Goal: Find specific page/section: Find specific page/section

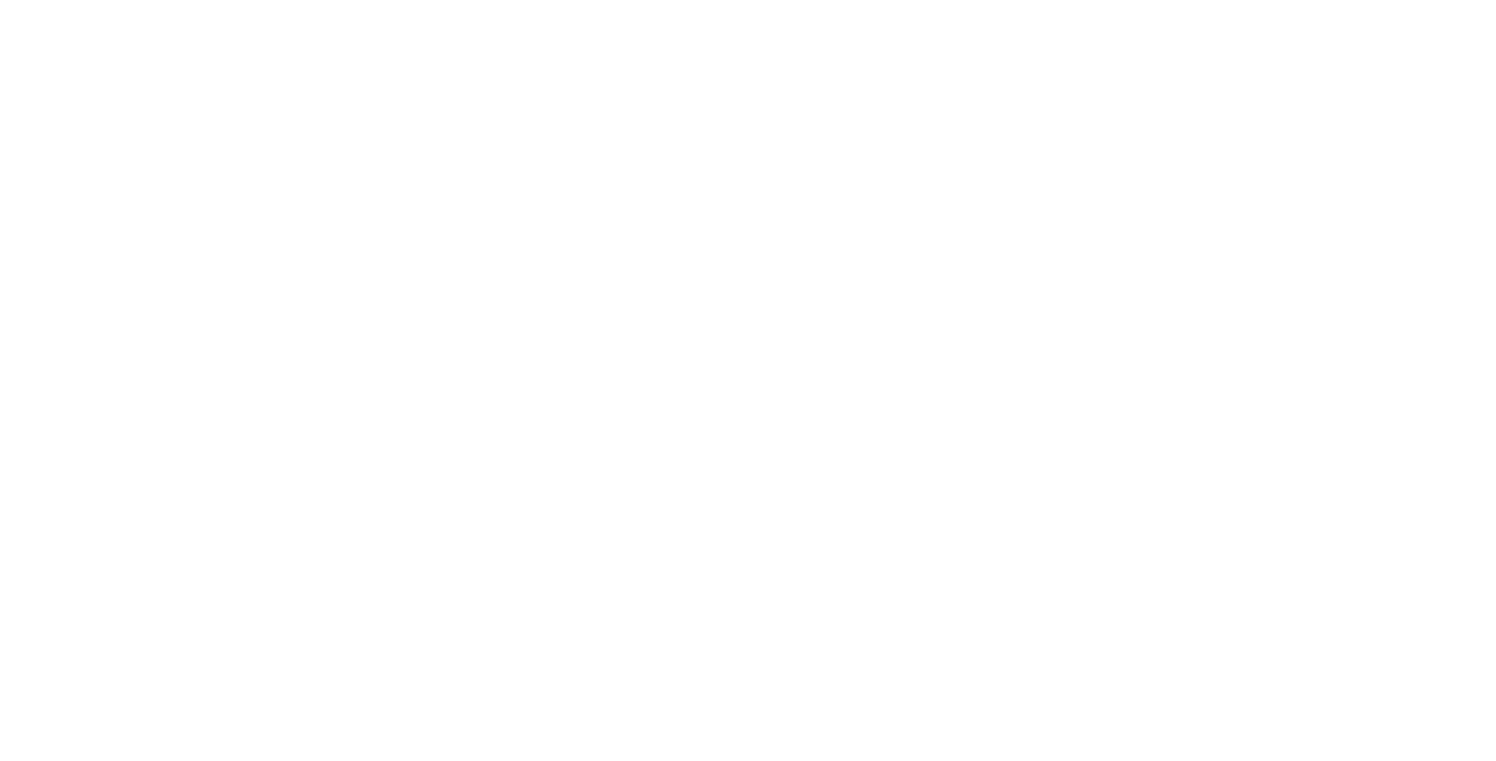
select select "Song"
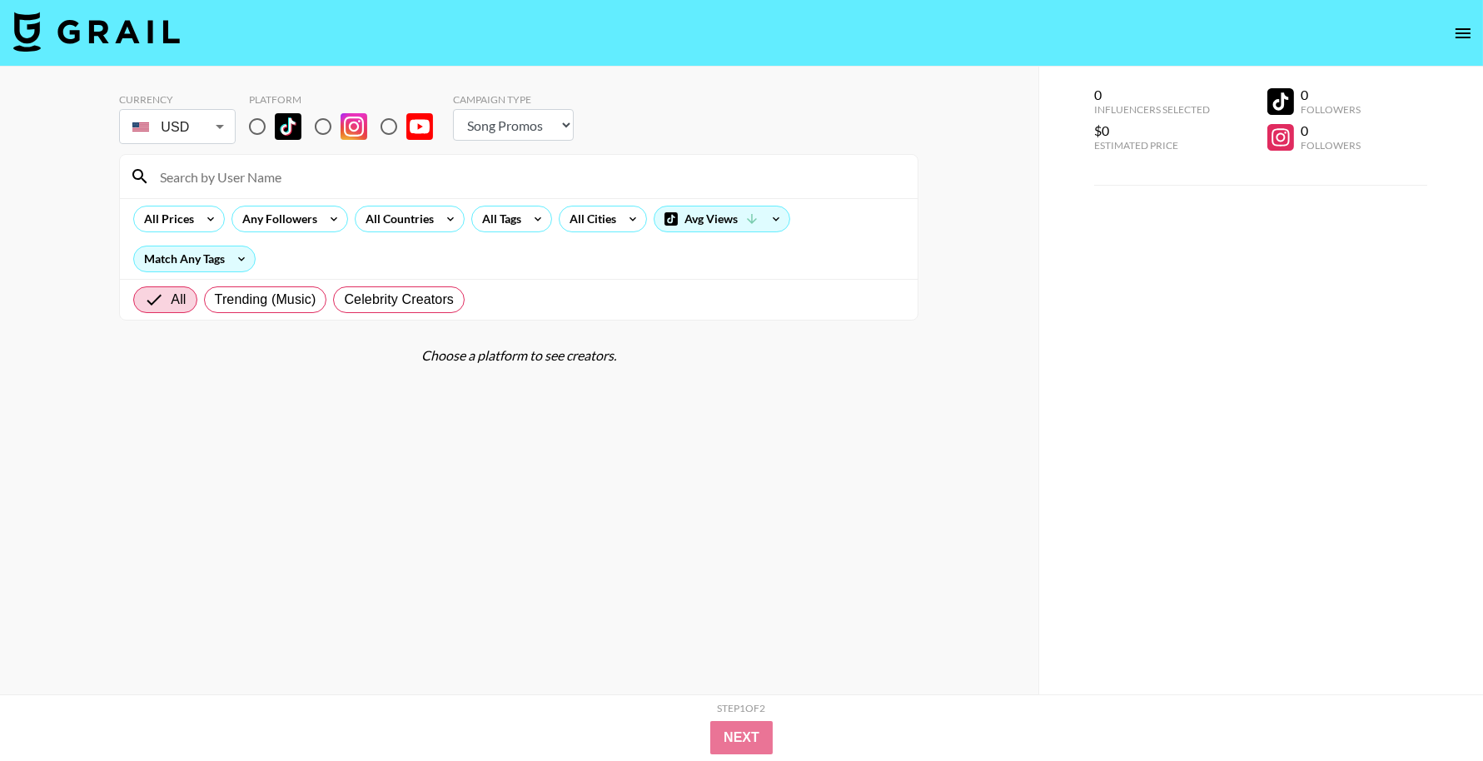
click at [210, 136] on body "Currency USD USD ​ Platform Campaign Type Choose Type... Song Promos Brand Prom…" at bounding box center [741, 414] width 1483 height 828
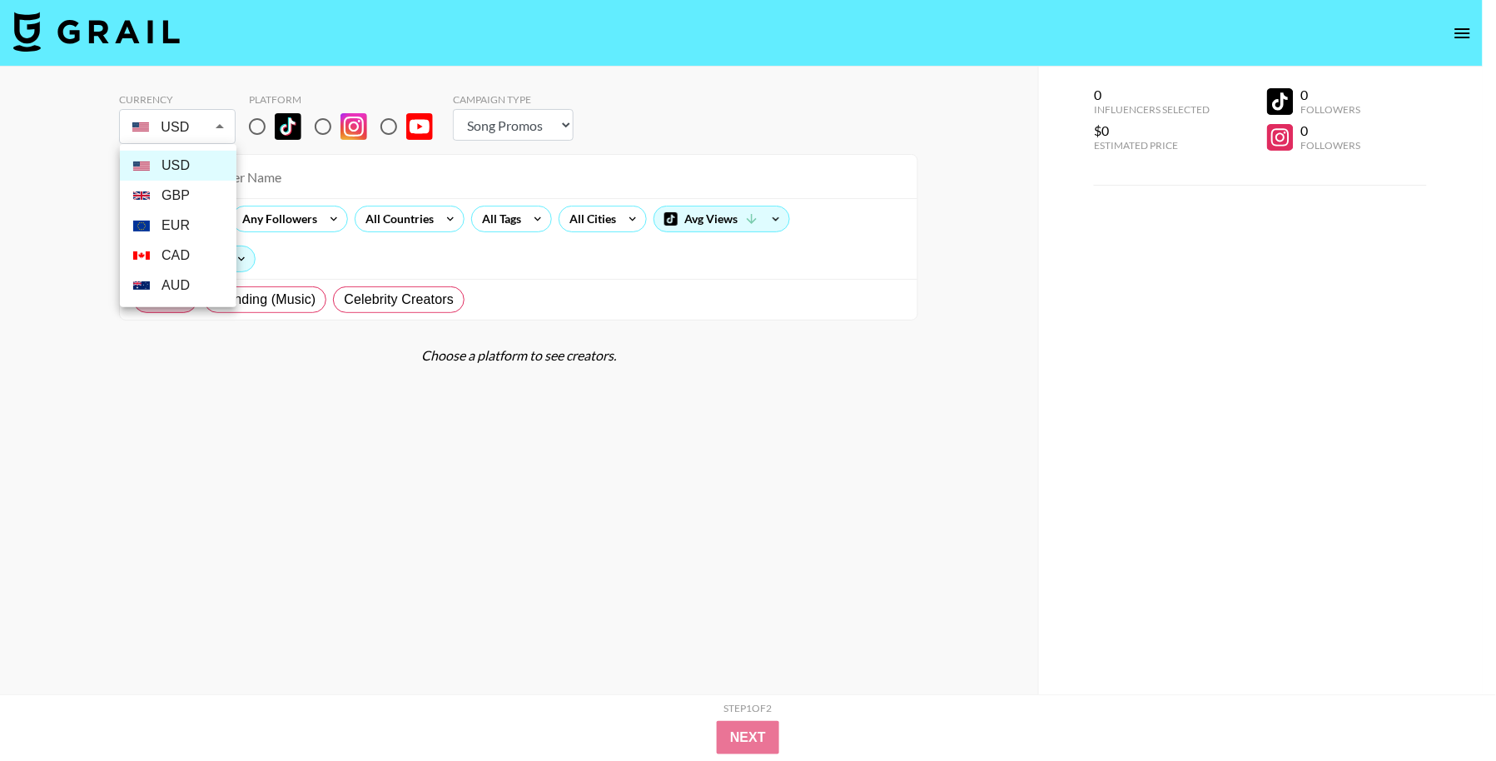
click at [210, 136] on div at bounding box center [748, 380] width 1496 height 761
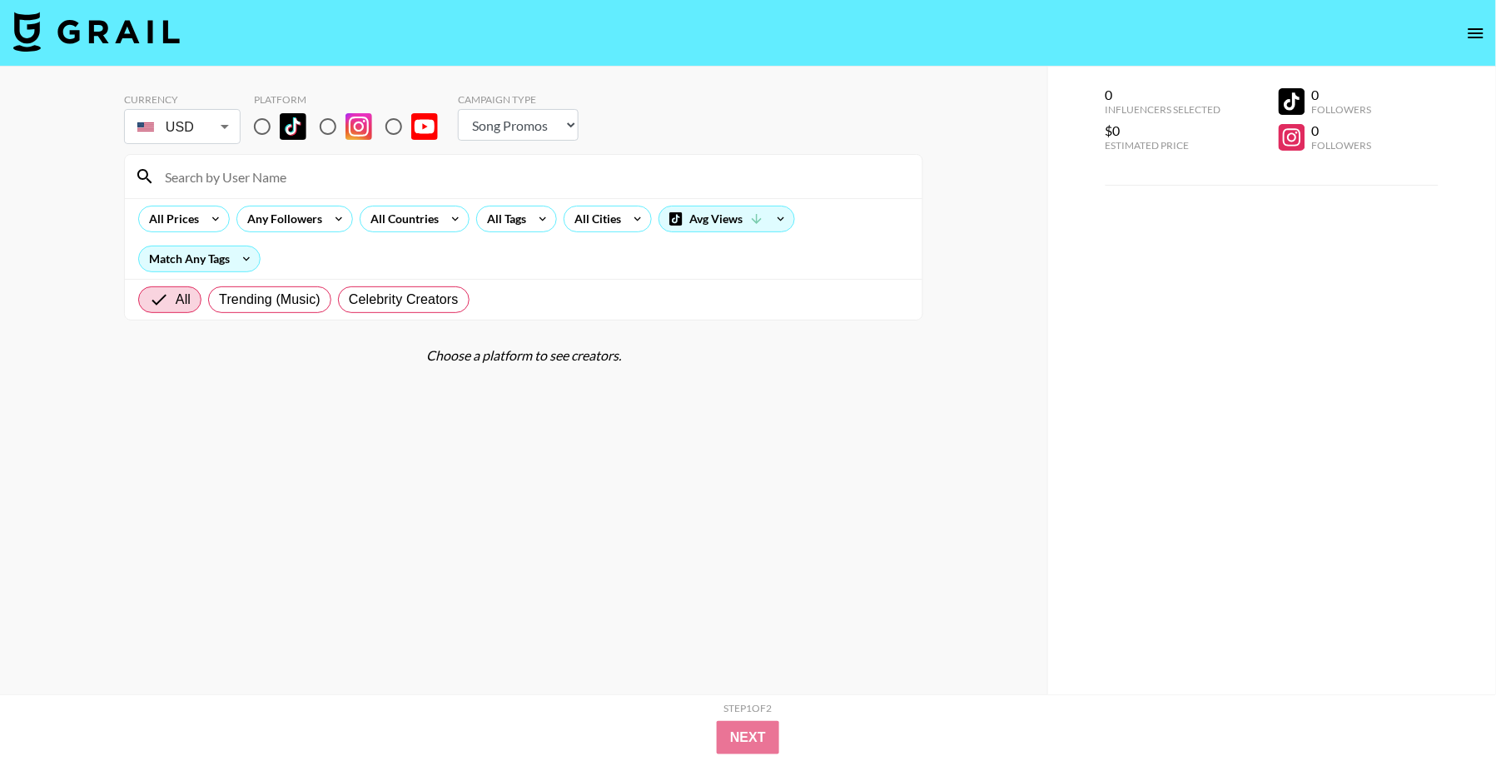
click at [264, 135] on div at bounding box center [748, 380] width 1496 height 761
click at [261, 128] on div at bounding box center [748, 380] width 1496 height 761
click at [256, 127] on div at bounding box center [748, 380] width 1496 height 761
click at [253, 131] on input "radio" at bounding box center [257, 126] width 35 height 35
radio input "true"
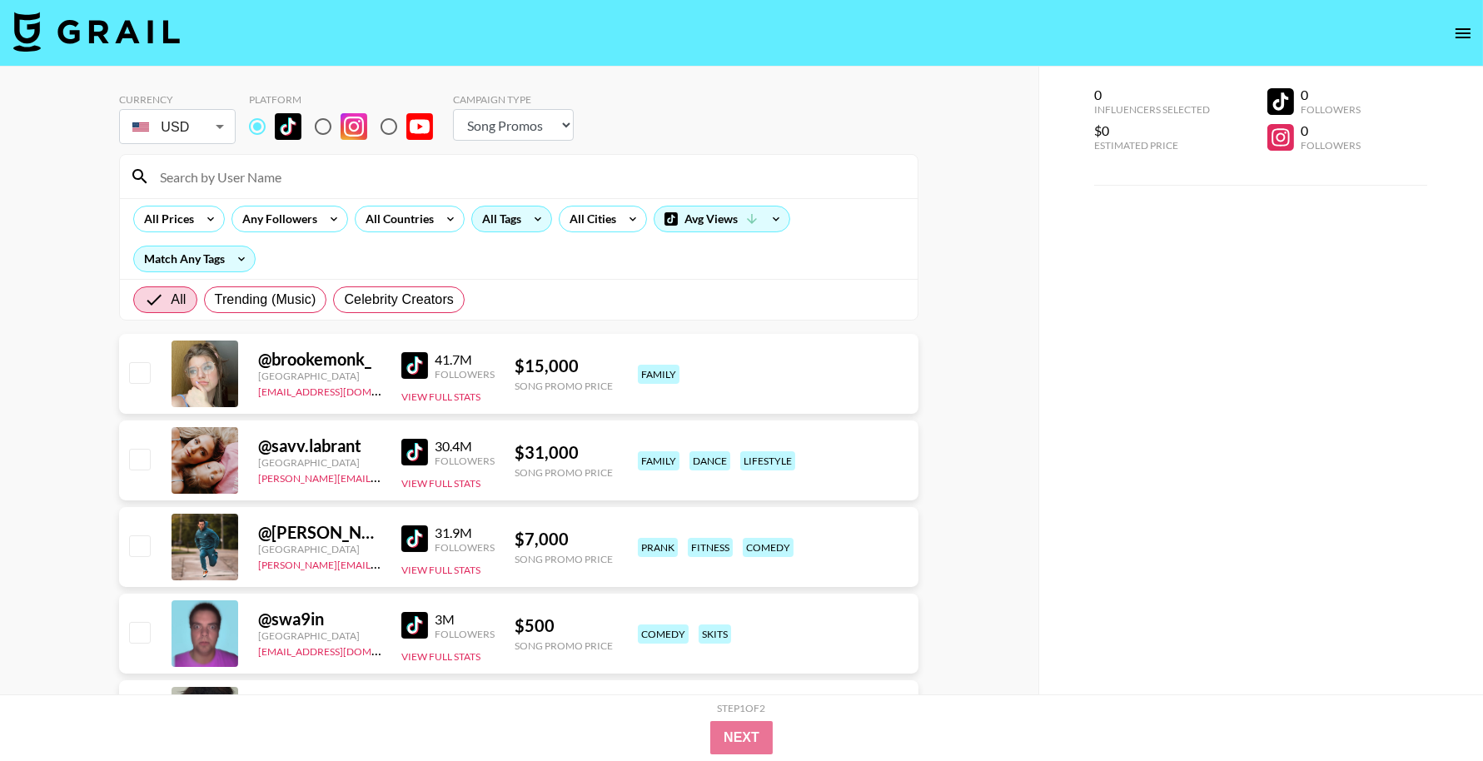
click at [500, 223] on div "All Tags" at bounding box center [498, 219] width 52 height 25
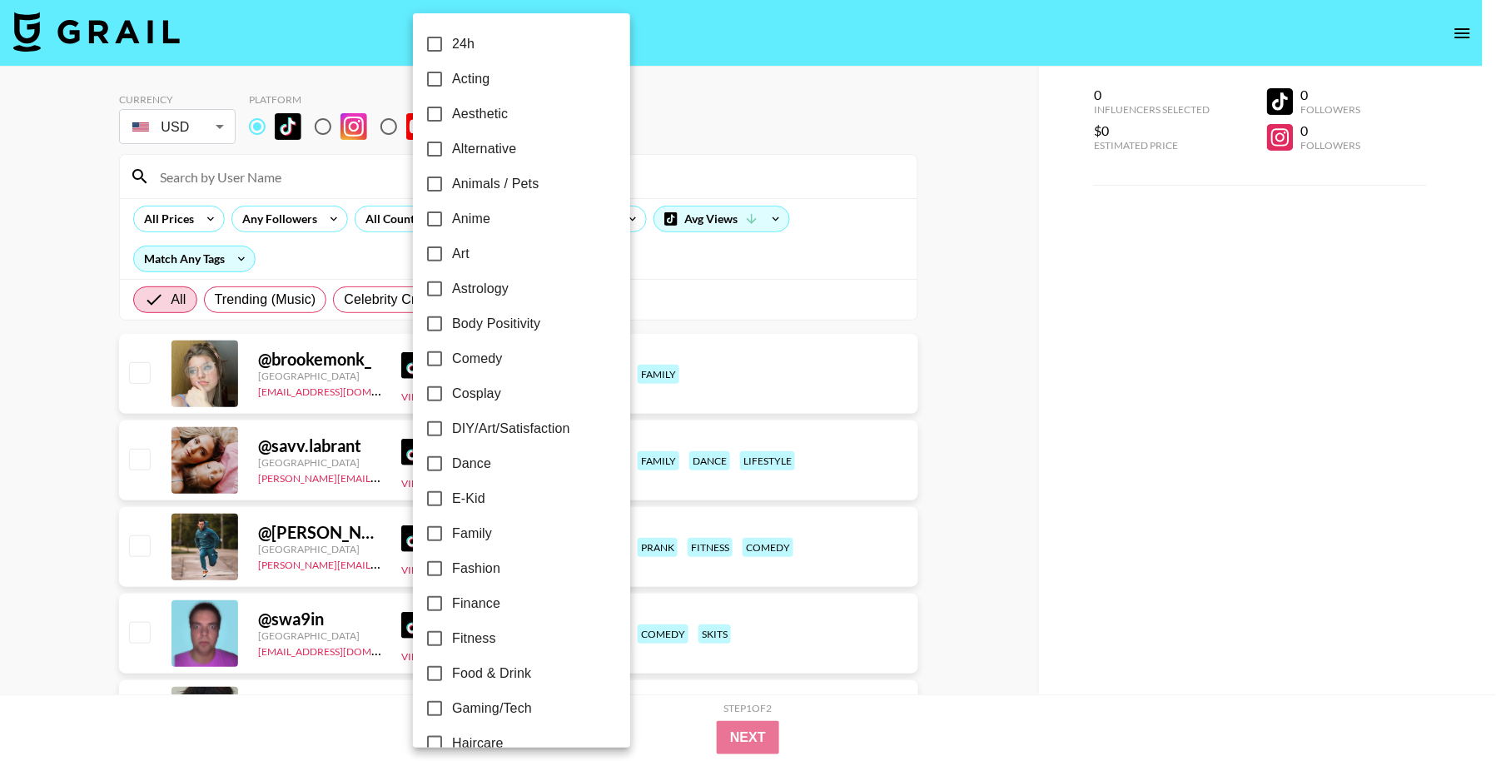
click at [500, 223] on label "Anime" at bounding box center [510, 219] width 187 height 35
click at [452, 223] on input "Anime" at bounding box center [434, 219] width 35 height 35
checkbox input "true"
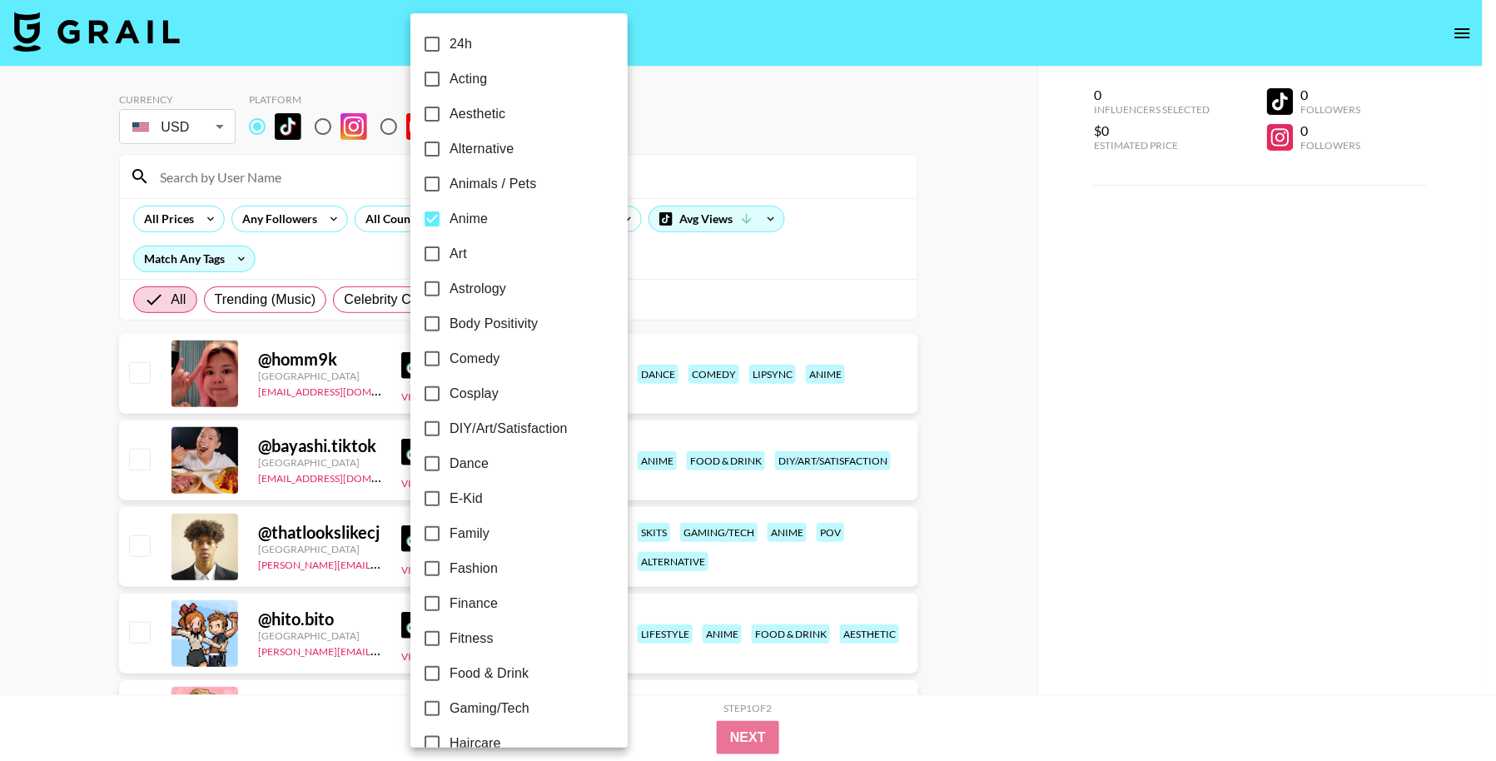
click at [87, 220] on div at bounding box center [748, 380] width 1496 height 761
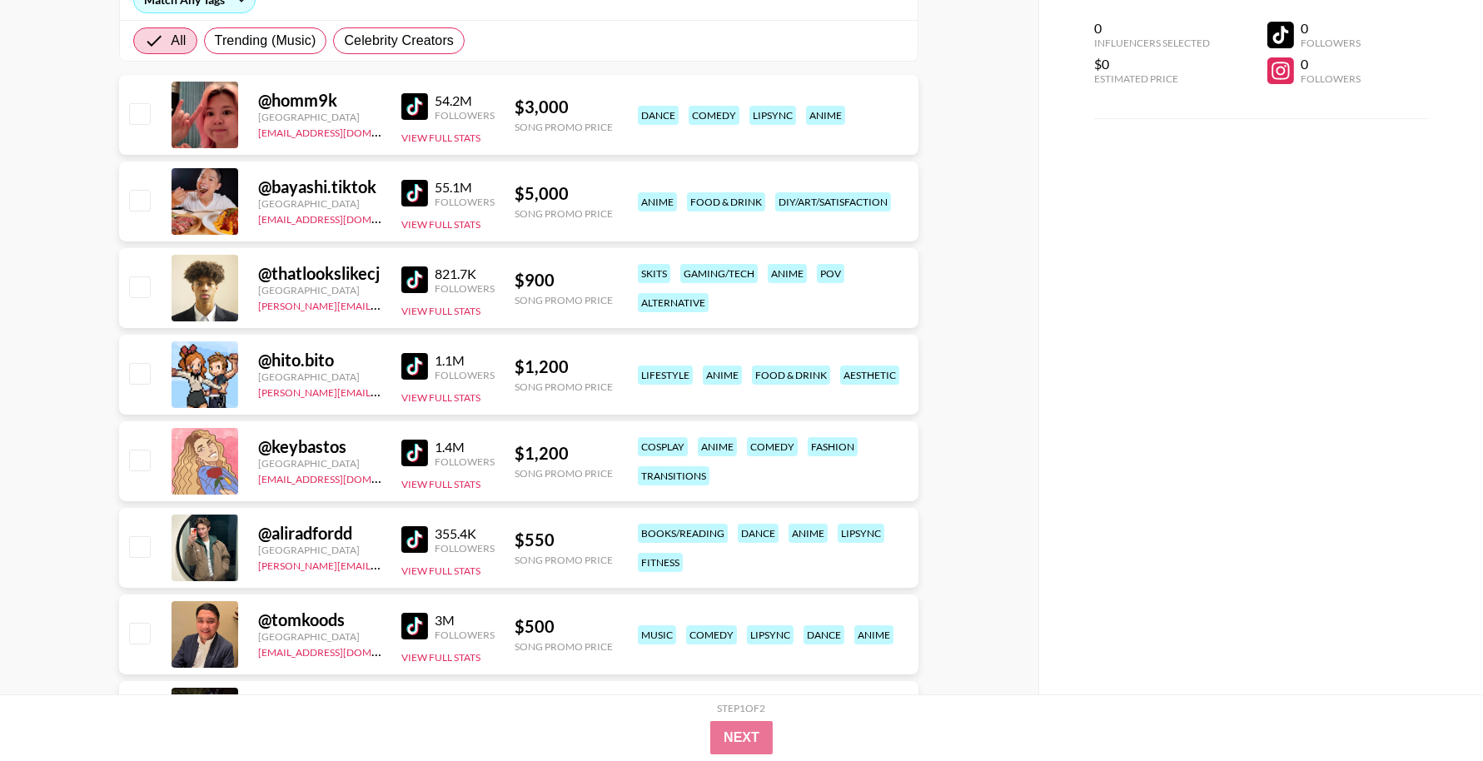
scroll to position [262, 0]
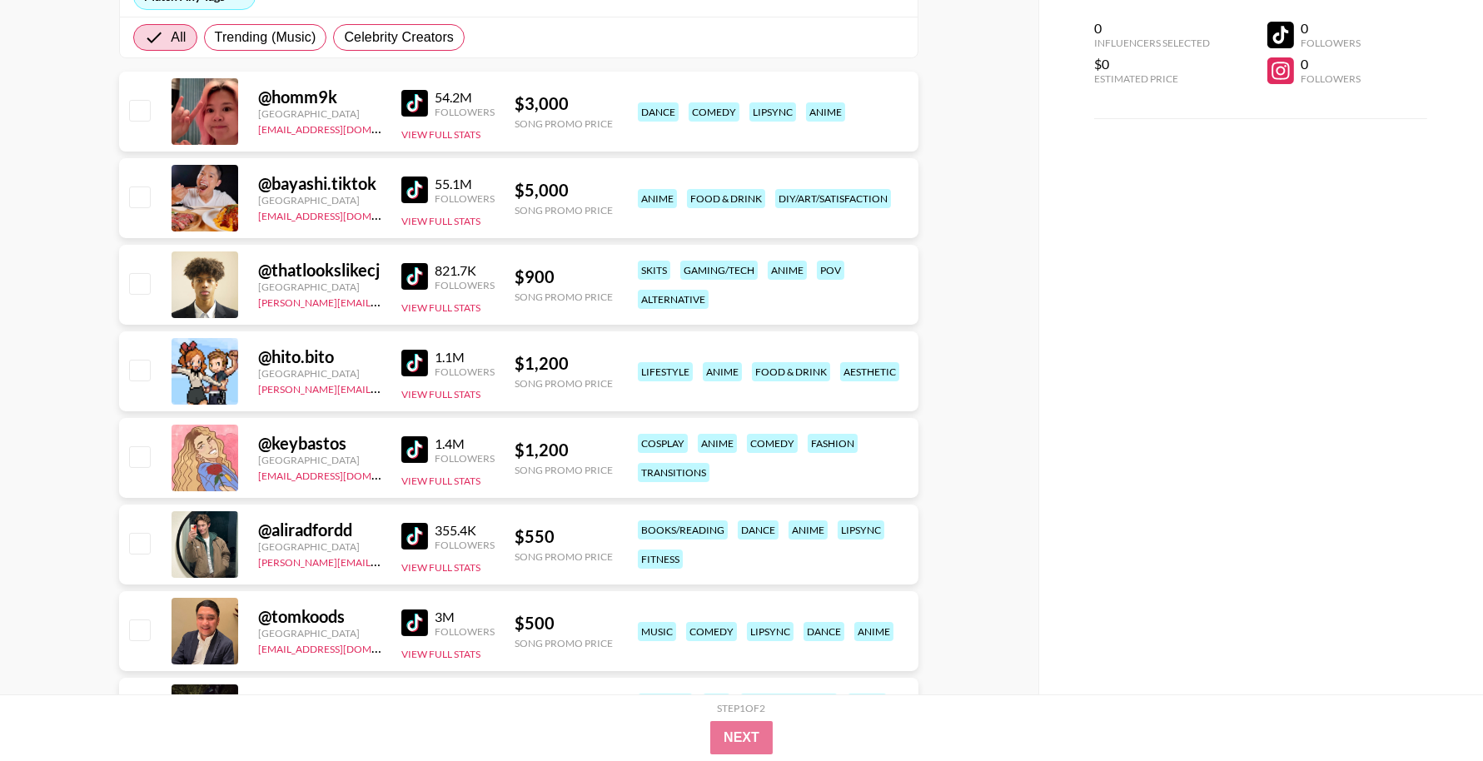
click at [402, 360] on img at bounding box center [414, 363] width 27 height 27
click at [407, 448] on img at bounding box center [414, 449] width 27 height 27
click at [412, 618] on img at bounding box center [414, 623] width 27 height 27
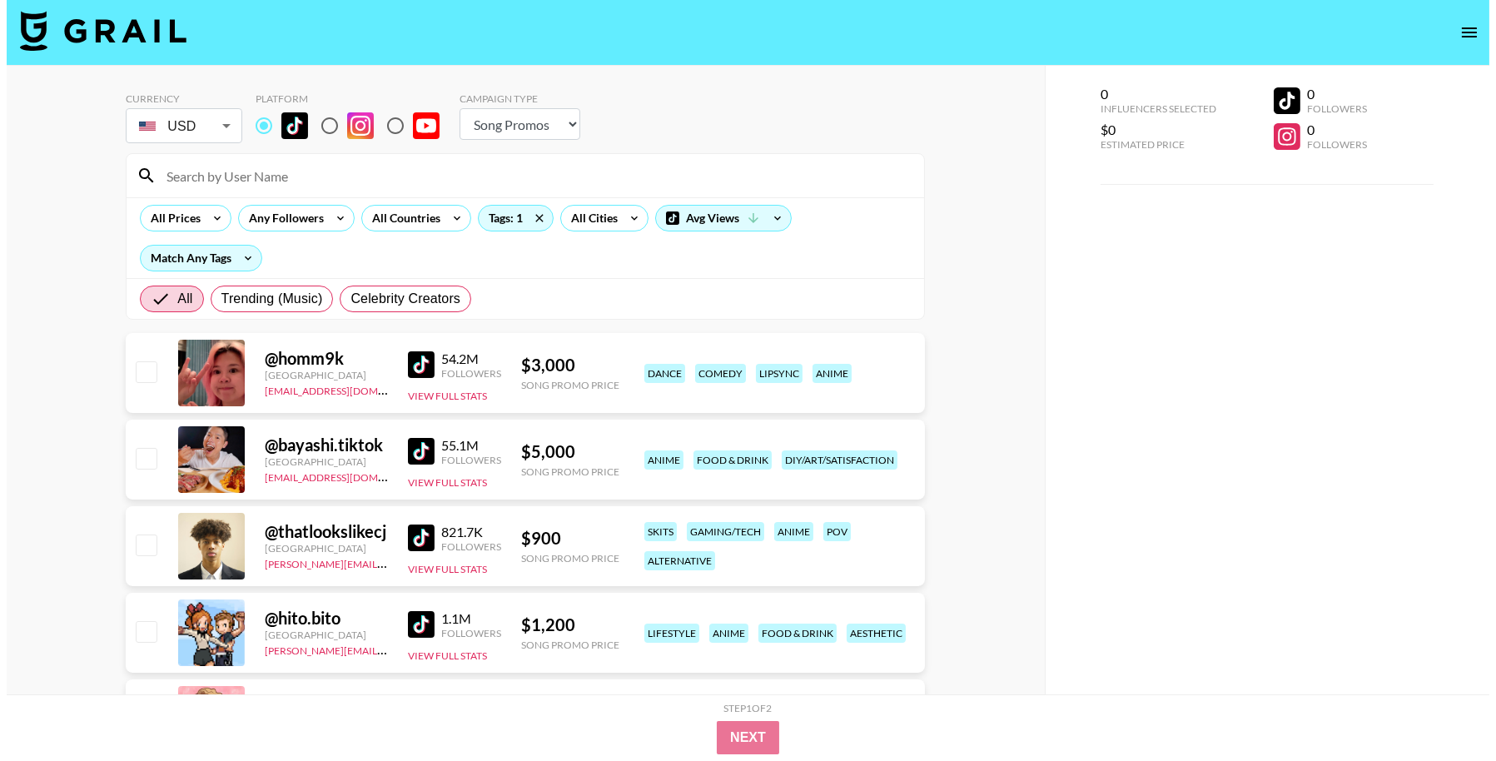
scroll to position [0, 0]
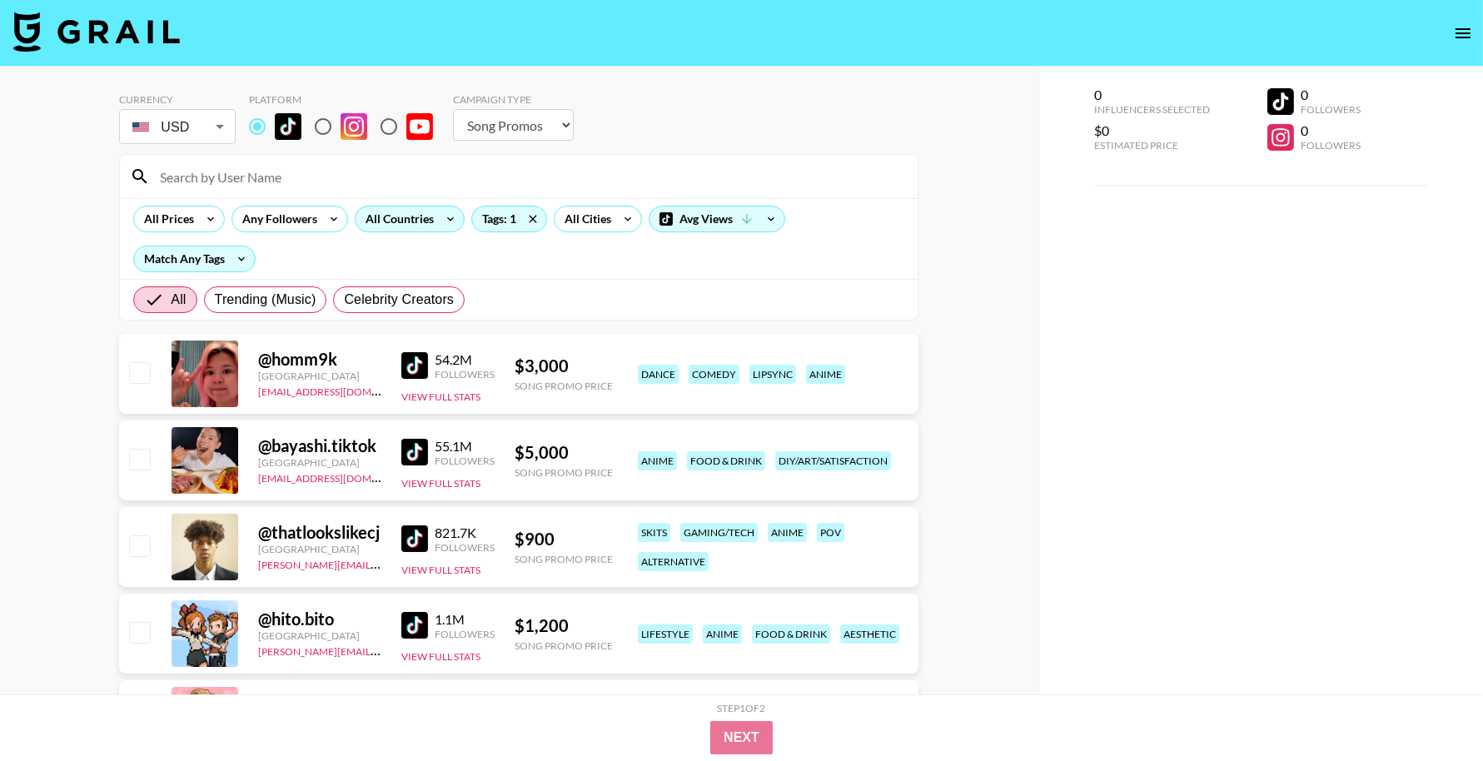
click at [411, 219] on div "All Countries" at bounding box center [397, 219] width 82 height 25
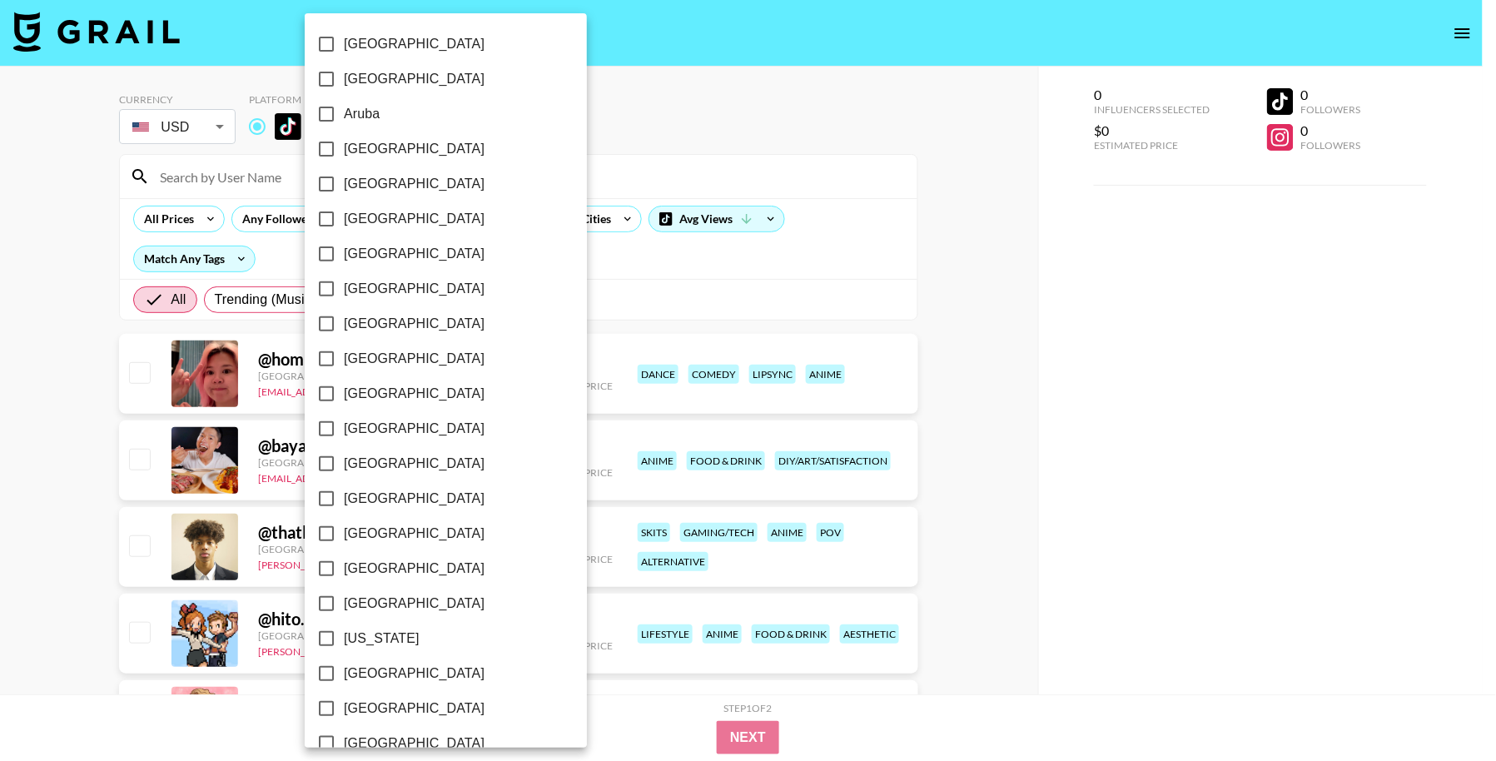
click at [392, 182] on label "[GEOGRAPHIC_DATA]" at bounding box center [434, 184] width 251 height 35
click at [344, 182] on input "[GEOGRAPHIC_DATA]" at bounding box center [326, 184] width 35 height 35
checkbox input "true"
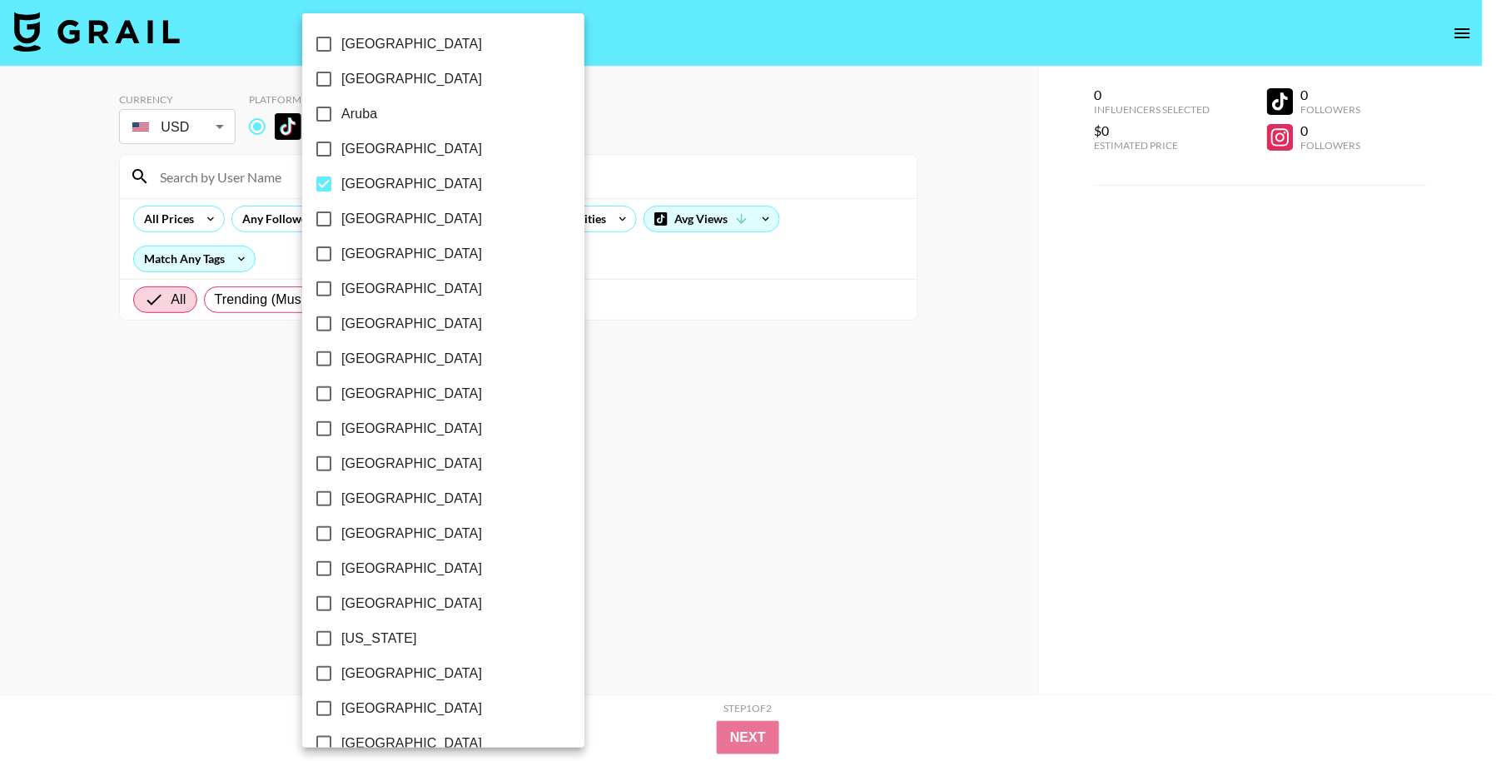
click at [391, 254] on label "[GEOGRAPHIC_DATA]" at bounding box center [431, 253] width 251 height 35
click at [341, 254] on input "[GEOGRAPHIC_DATA]" at bounding box center [323, 253] width 35 height 35
checkbox input "true"
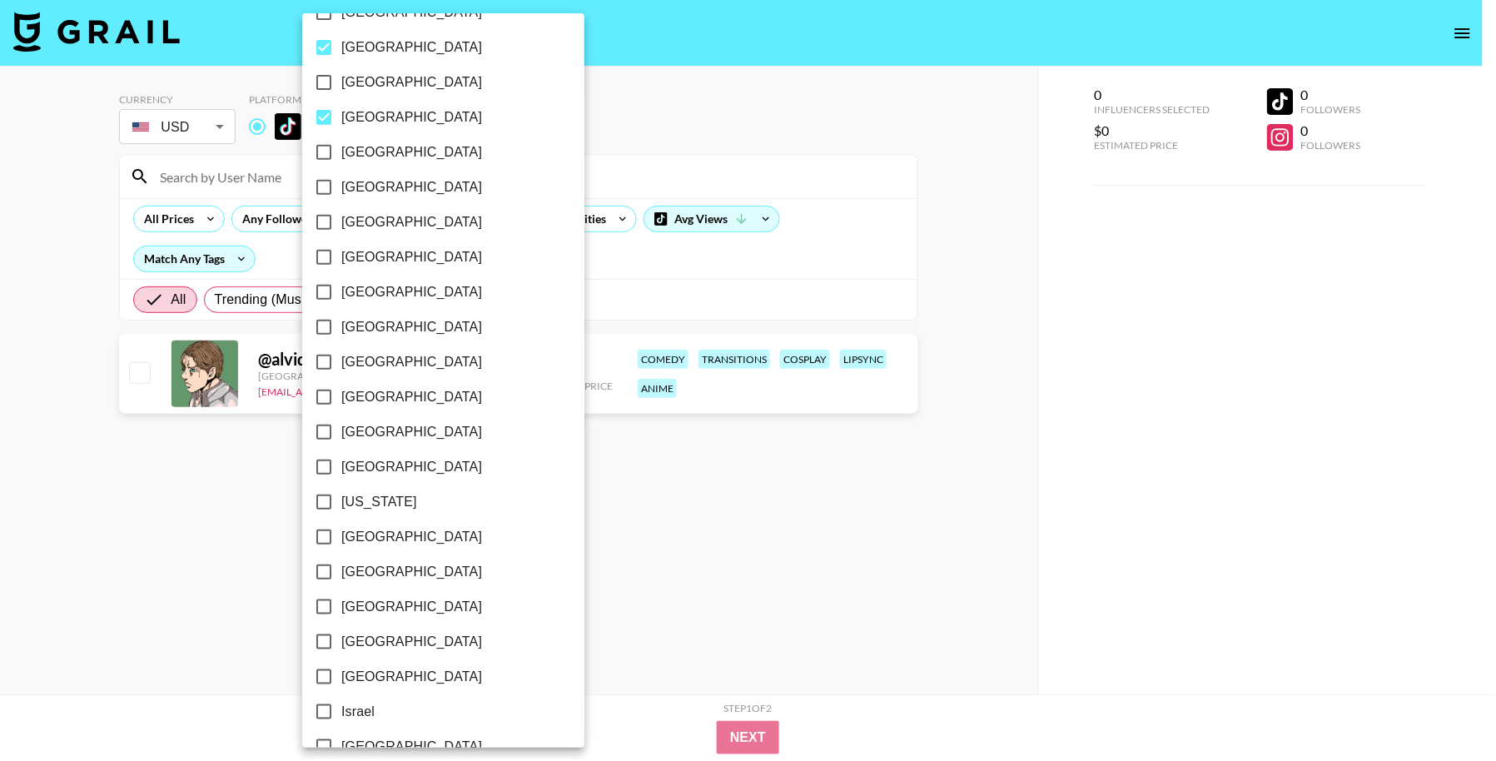
scroll to position [196, 0]
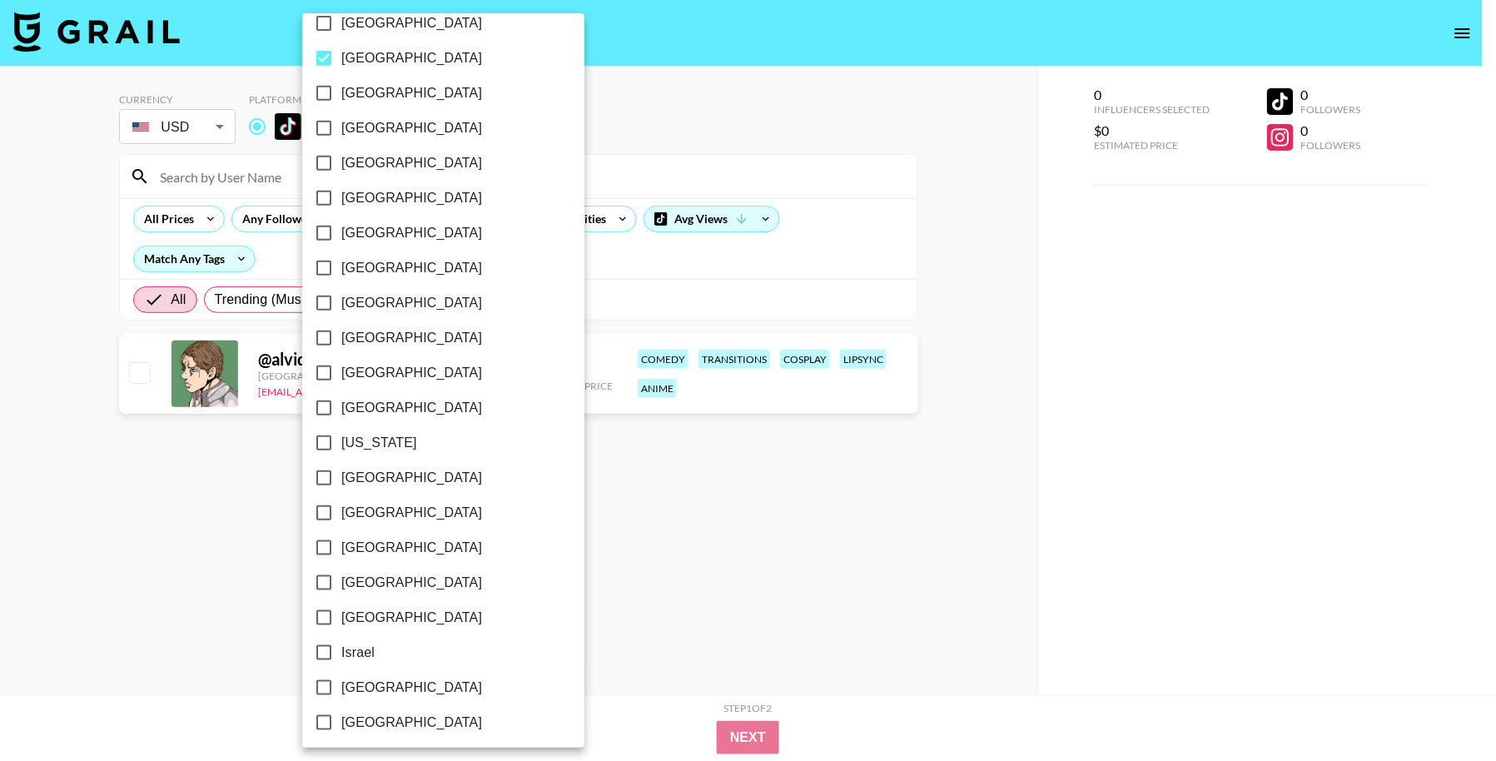
click at [414, 271] on span "[GEOGRAPHIC_DATA]" at bounding box center [411, 268] width 141 height 20
click at [341, 271] on input "[GEOGRAPHIC_DATA]" at bounding box center [323, 268] width 35 height 35
checkbox input "true"
click at [411, 304] on label "[GEOGRAPHIC_DATA]" at bounding box center [431, 303] width 251 height 35
click at [341, 304] on input "[GEOGRAPHIC_DATA]" at bounding box center [323, 303] width 35 height 35
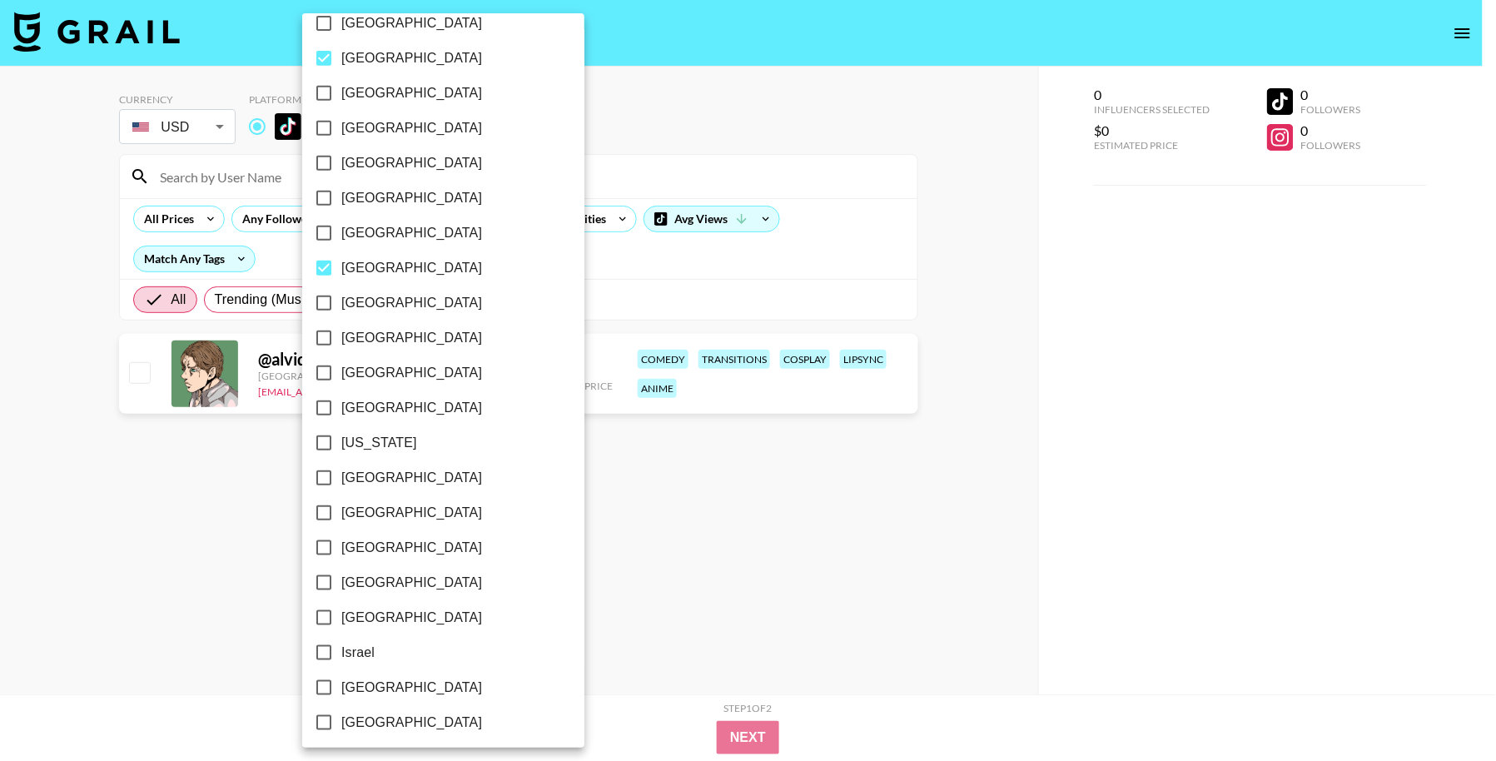
checkbox input "true"
click at [406, 376] on label "[GEOGRAPHIC_DATA]" at bounding box center [431, 373] width 251 height 35
click at [341, 376] on input "[GEOGRAPHIC_DATA]" at bounding box center [323, 373] width 35 height 35
checkbox input "true"
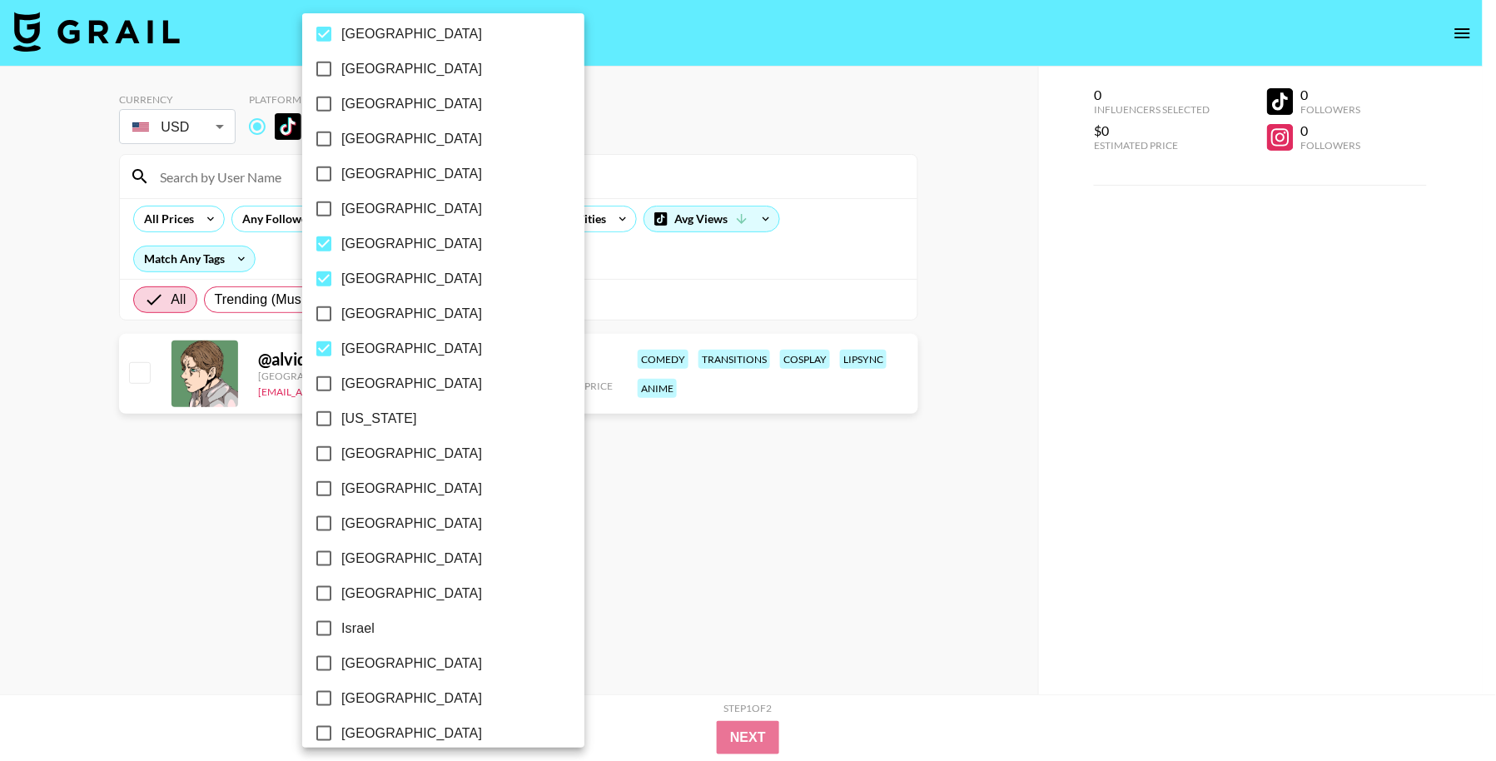
scroll to position [226, 0]
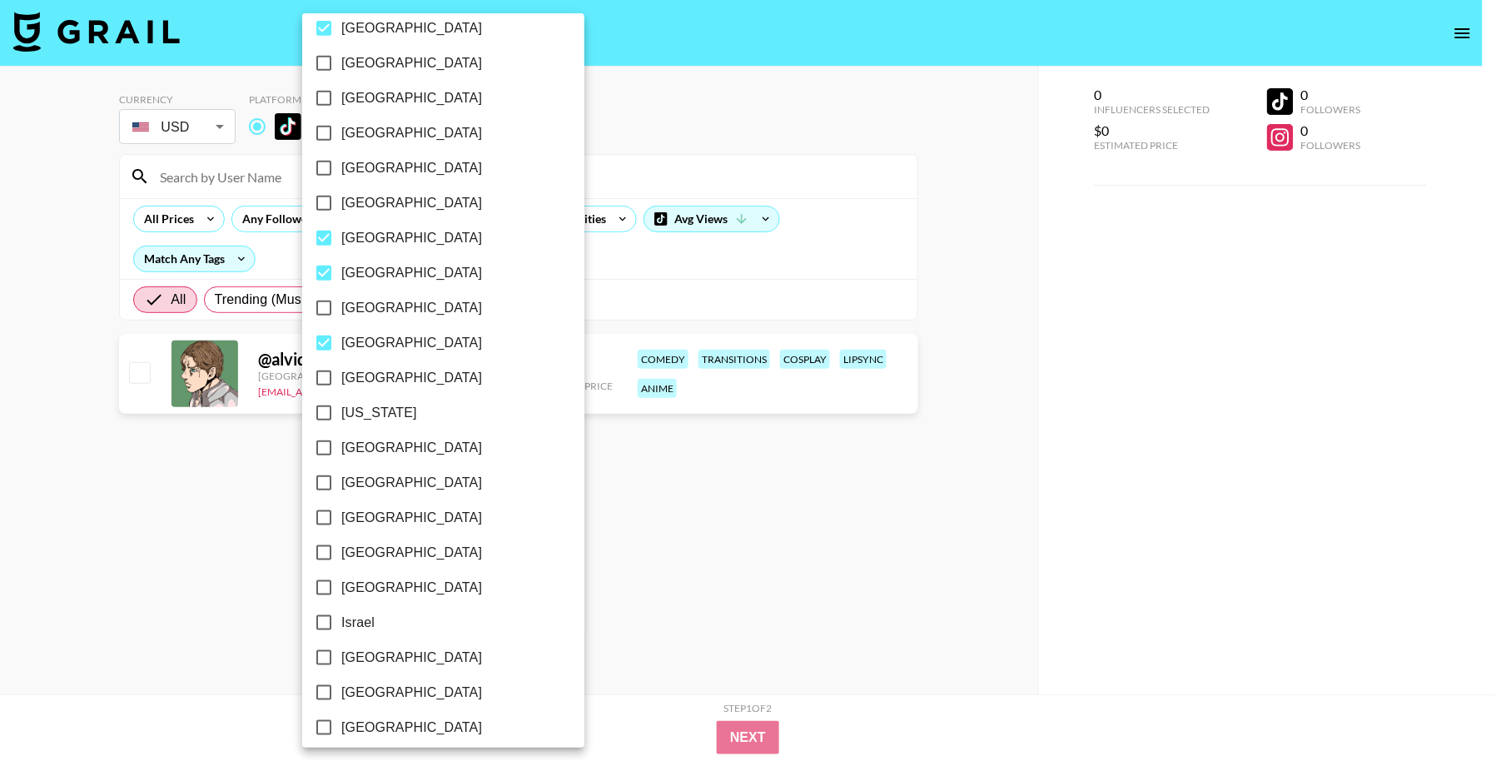
click at [391, 374] on label "[GEOGRAPHIC_DATA]" at bounding box center [431, 378] width 251 height 35
click at [341, 374] on input "[GEOGRAPHIC_DATA]" at bounding box center [323, 378] width 35 height 35
checkbox input "true"
click at [394, 445] on span "[GEOGRAPHIC_DATA]" at bounding box center [411, 448] width 141 height 20
click at [341, 445] on input "[GEOGRAPHIC_DATA]" at bounding box center [323, 448] width 35 height 35
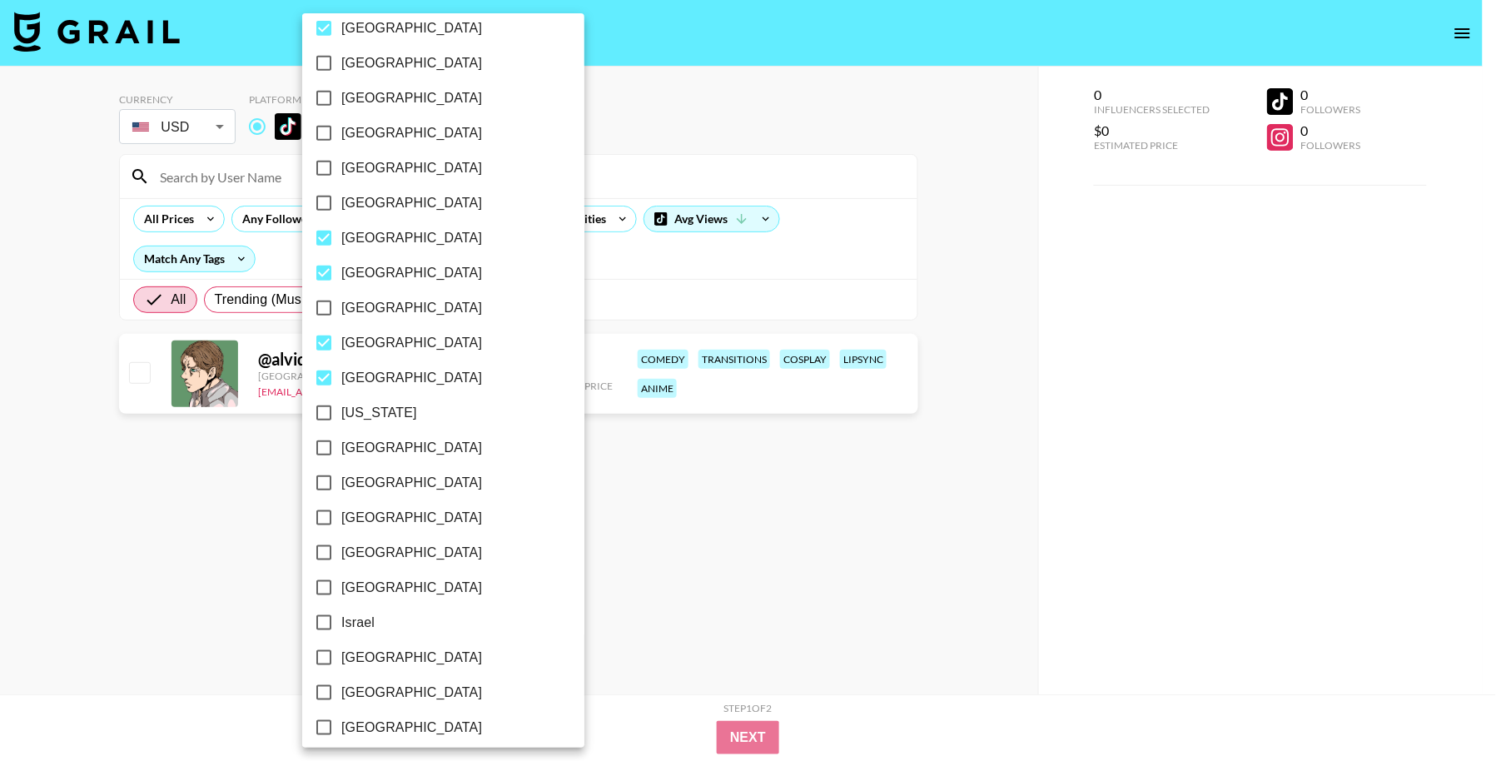
checkbox input "true"
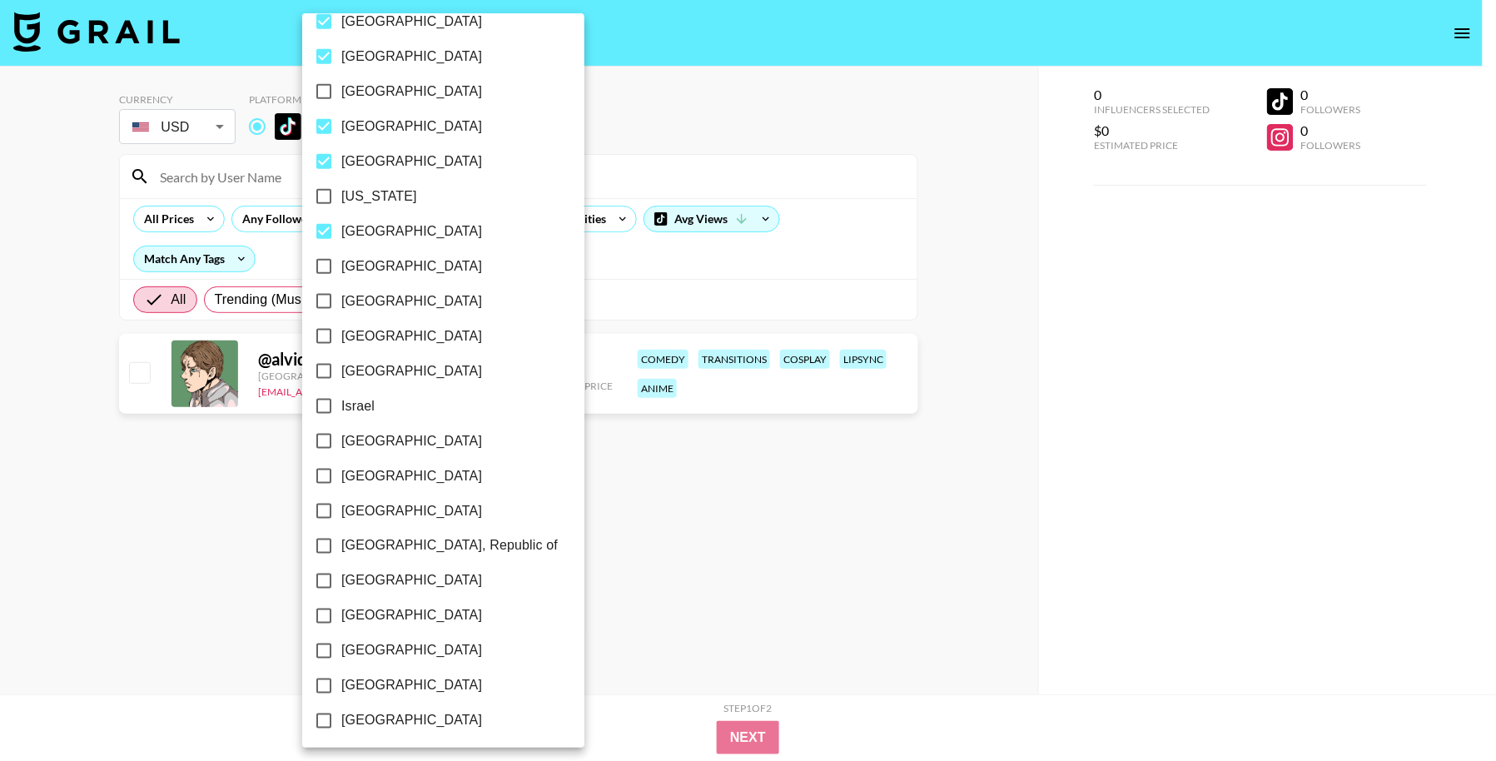
click at [436, 302] on label "[GEOGRAPHIC_DATA]" at bounding box center [431, 301] width 251 height 35
click at [341, 302] on input "[GEOGRAPHIC_DATA]" at bounding box center [323, 301] width 35 height 35
checkbox input "true"
click at [451, 380] on label "[GEOGRAPHIC_DATA]" at bounding box center [431, 371] width 251 height 35
click at [341, 380] on input "[GEOGRAPHIC_DATA]" at bounding box center [323, 371] width 35 height 35
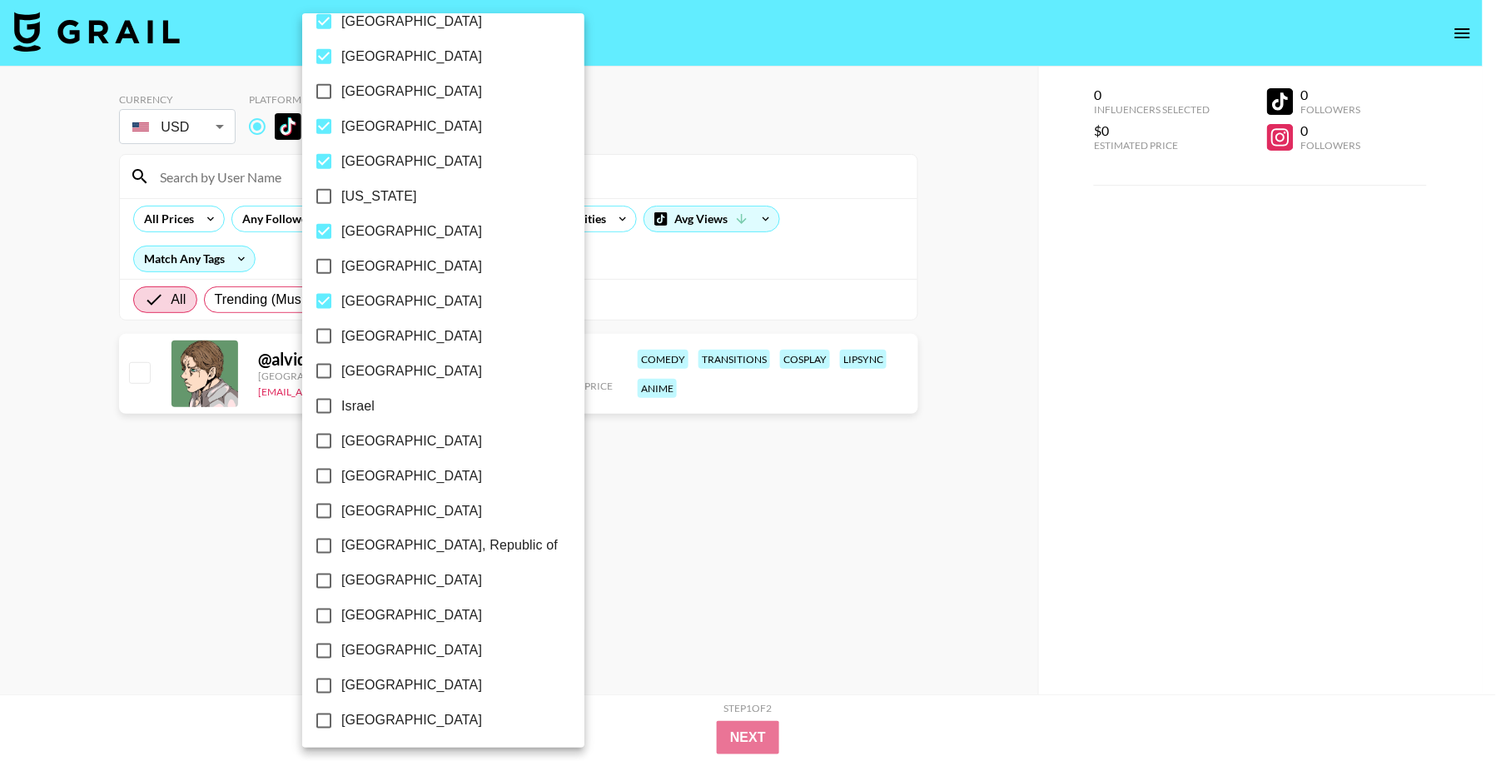
checkbox input "true"
click at [437, 440] on label "[GEOGRAPHIC_DATA]" at bounding box center [431, 441] width 251 height 35
click at [341, 440] on input "[GEOGRAPHIC_DATA]" at bounding box center [323, 441] width 35 height 35
checkbox input "true"
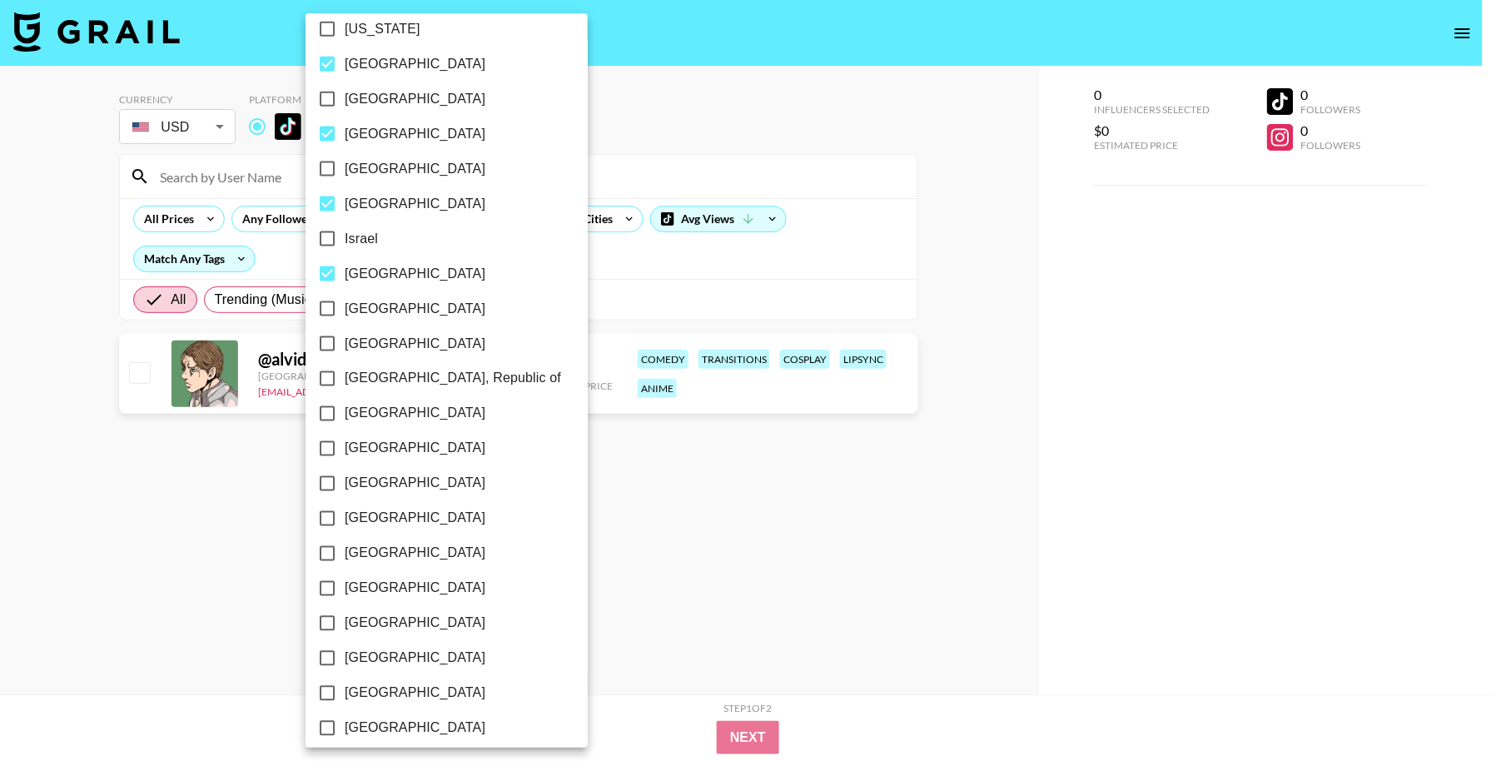
scroll to position [662, 0]
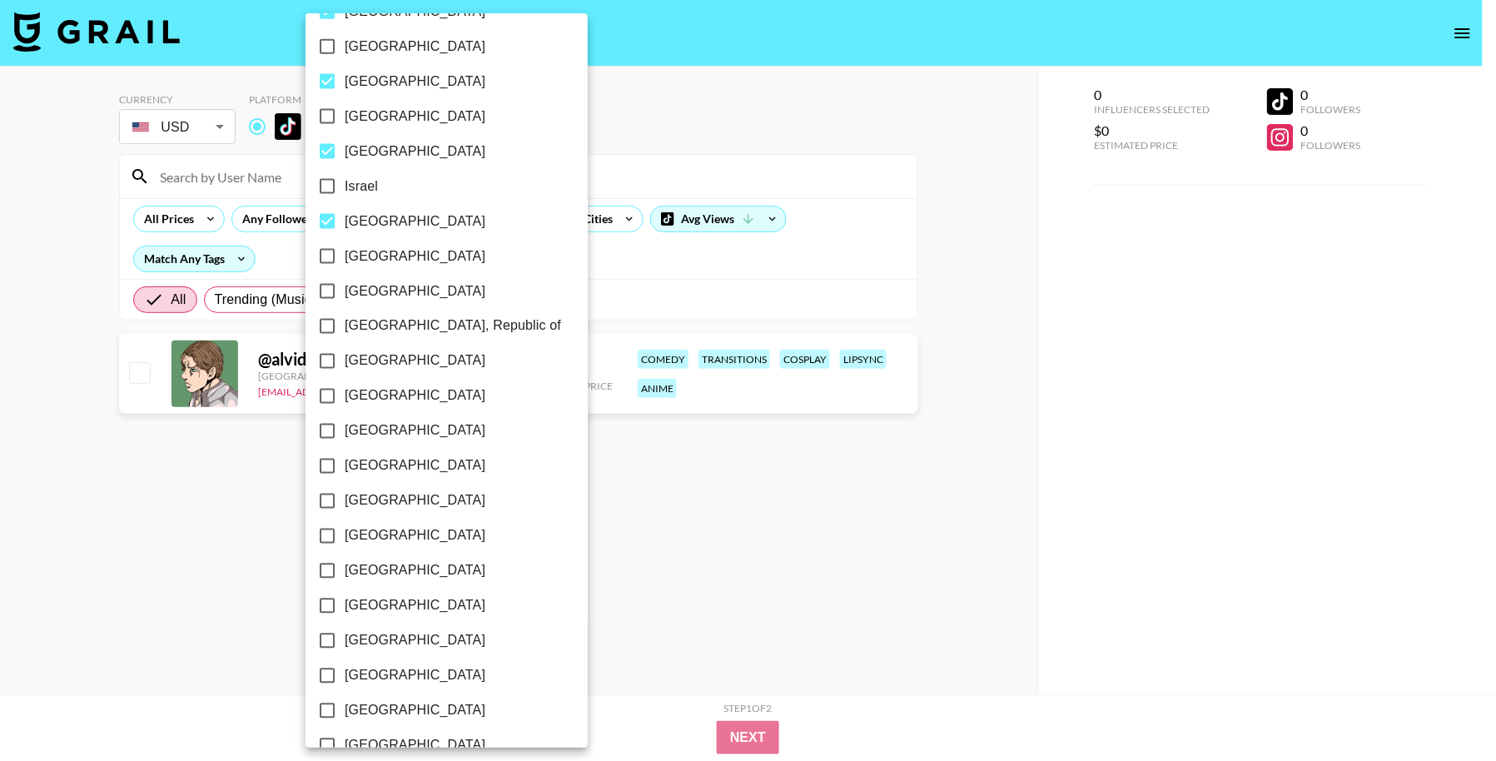
click at [447, 358] on label "[GEOGRAPHIC_DATA]" at bounding box center [435, 361] width 251 height 35
click at [345, 358] on input "[GEOGRAPHIC_DATA]" at bounding box center [327, 361] width 35 height 35
checkbox input "true"
click at [438, 465] on label "[GEOGRAPHIC_DATA]" at bounding box center [435, 466] width 251 height 35
click at [345, 465] on input "[GEOGRAPHIC_DATA]" at bounding box center [327, 466] width 35 height 35
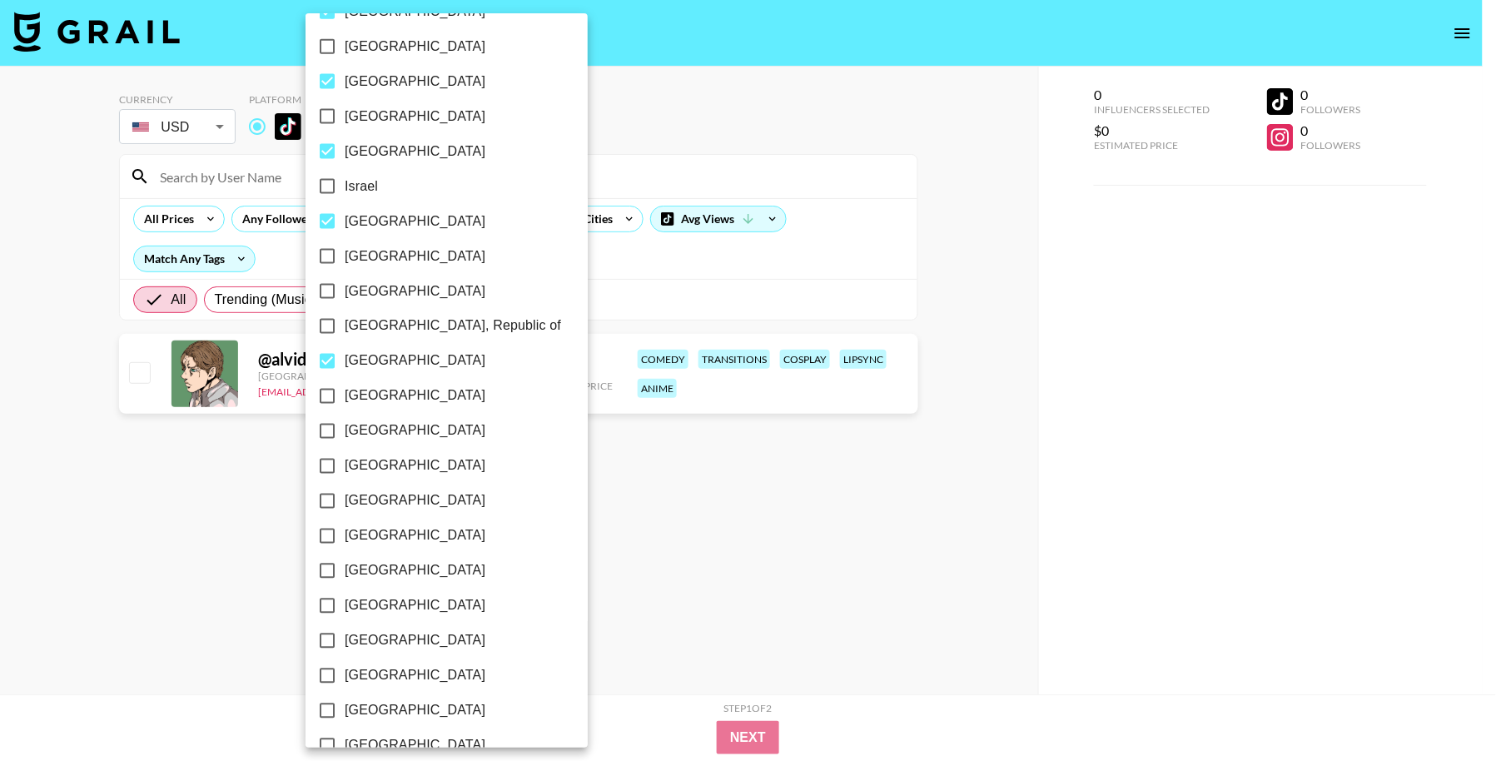
checkbox input "true"
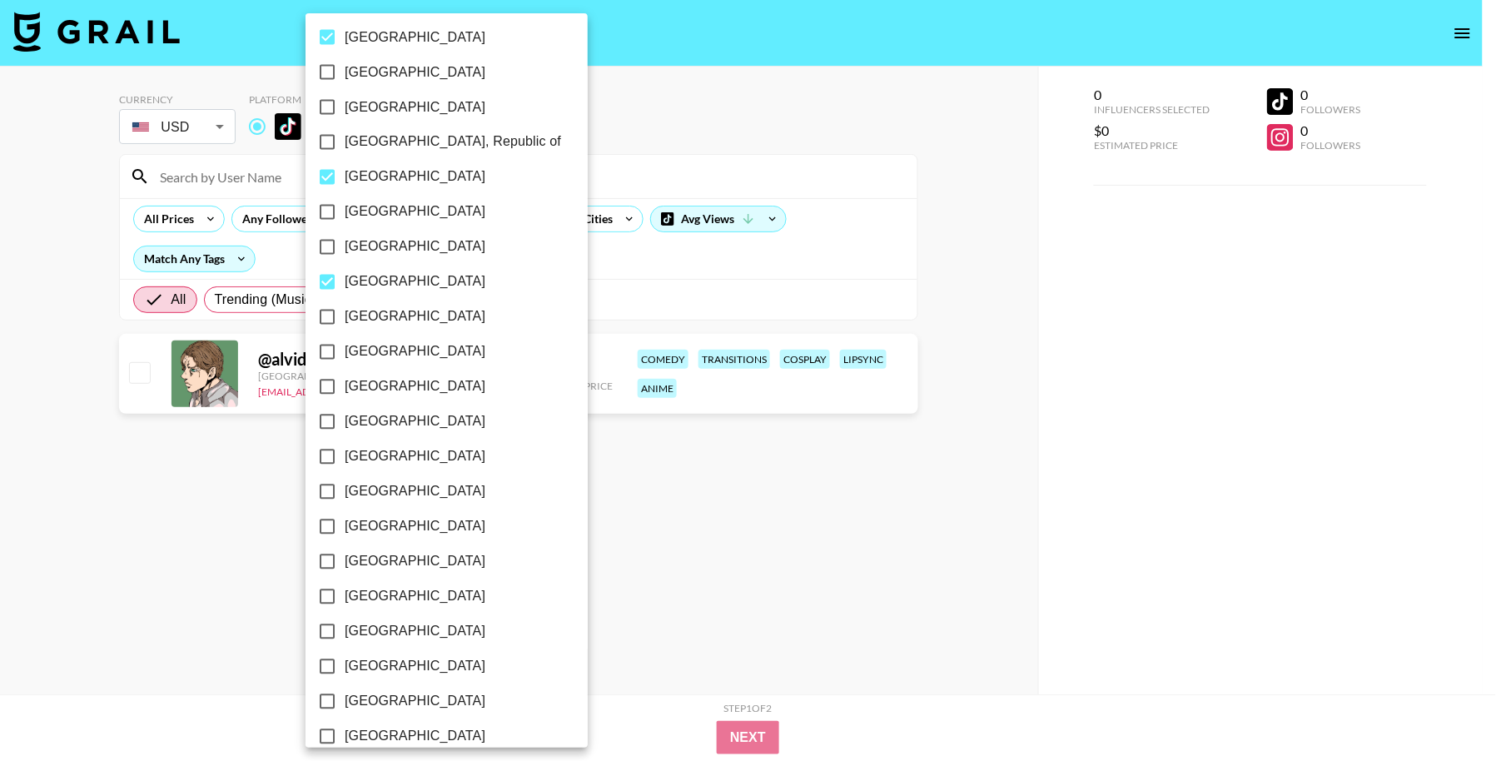
scroll to position [854, 0]
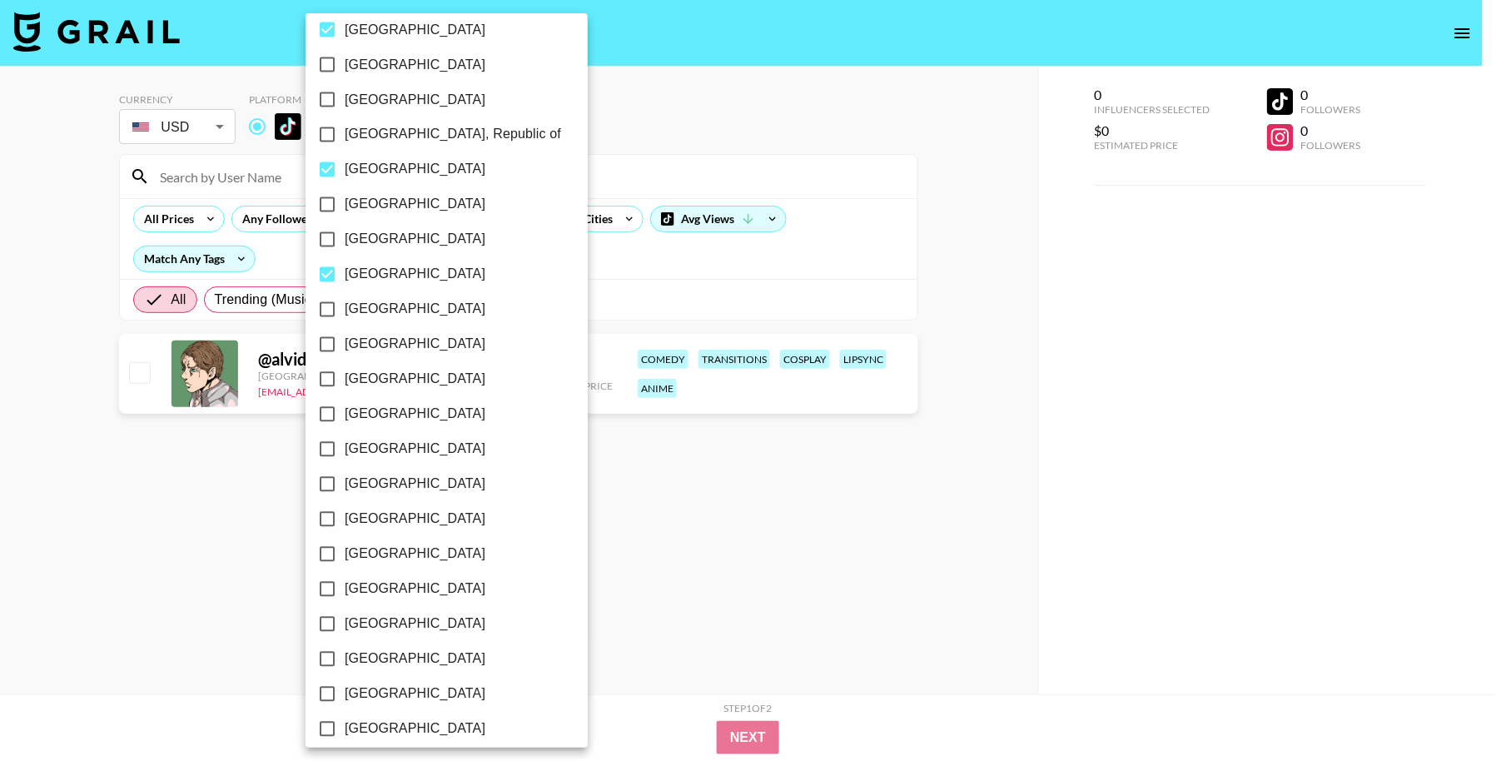
click at [452, 362] on label "[GEOGRAPHIC_DATA]" at bounding box center [435, 379] width 251 height 35
click at [345, 362] on input "[GEOGRAPHIC_DATA]" at bounding box center [327, 379] width 35 height 35
checkbox input "true"
click at [452, 478] on label "[GEOGRAPHIC_DATA]" at bounding box center [435, 484] width 251 height 35
click at [345, 478] on input "[GEOGRAPHIC_DATA]" at bounding box center [327, 484] width 35 height 35
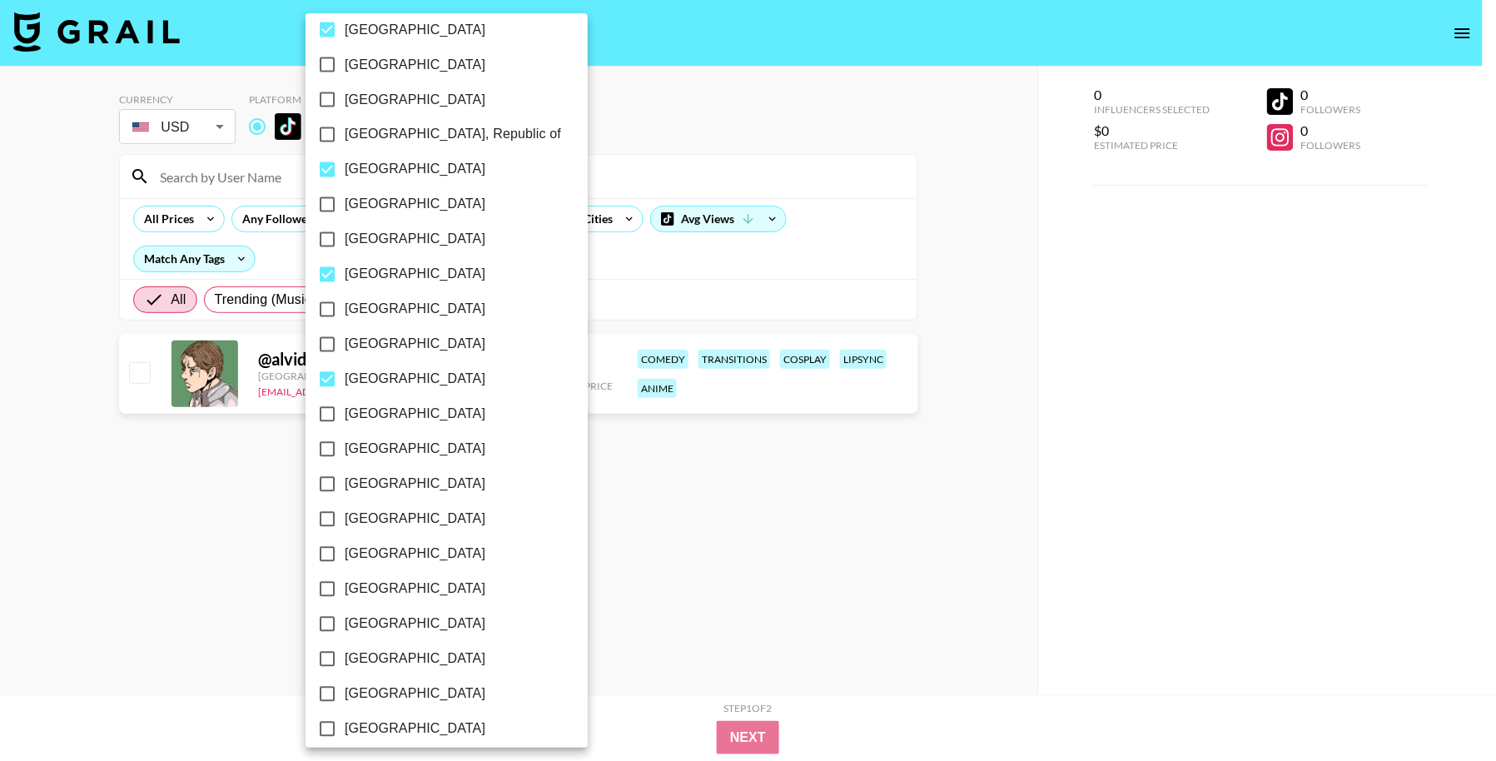
checkbox input "true"
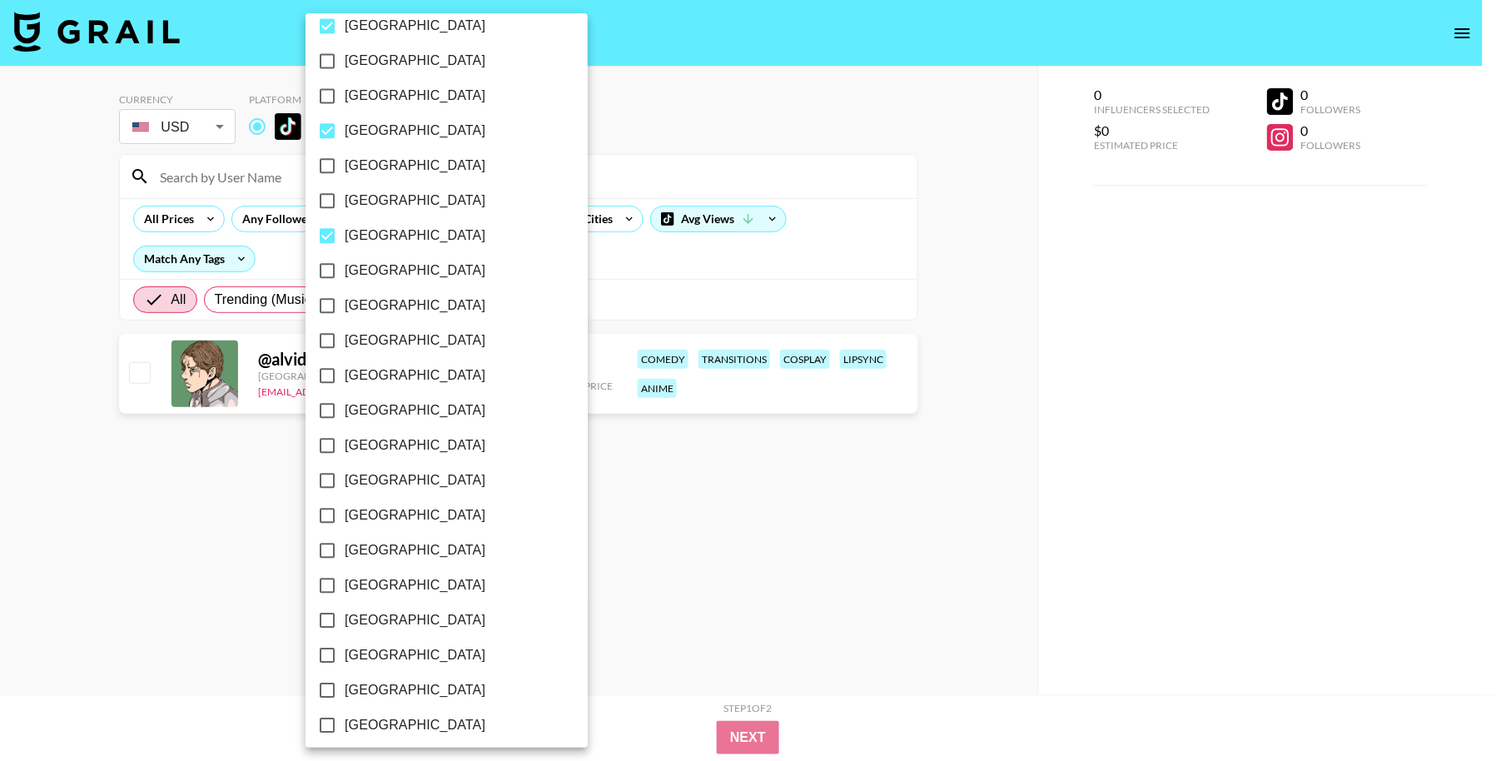
click at [435, 267] on label "[GEOGRAPHIC_DATA]" at bounding box center [435, 270] width 251 height 35
click at [345, 267] on input "[GEOGRAPHIC_DATA]" at bounding box center [327, 270] width 35 height 35
checkbox input "true"
click at [429, 301] on label "[GEOGRAPHIC_DATA]" at bounding box center [435, 305] width 251 height 35
click at [345, 301] on input "[GEOGRAPHIC_DATA]" at bounding box center [327, 305] width 35 height 35
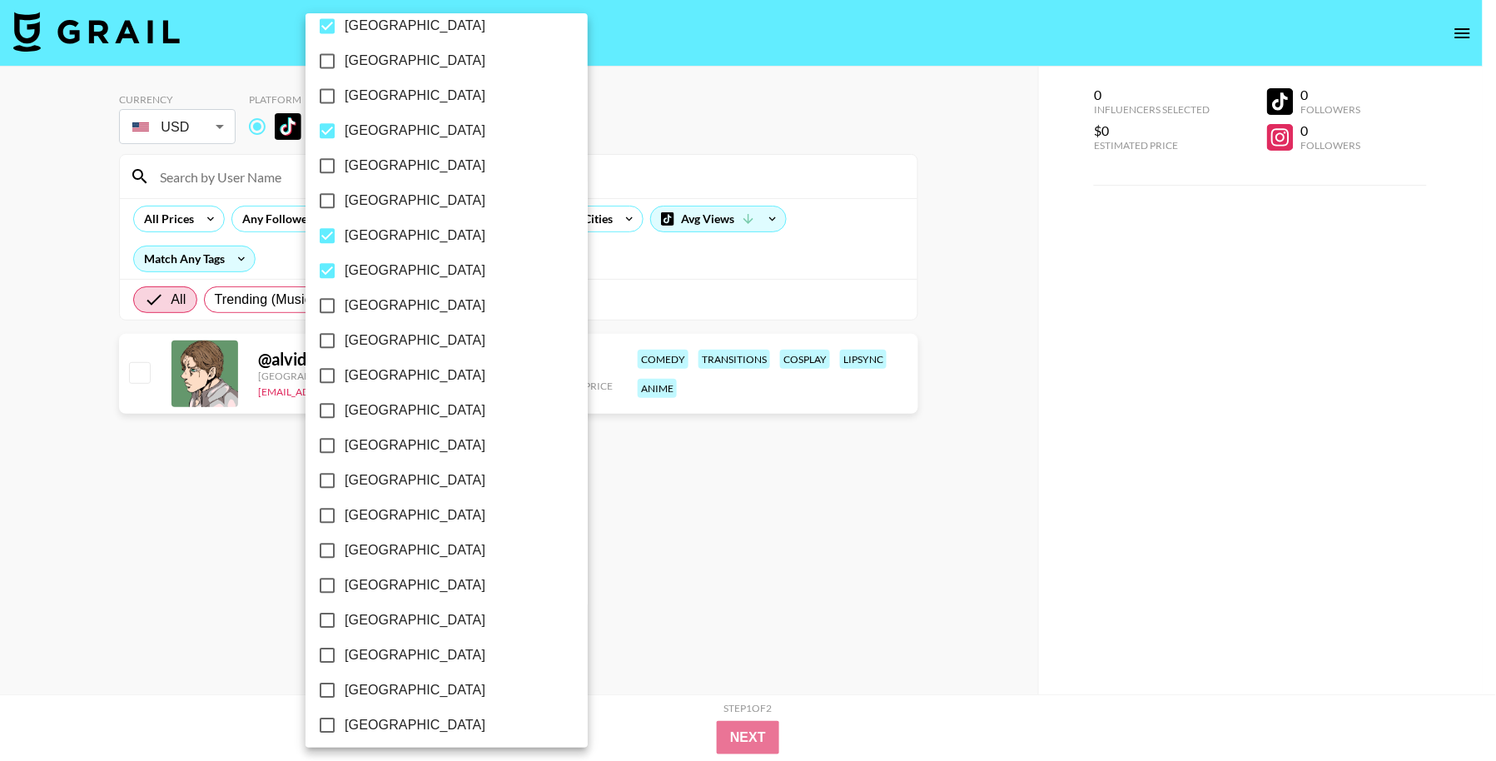
checkbox input "true"
click at [433, 336] on label "[GEOGRAPHIC_DATA]" at bounding box center [435, 342] width 251 height 35
click at [345, 336] on input "[GEOGRAPHIC_DATA]" at bounding box center [327, 342] width 35 height 35
checkbox input "true"
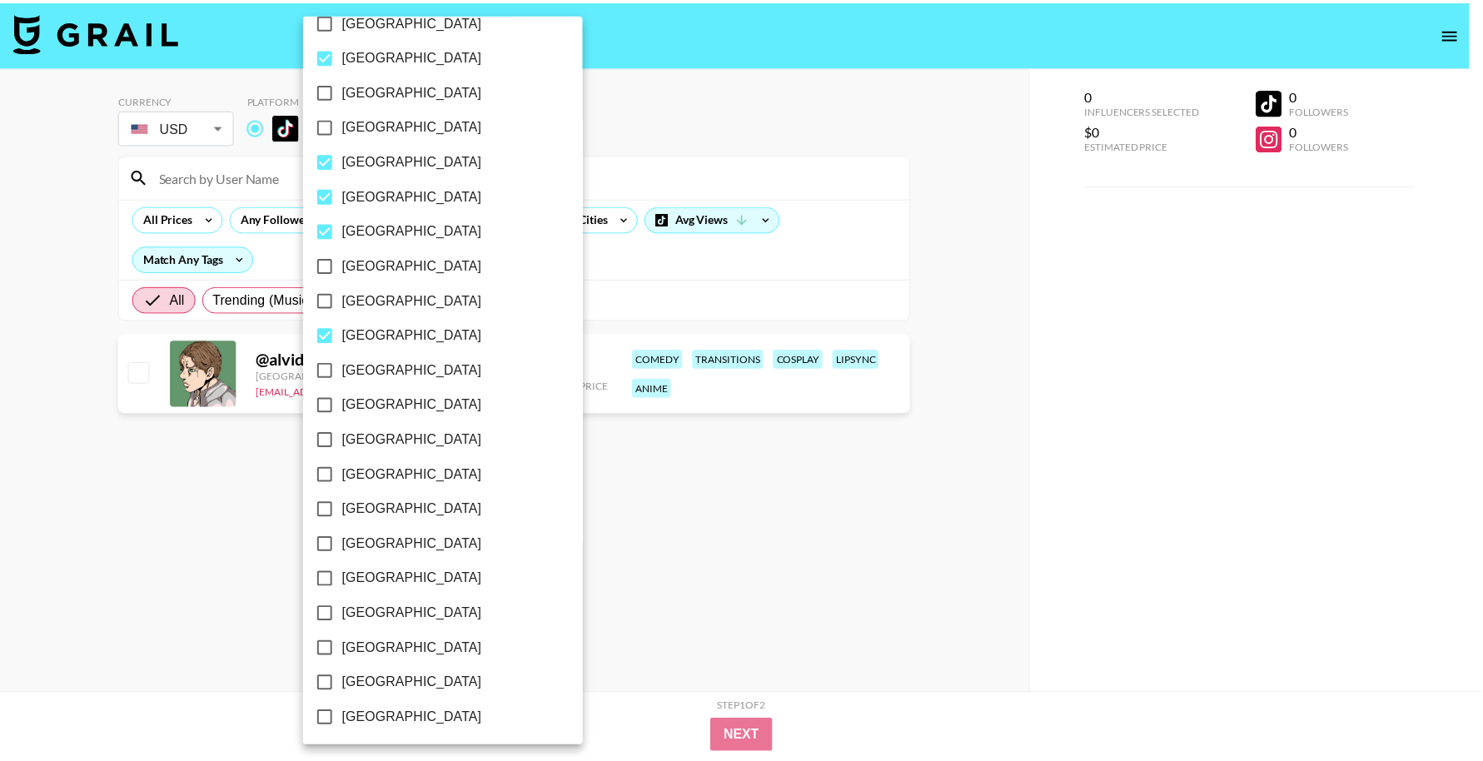
scroll to position [1178, 0]
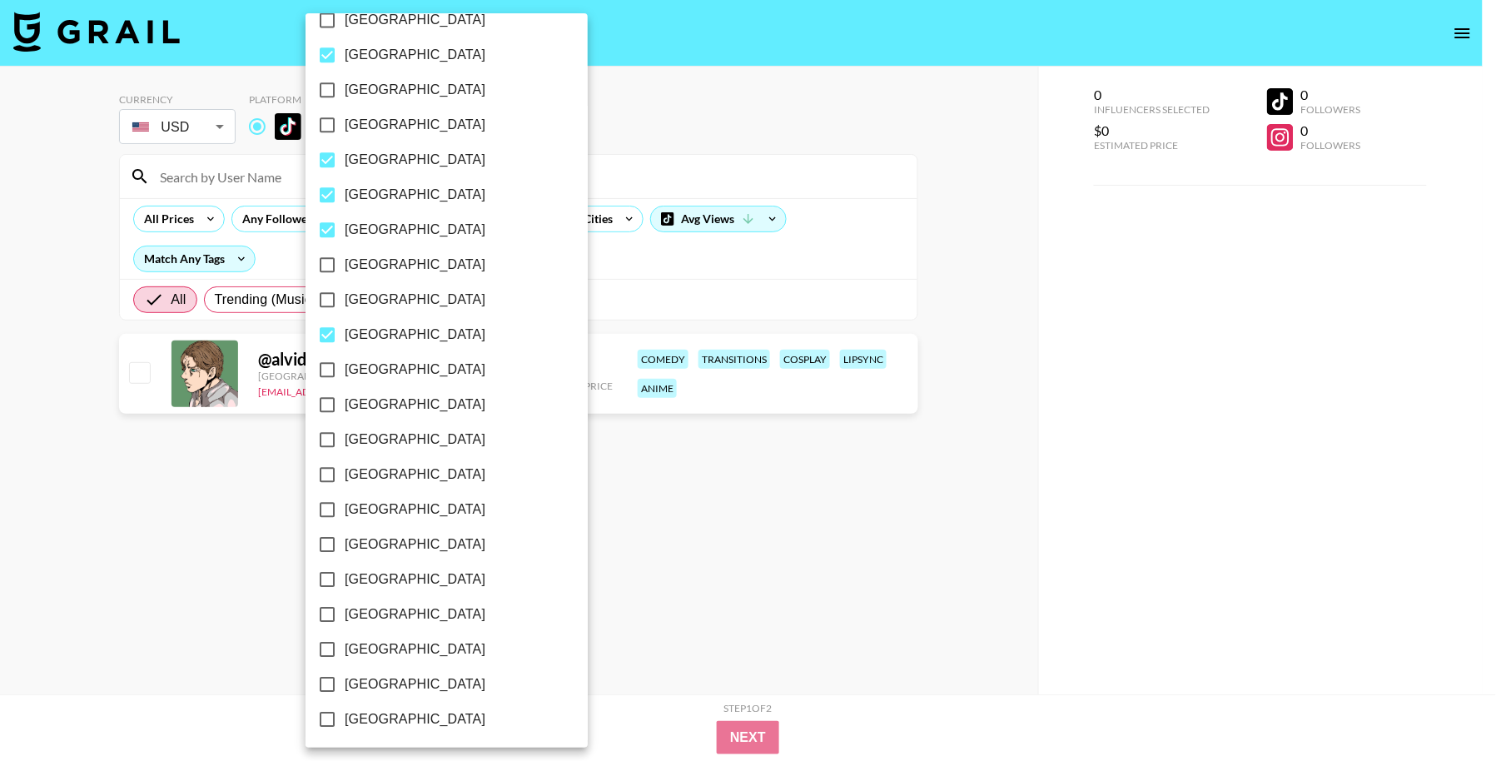
drag, startPoint x: 442, startPoint y: 410, endPoint x: 439, endPoint y: 427, distance: 17.8
click at [442, 410] on label "[GEOGRAPHIC_DATA]" at bounding box center [435, 404] width 251 height 35
click at [345, 410] on input "[GEOGRAPHIC_DATA]" at bounding box center [327, 404] width 35 height 35
checkbox input "true"
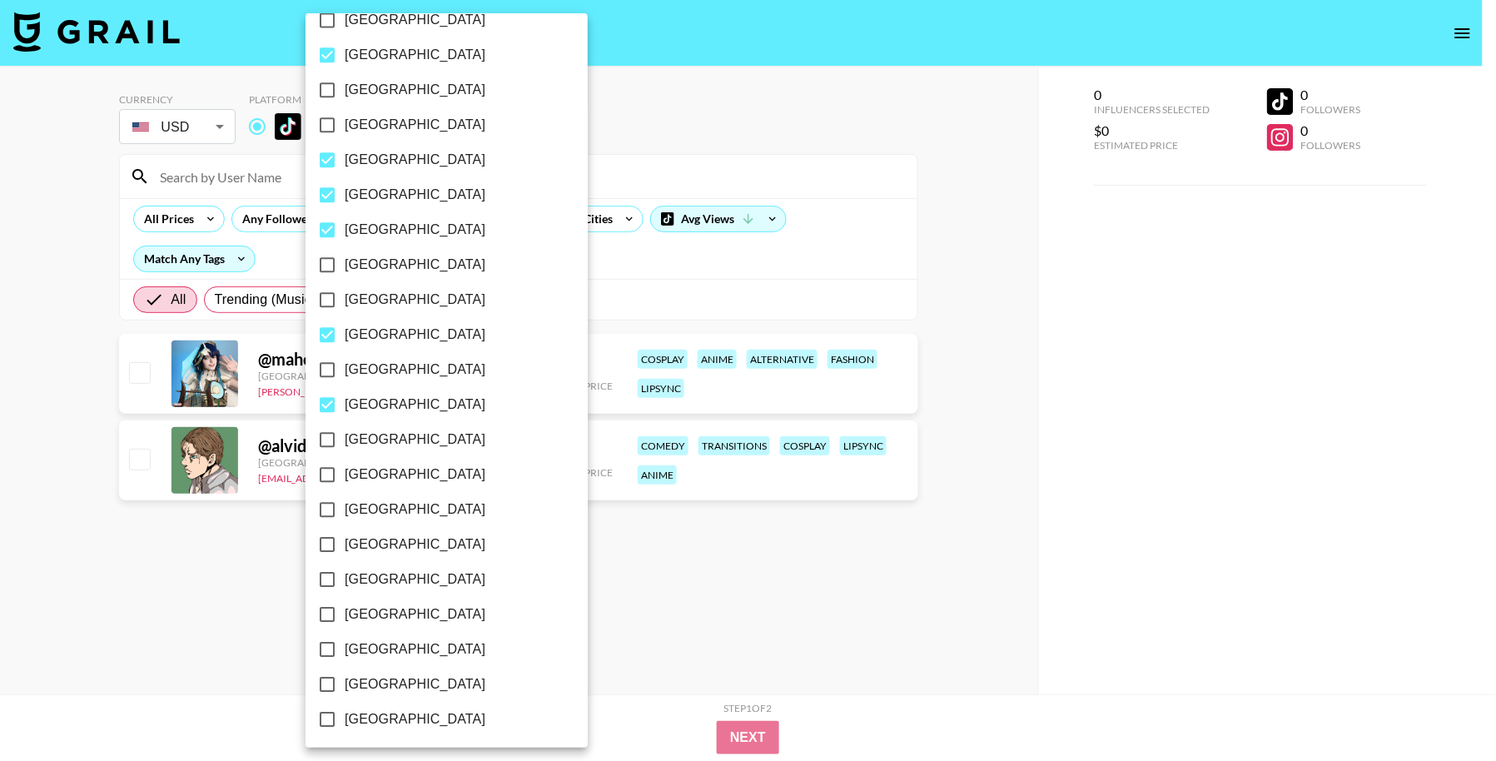
click at [438, 435] on label "[GEOGRAPHIC_DATA]" at bounding box center [435, 439] width 251 height 35
click at [345, 435] on input "[GEOGRAPHIC_DATA]" at bounding box center [327, 439] width 35 height 35
checkbox input "true"
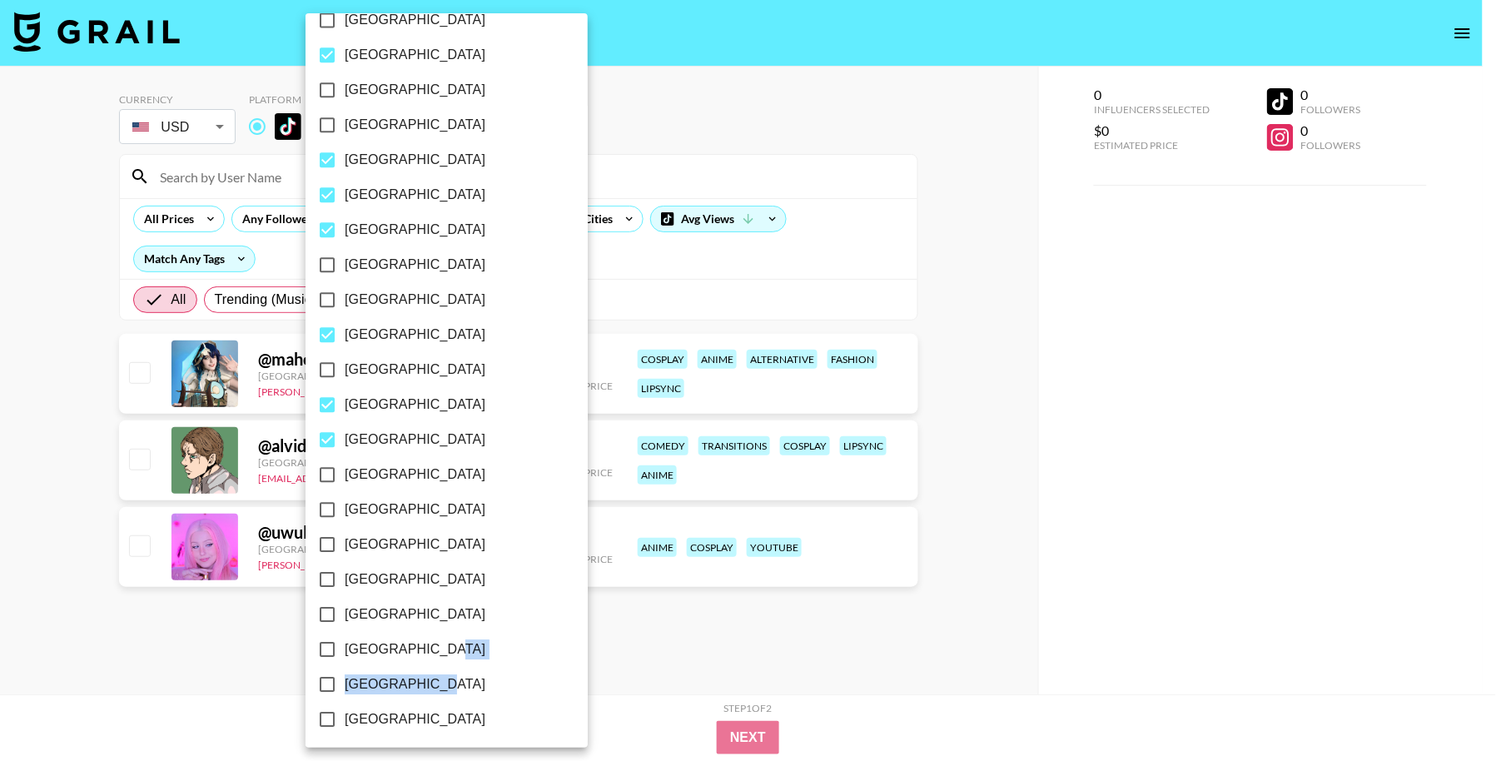
drag, startPoint x: 432, startPoint y: 680, endPoint x: 460, endPoint y: 653, distance: 38.9
click at [451, 651] on label "[GEOGRAPHIC_DATA]" at bounding box center [435, 649] width 251 height 35
click at [345, 651] on input "[GEOGRAPHIC_DATA]" at bounding box center [327, 649] width 35 height 35
checkbox input "true"
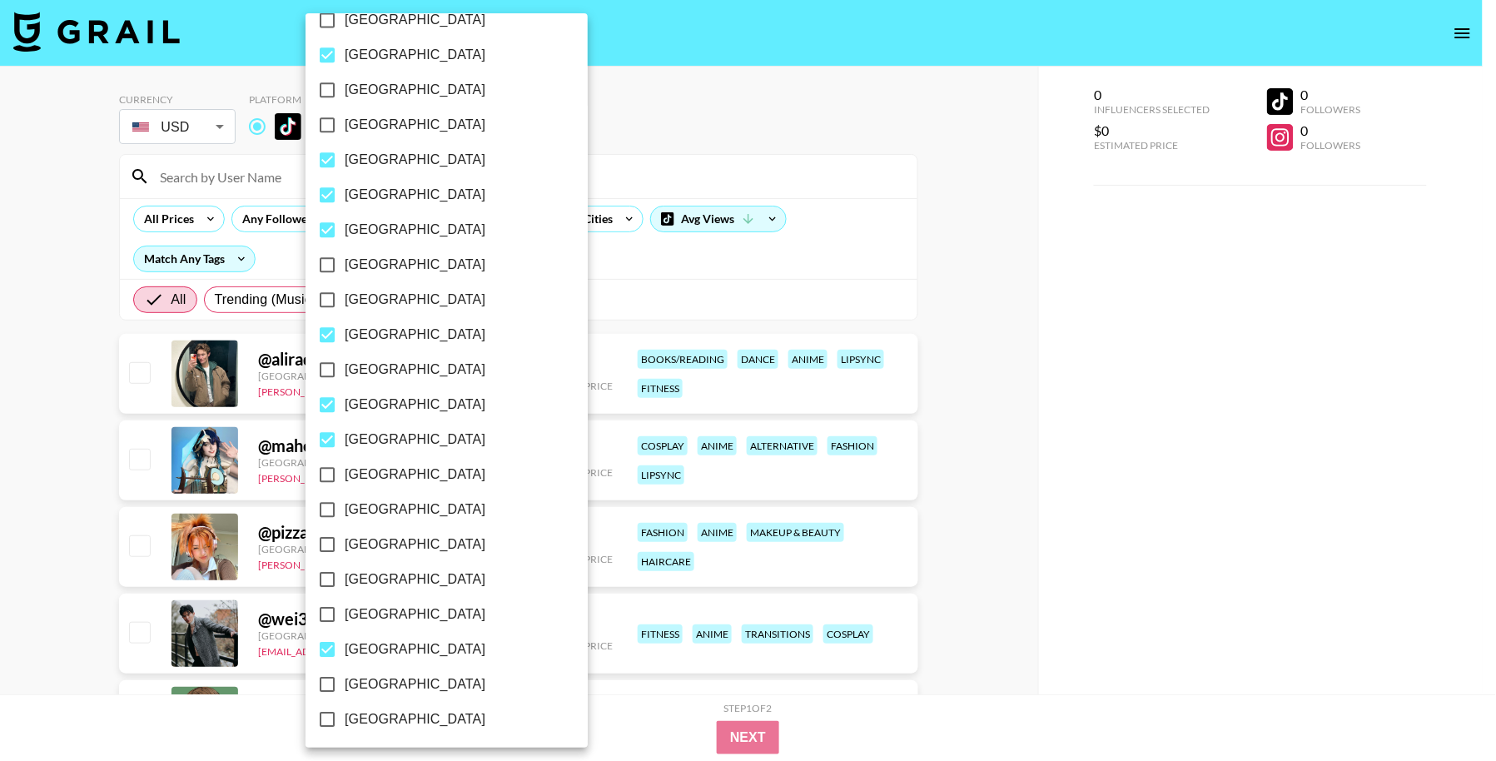
click at [57, 482] on div at bounding box center [748, 380] width 1496 height 761
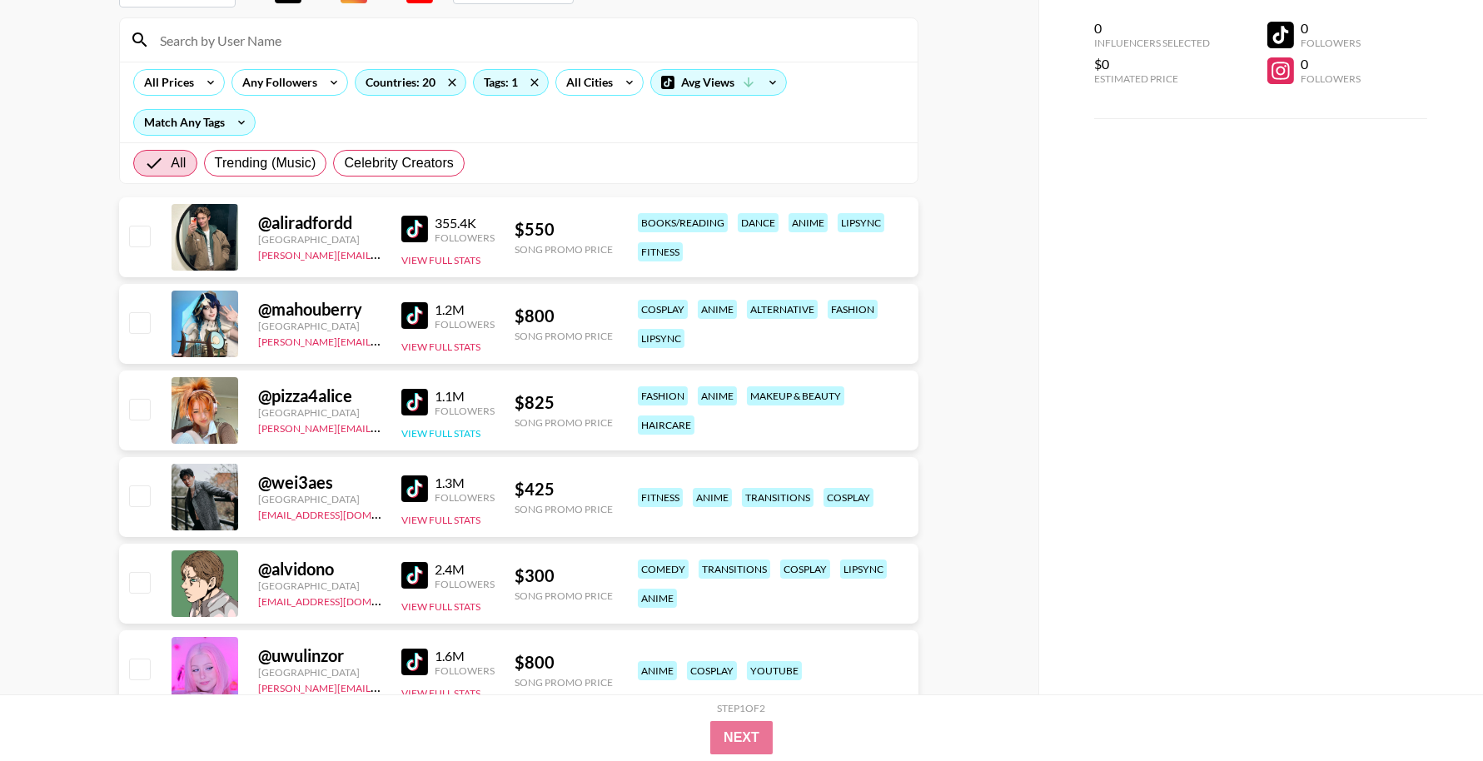
scroll to position [139, 0]
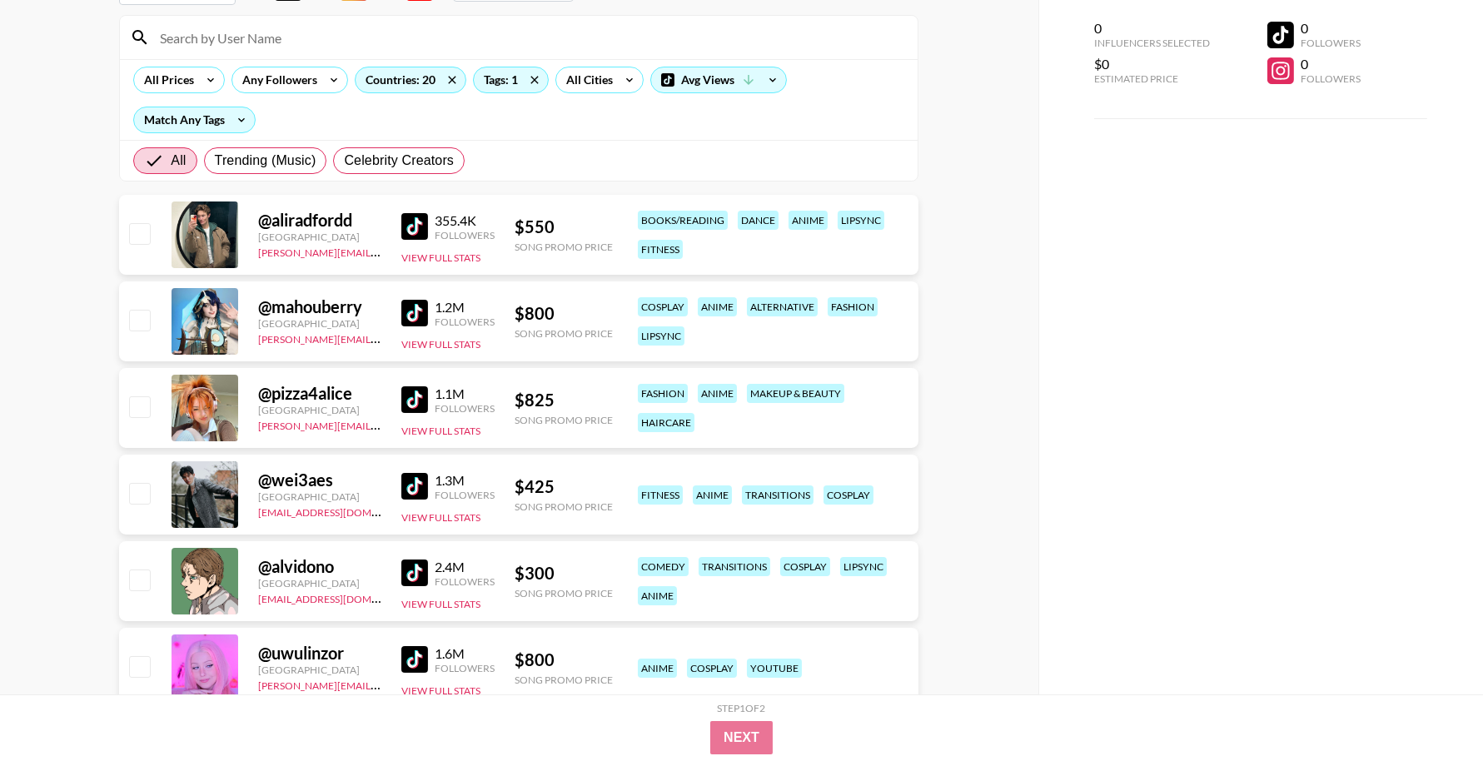
click at [417, 485] on img at bounding box center [414, 486] width 27 height 27
click at [416, 401] on img at bounding box center [414, 399] width 27 height 27
click at [416, 565] on img at bounding box center [414, 573] width 27 height 27
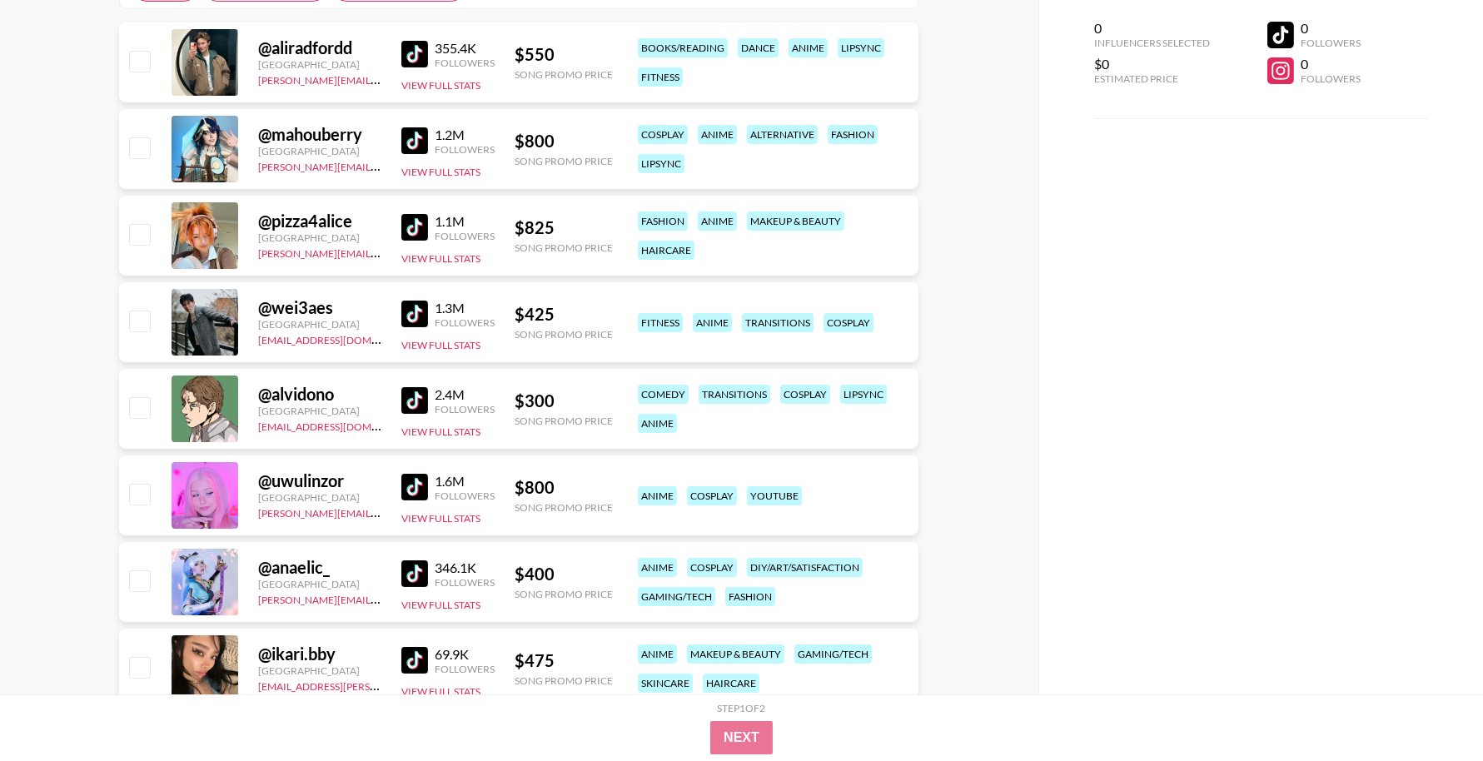
scroll to position [316, 0]
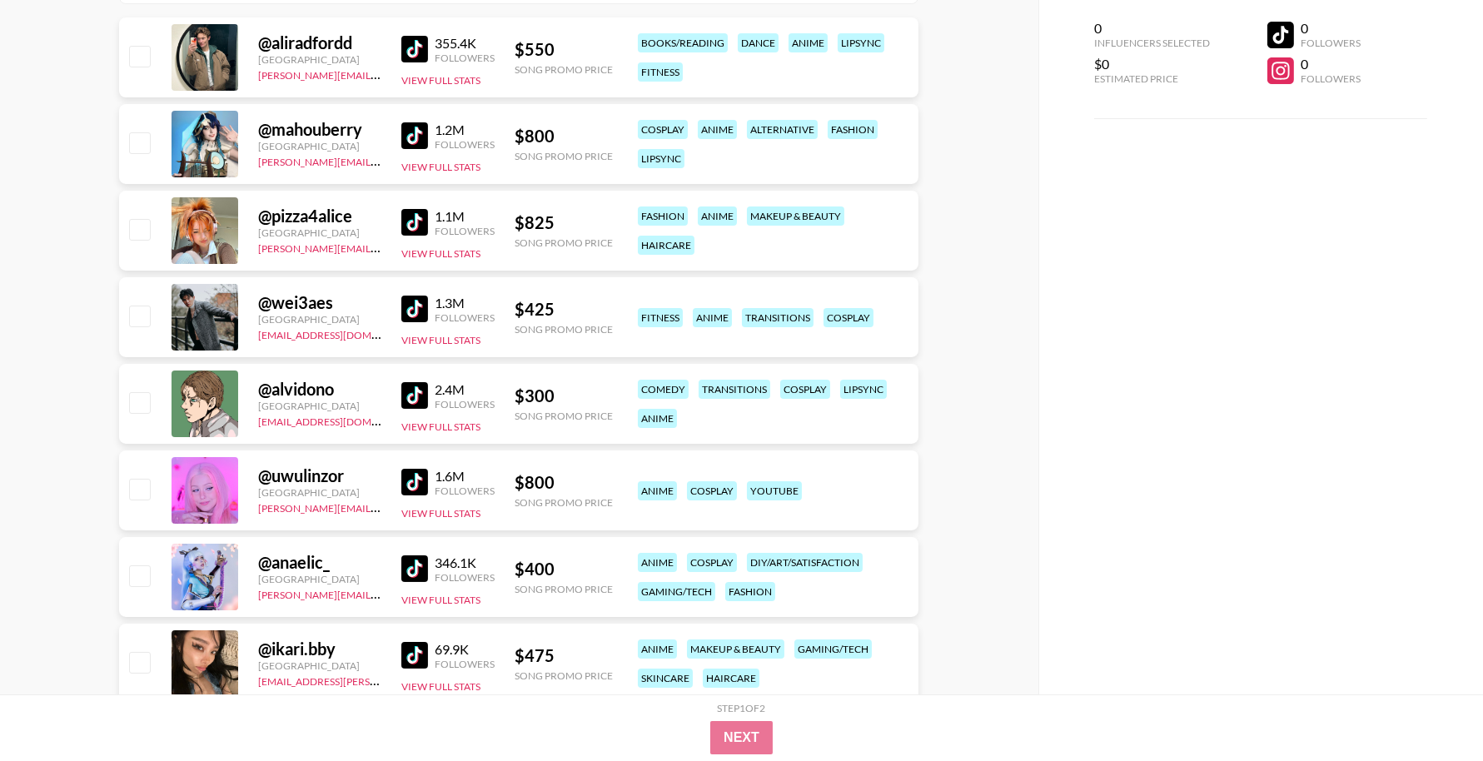
click at [414, 400] on img at bounding box center [414, 395] width 27 height 27
click at [409, 486] on img at bounding box center [414, 482] width 27 height 27
click at [420, 560] on img at bounding box center [414, 568] width 27 height 27
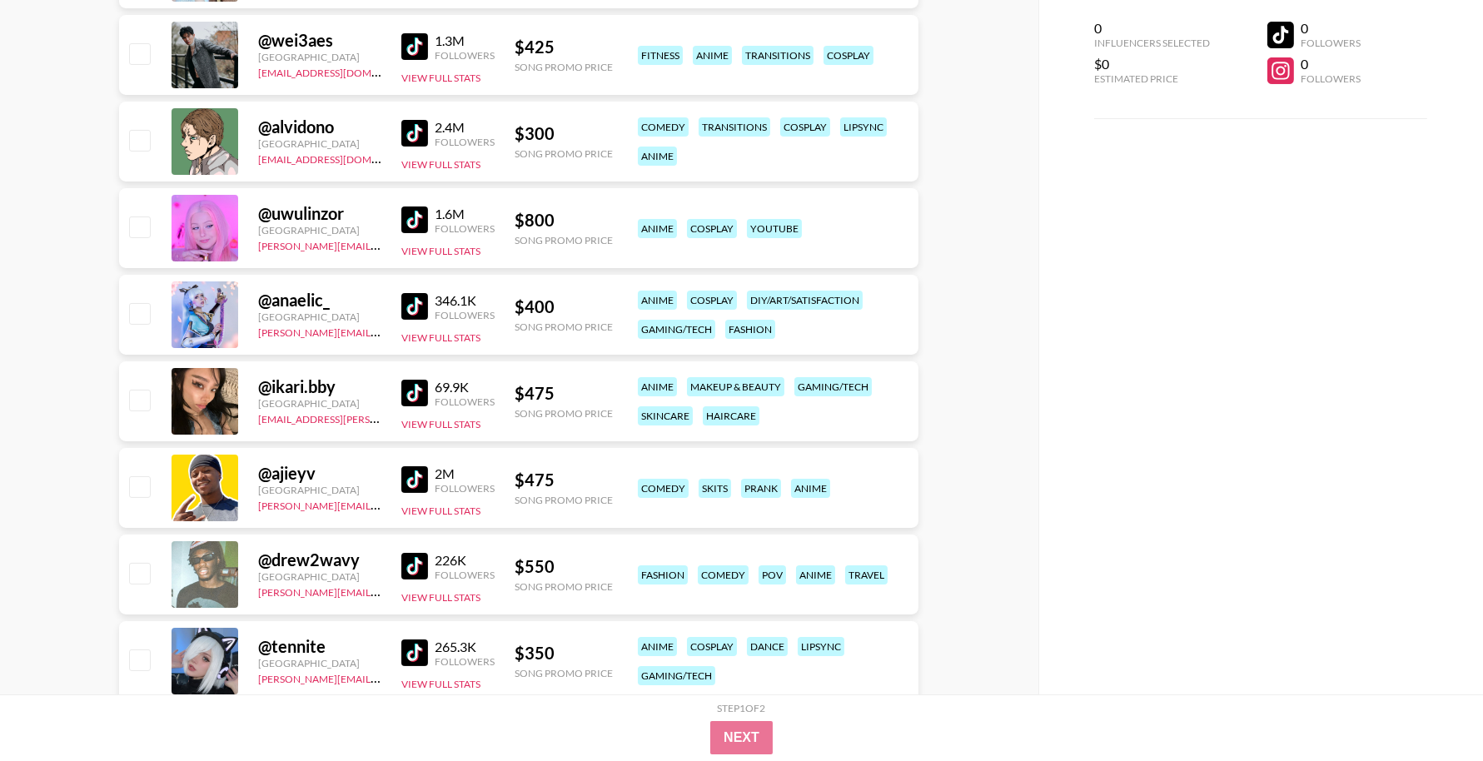
scroll to position [593, 0]
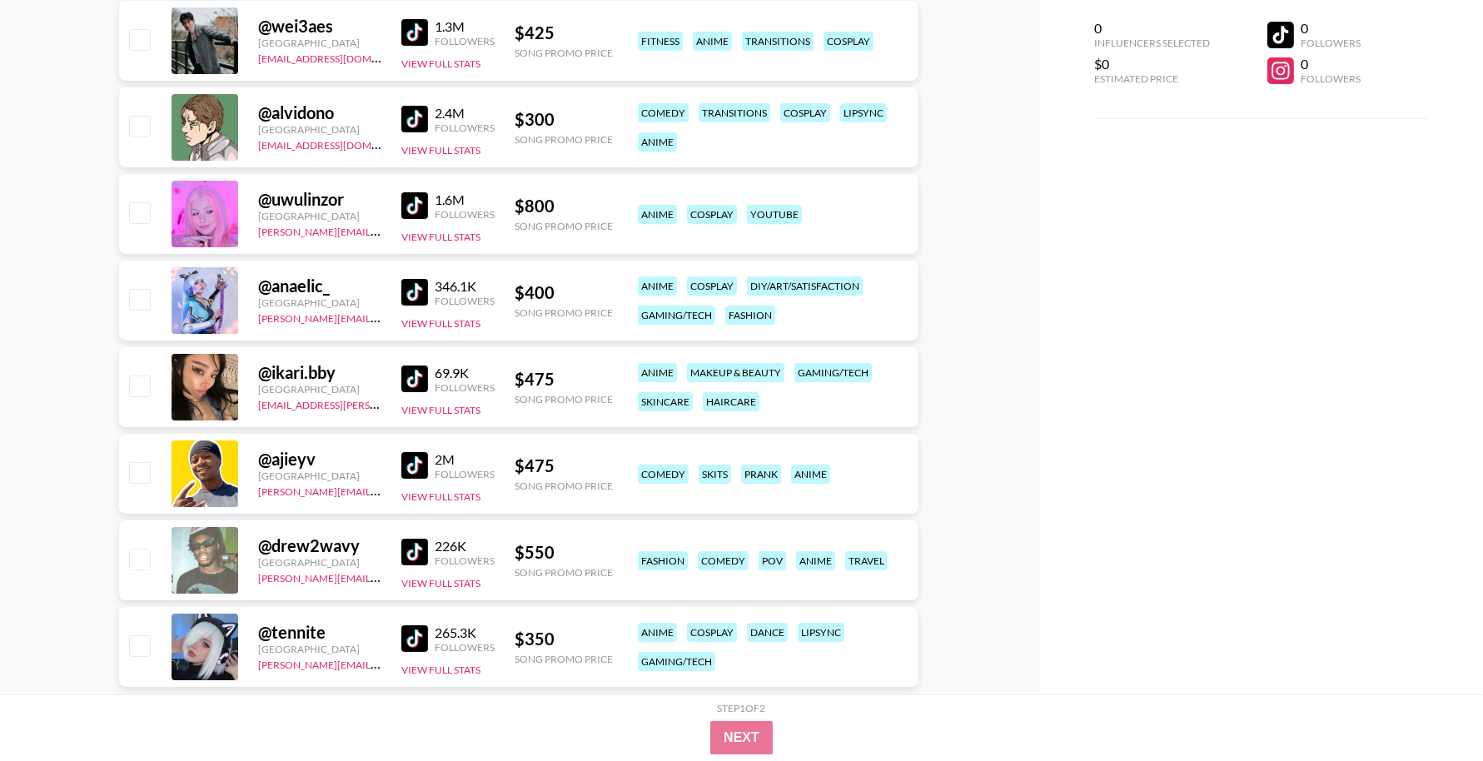
click at [423, 376] on img at bounding box center [414, 379] width 27 height 27
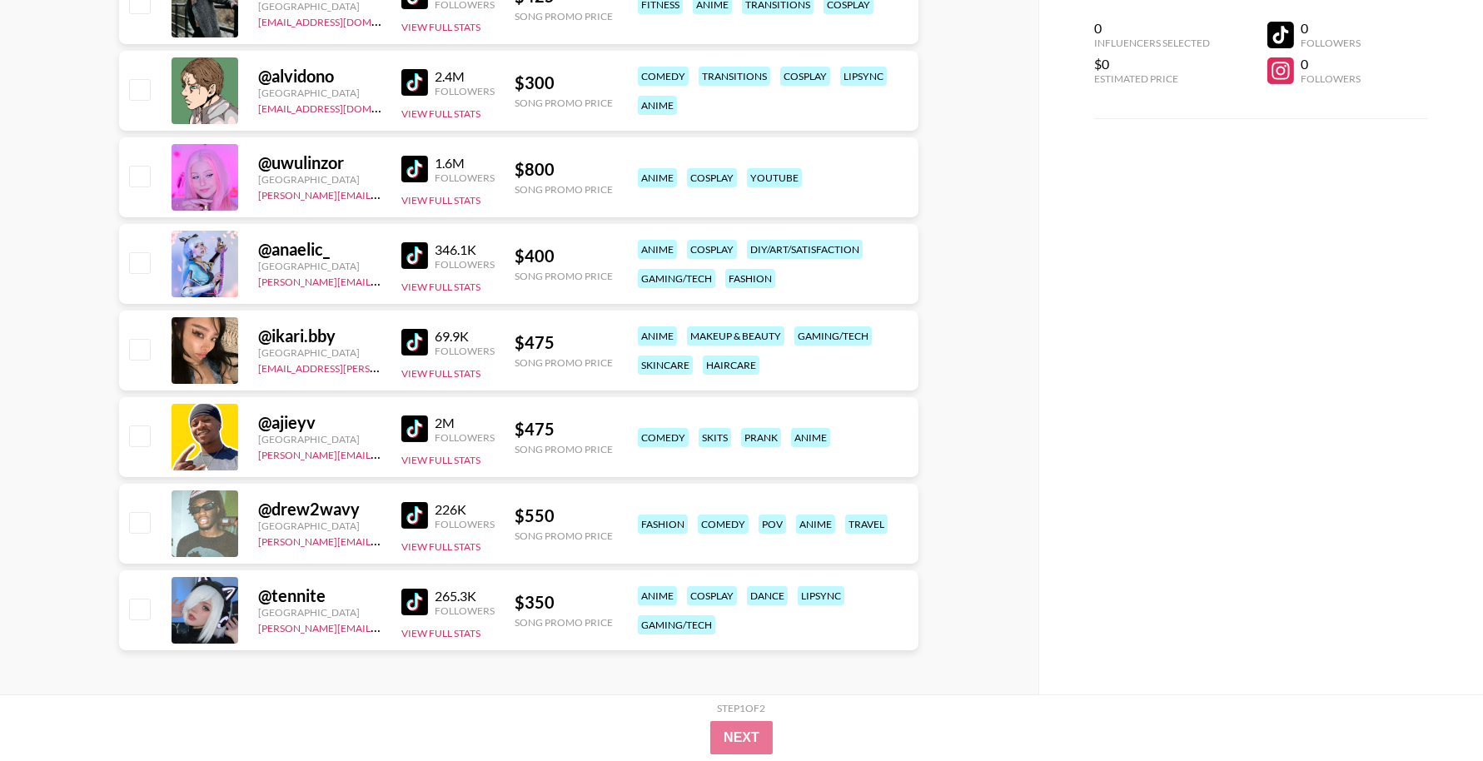
scroll to position [631, 0]
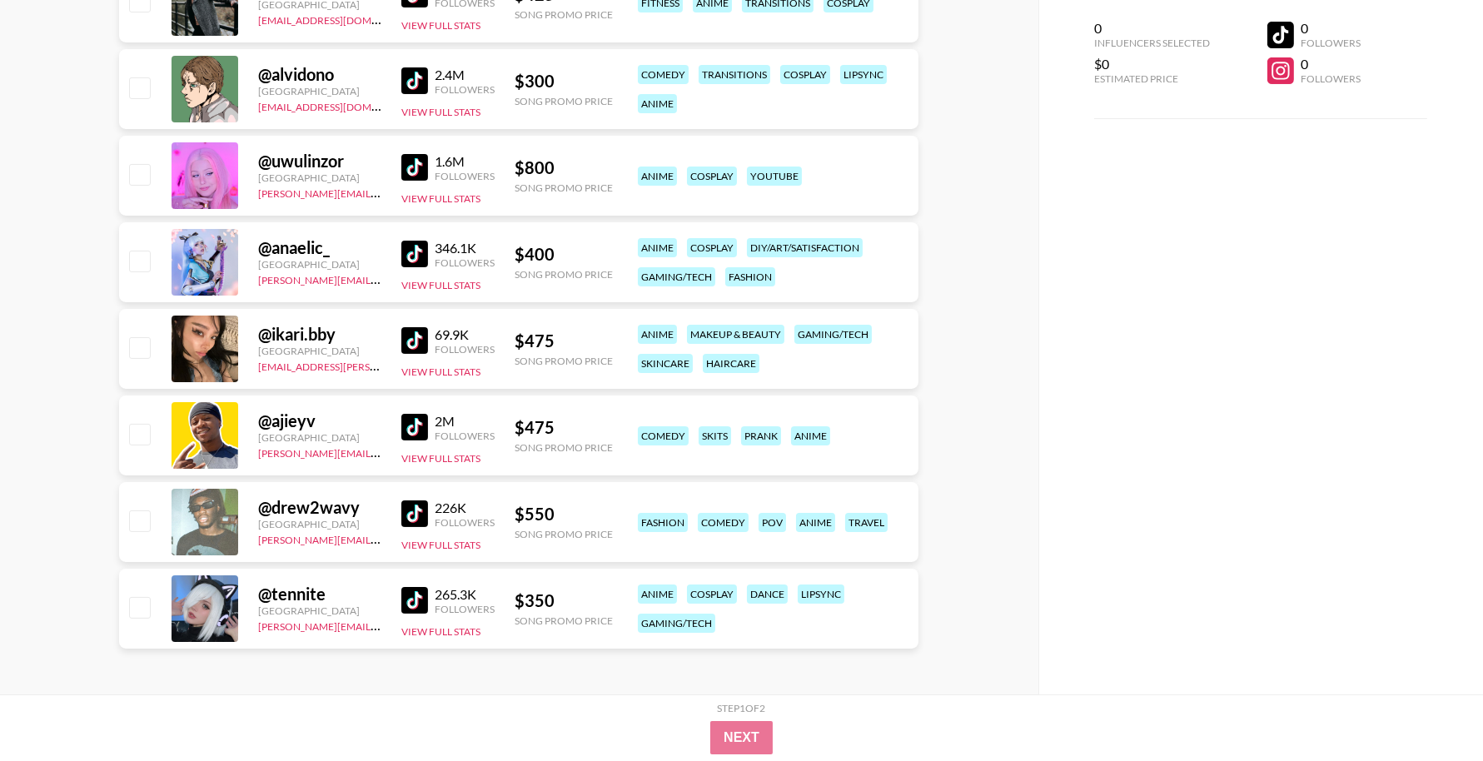
click at [421, 423] on img at bounding box center [414, 427] width 27 height 27
click at [403, 515] on img at bounding box center [414, 513] width 27 height 27
click at [411, 594] on img at bounding box center [414, 600] width 27 height 27
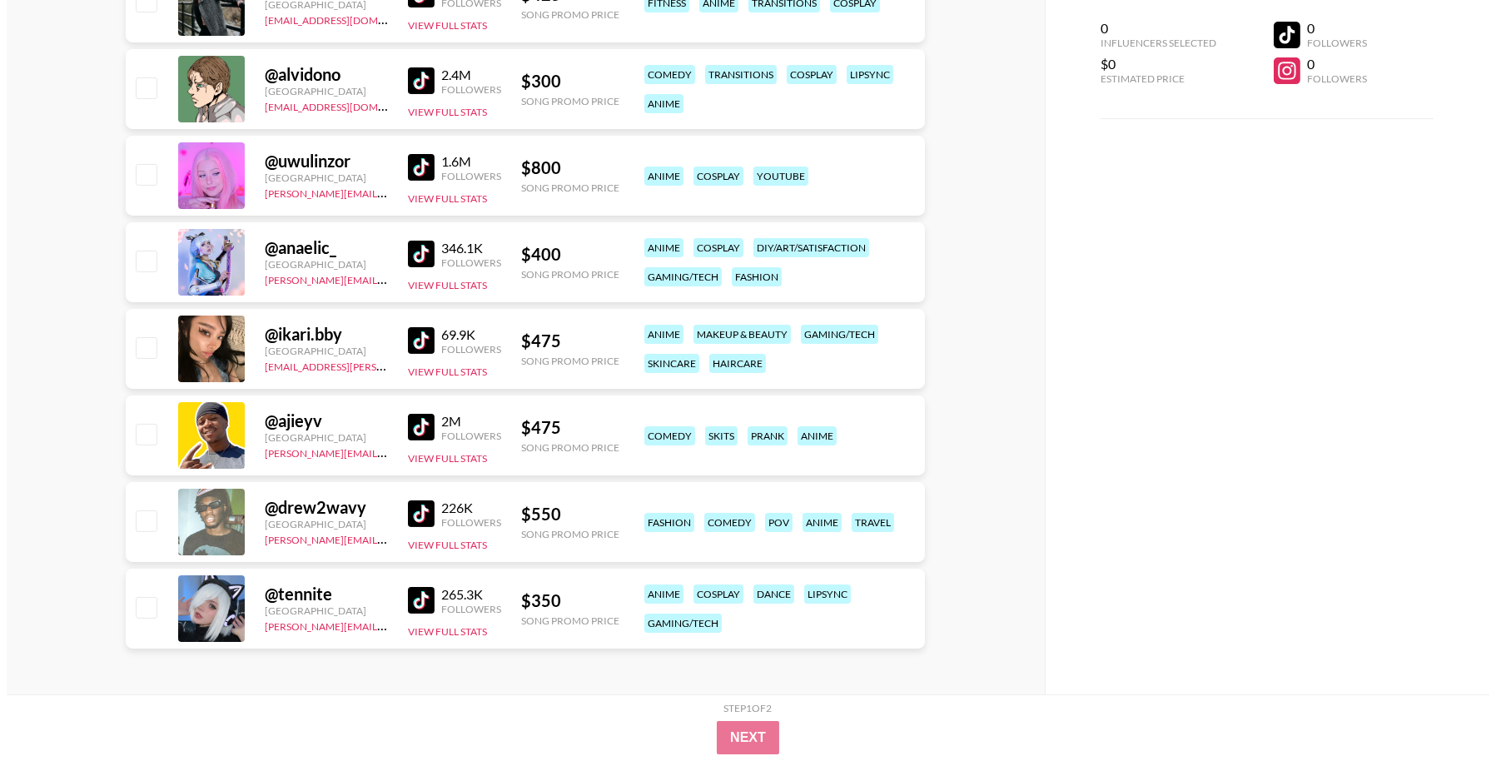
scroll to position [0, 0]
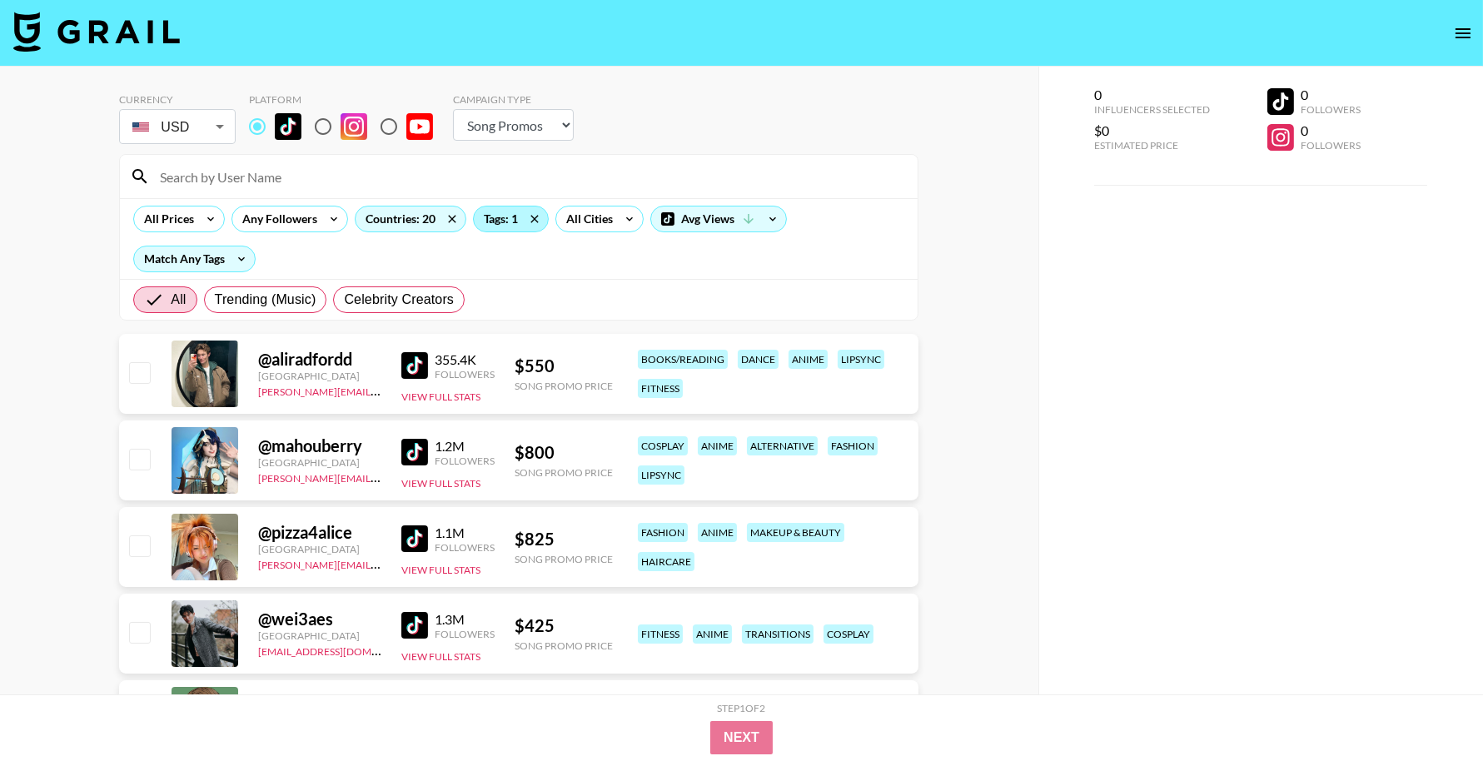
click at [507, 221] on div "Tags: 1" at bounding box center [511, 219] width 74 height 25
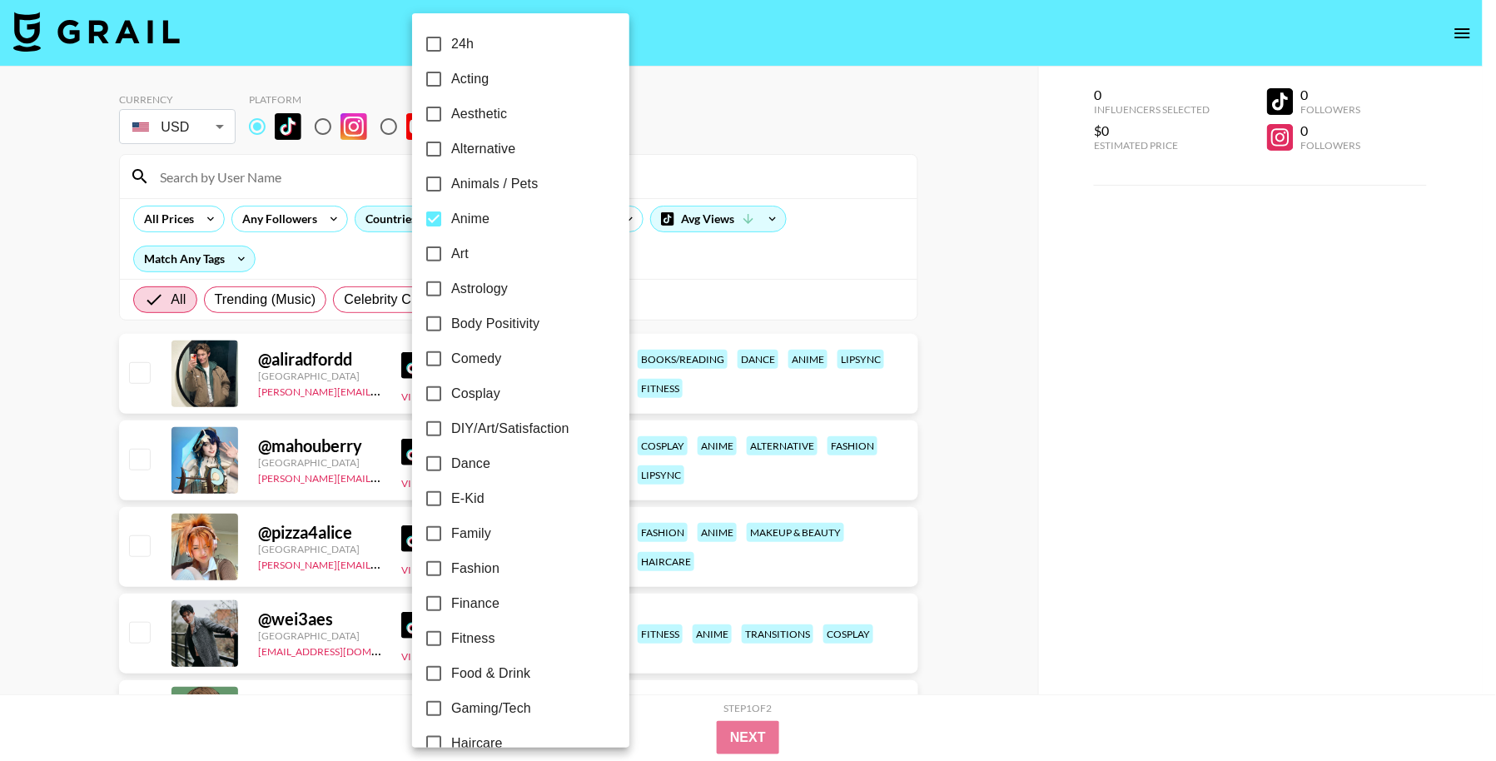
click at [507, 221] on label "Anime" at bounding box center [509, 219] width 187 height 35
click at [451, 221] on input "Anime" at bounding box center [433, 219] width 35 height 35
click at [429, 226] on input "Anime" at bounding box center [433, 219] width 35 height 35
click at [435, 221] on input "Anime" at bounding box center [433, 219] width 35 height 35
checkbox input "false"
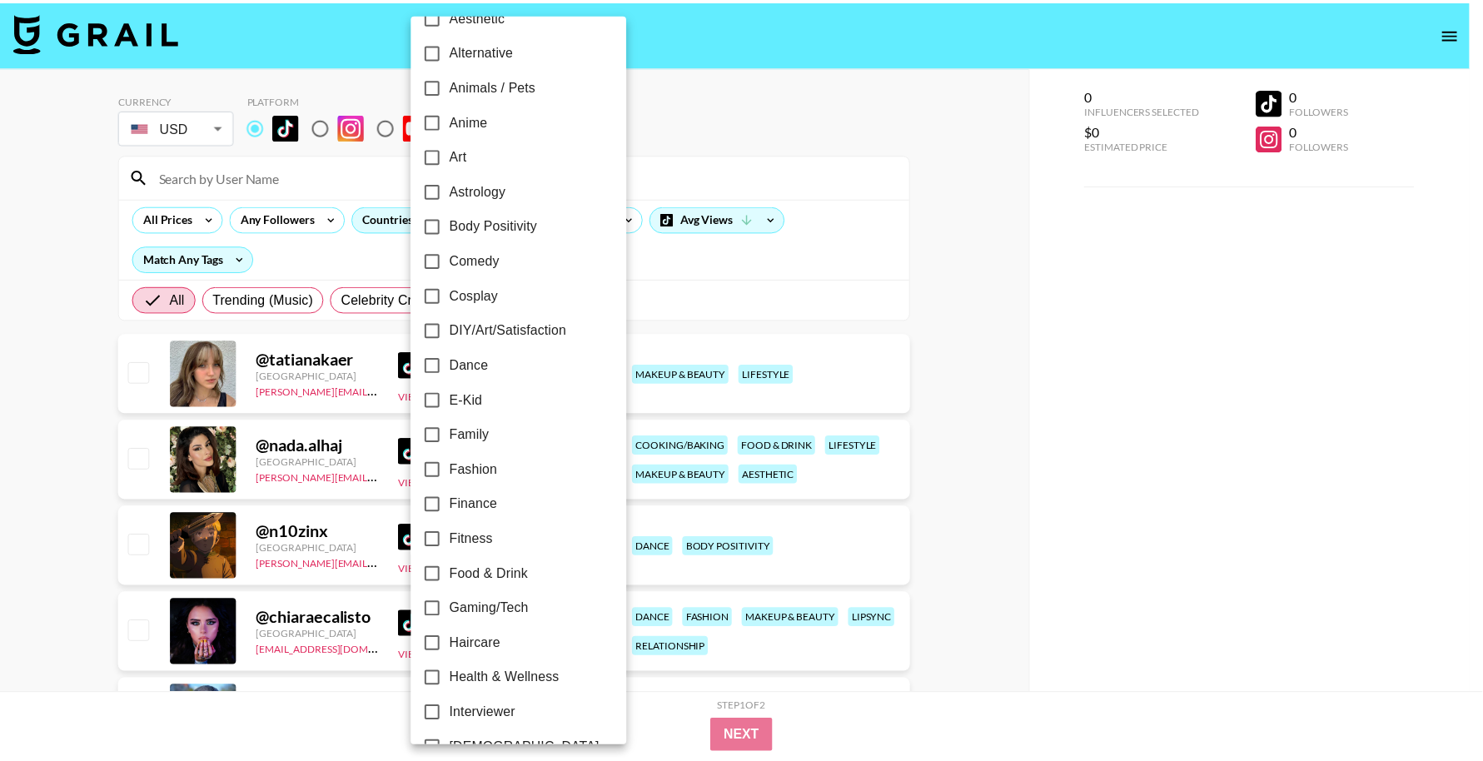
scroll to position [161, 0]
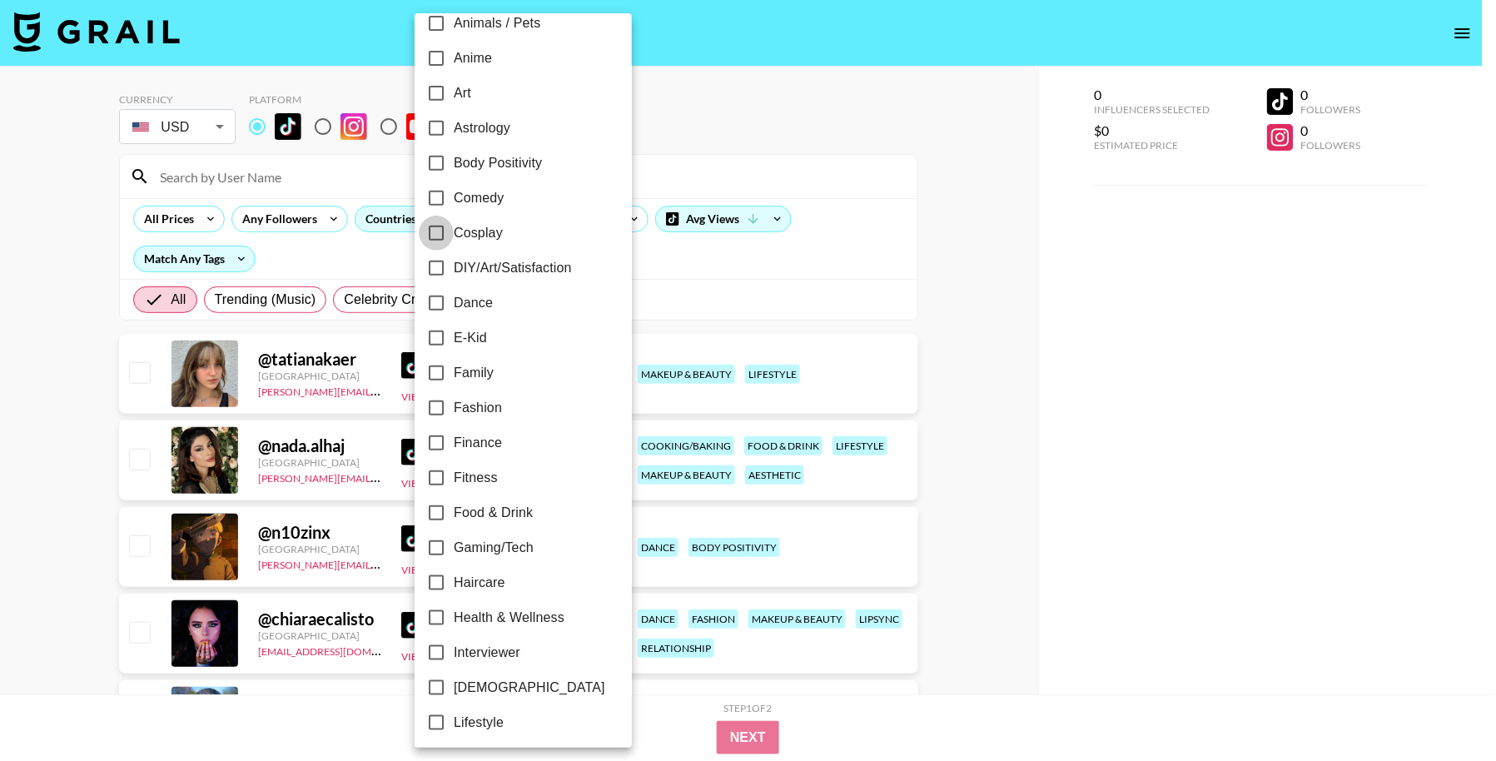
click at [446, 232] on input "Cosplay" at bounding box center [436, 233] width 35 height 35
checkbox input "true"
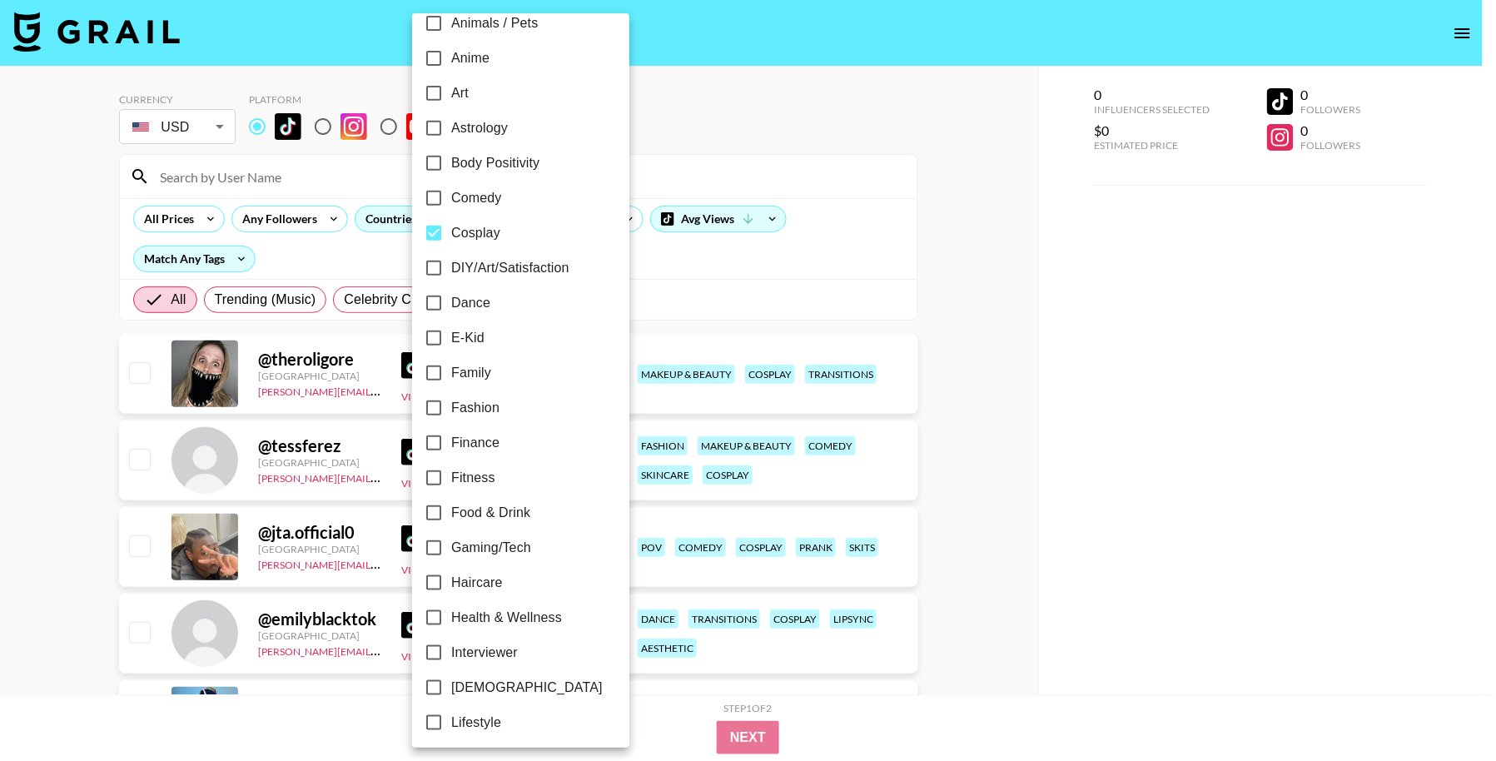
click at [892, 171] on div at bounding box center [748, 380] width 1496 height 761
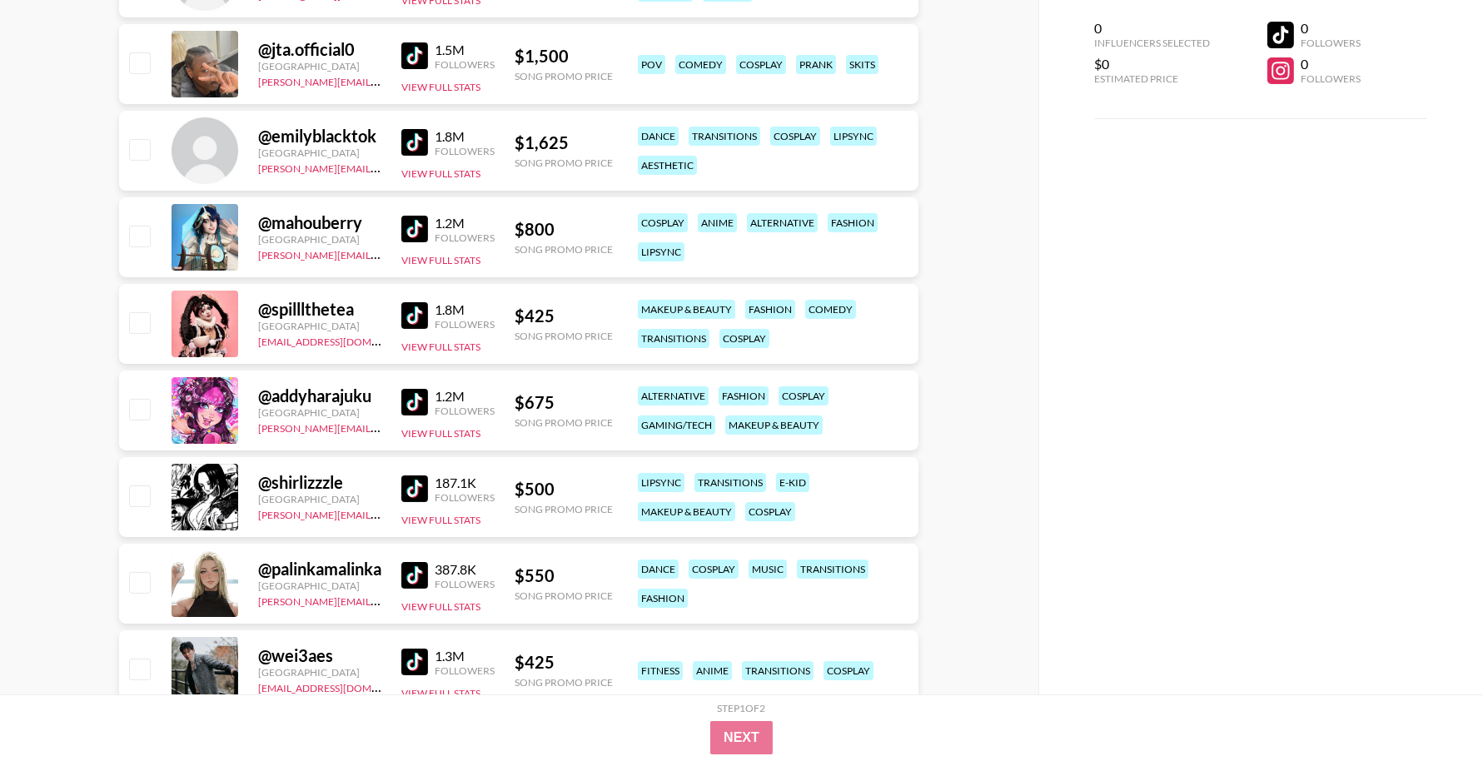
scroll to position [495, 0]
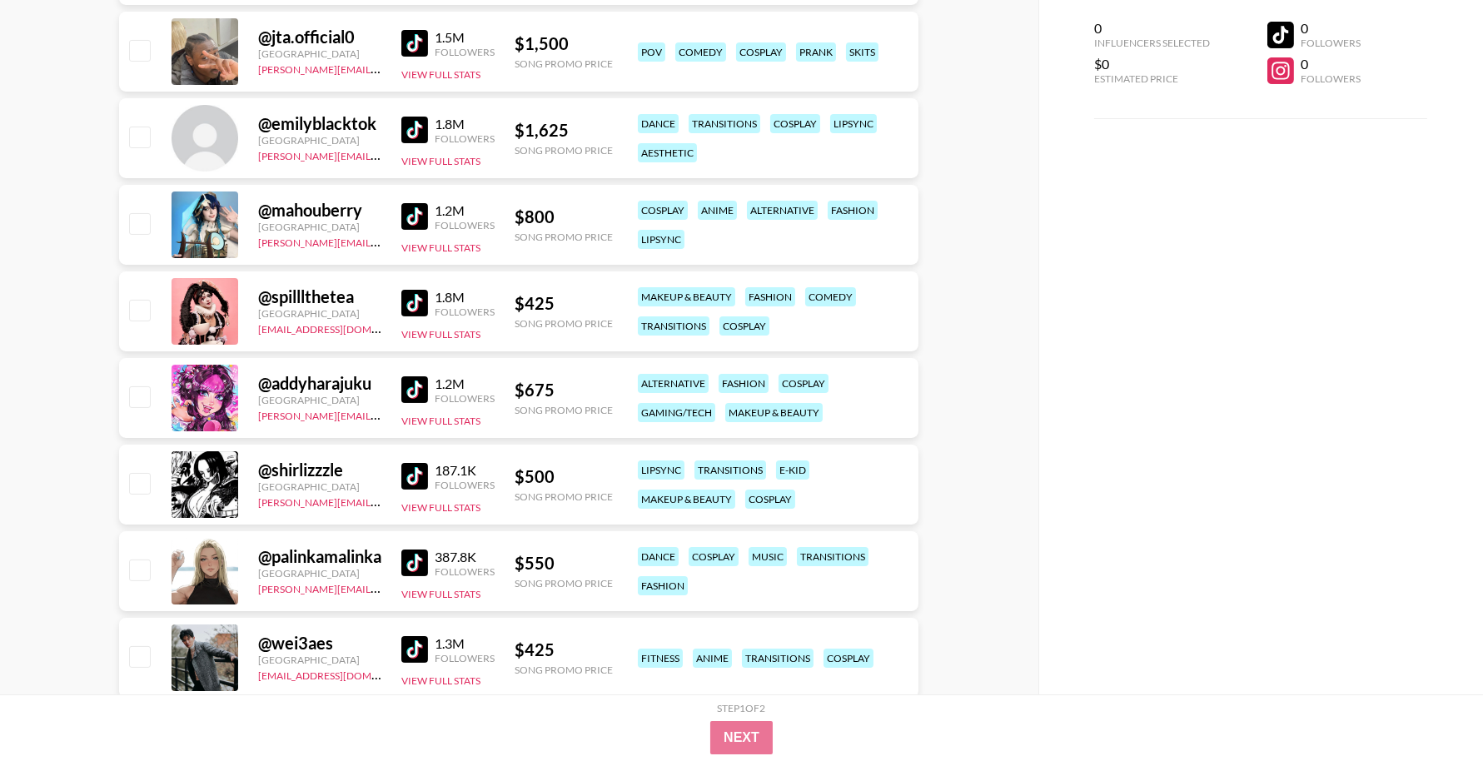
click at [418, 390] on img at bounding box center [414, 389] width 27 height 27
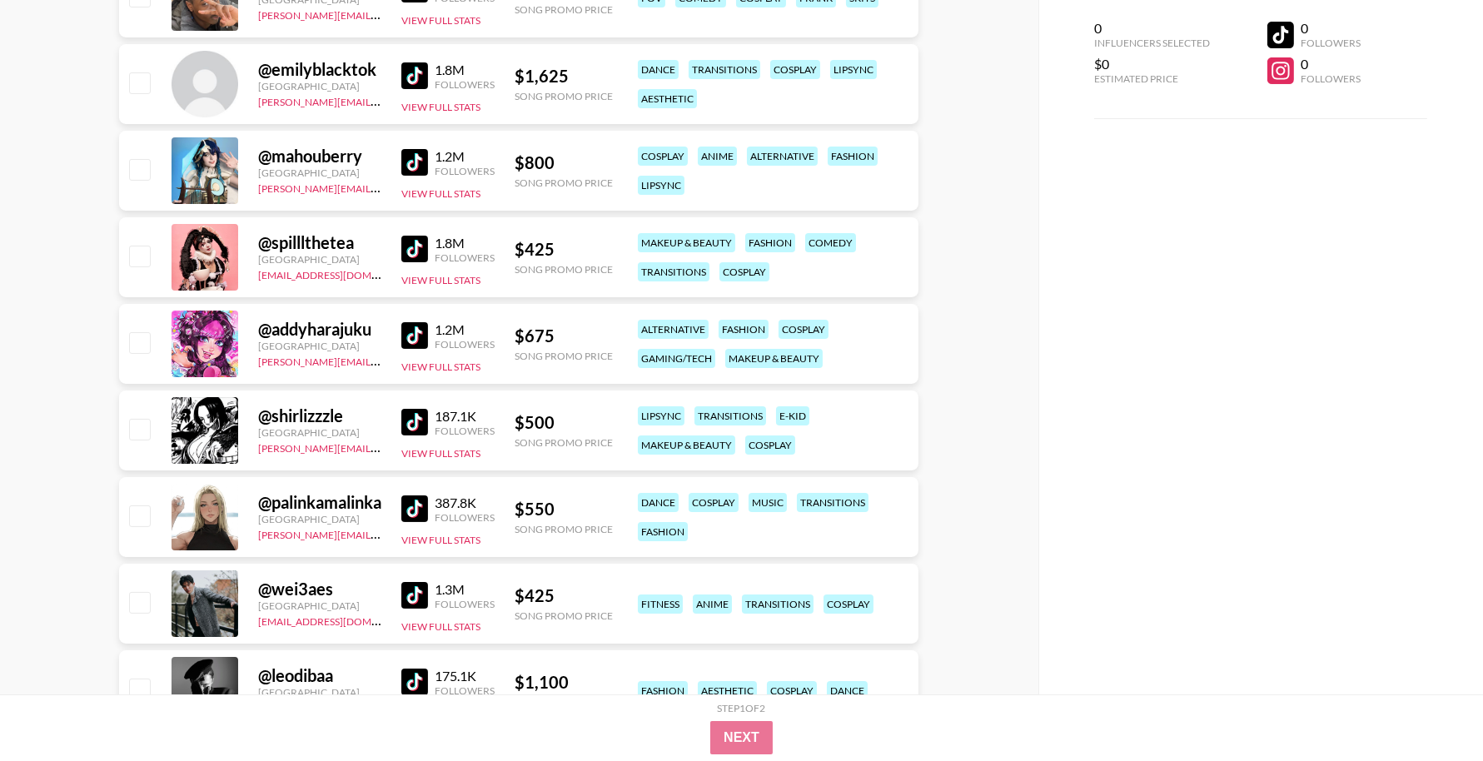
scroll to position [570, 0]
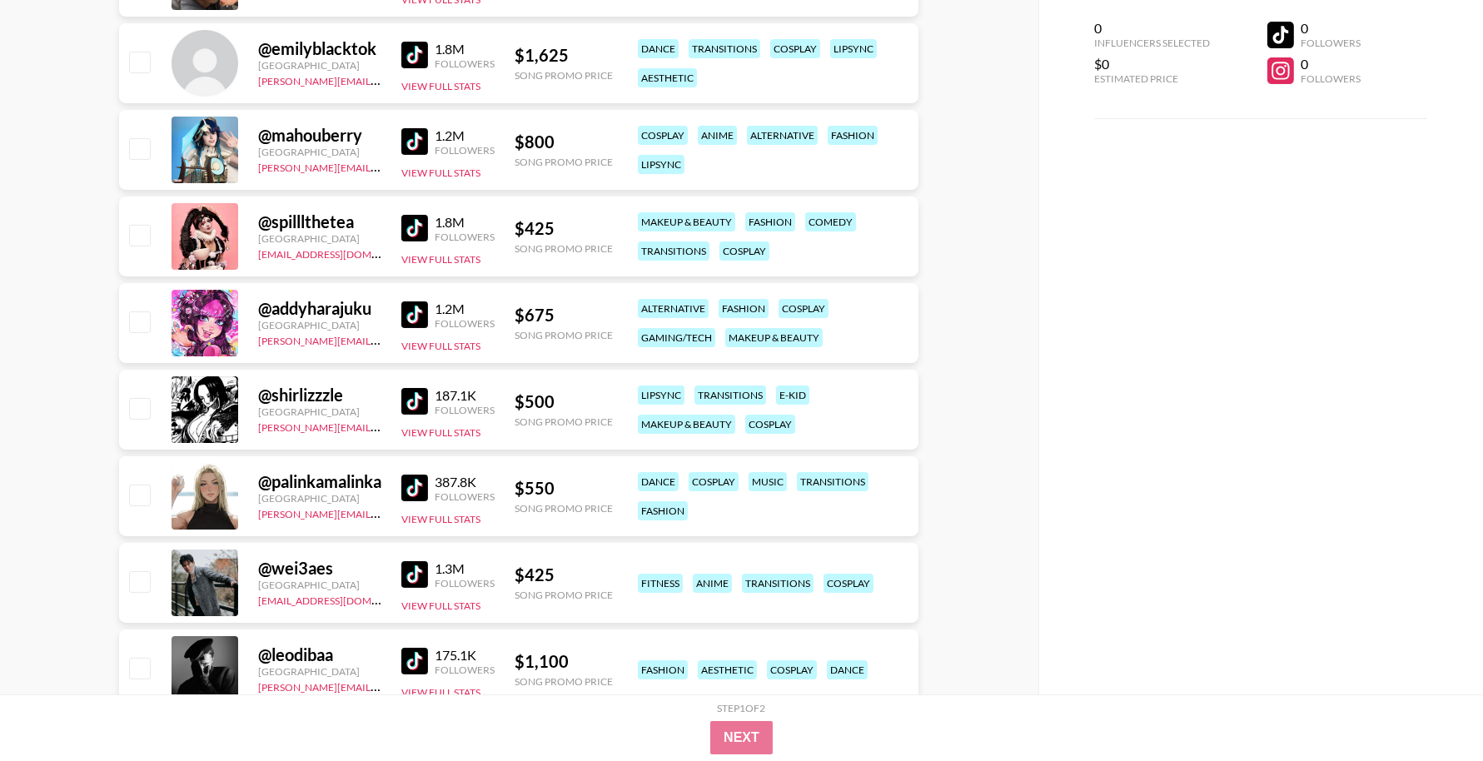
click at [426, 405] on img at bounding box center [414, 401] width 27 height 27
click at [407, 496] on img at bounding box center [414, 488] width 27 height 27
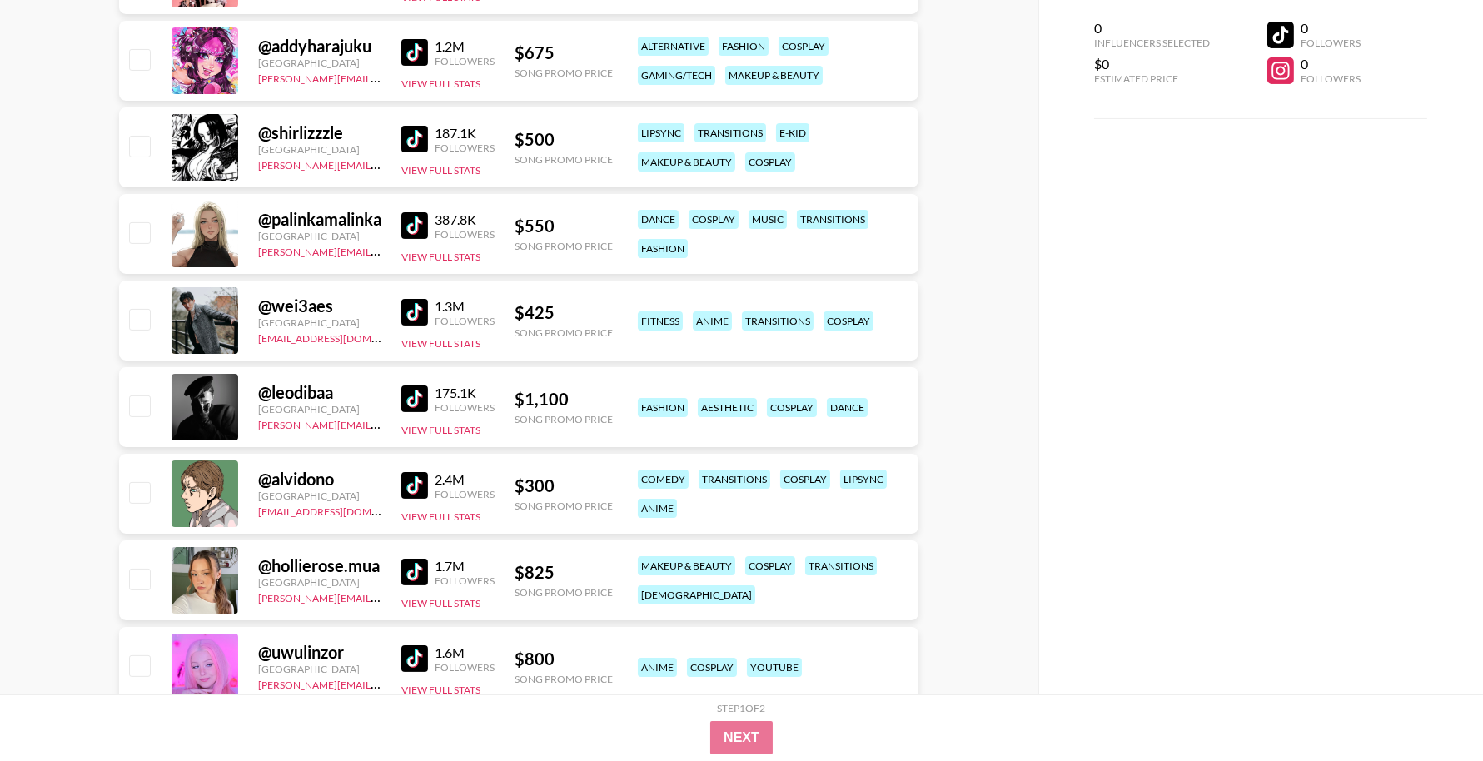
scroll to position [848, 0]
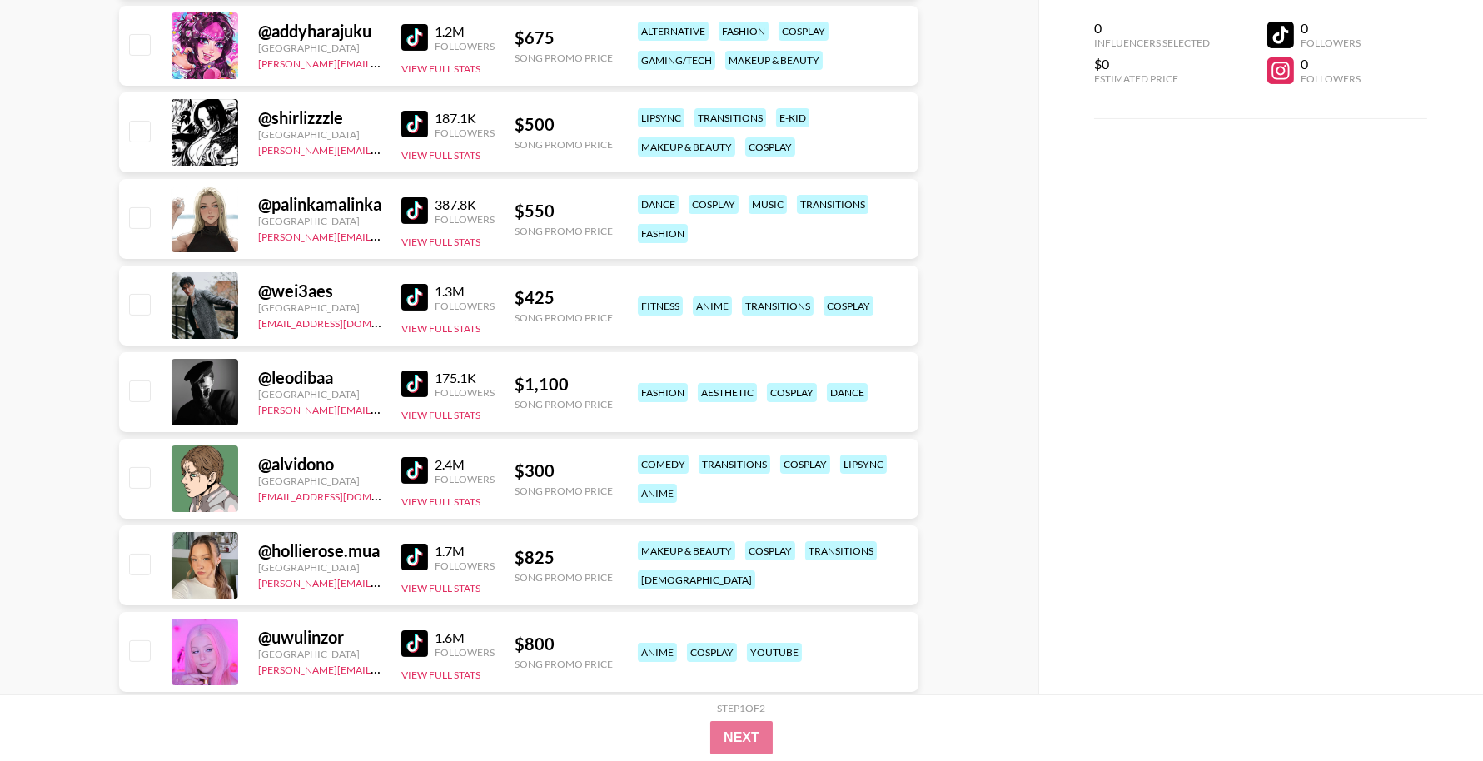
click at [415, 380] on img at bounding box center [414, 384] width 27 height 27
click at [408, 468] on img at bounding box center [414, 470] width 27 height 27
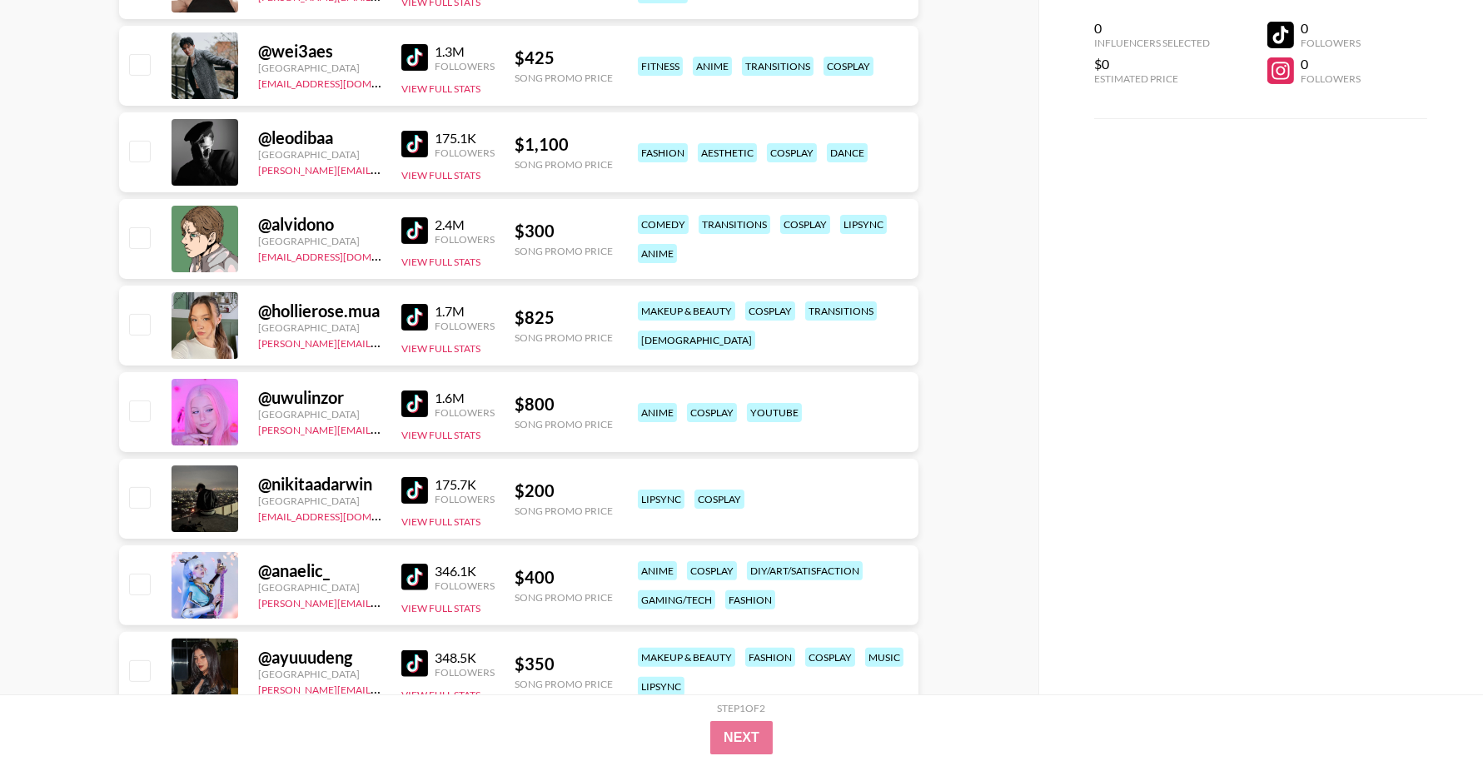
scroll to position [1231, 0]
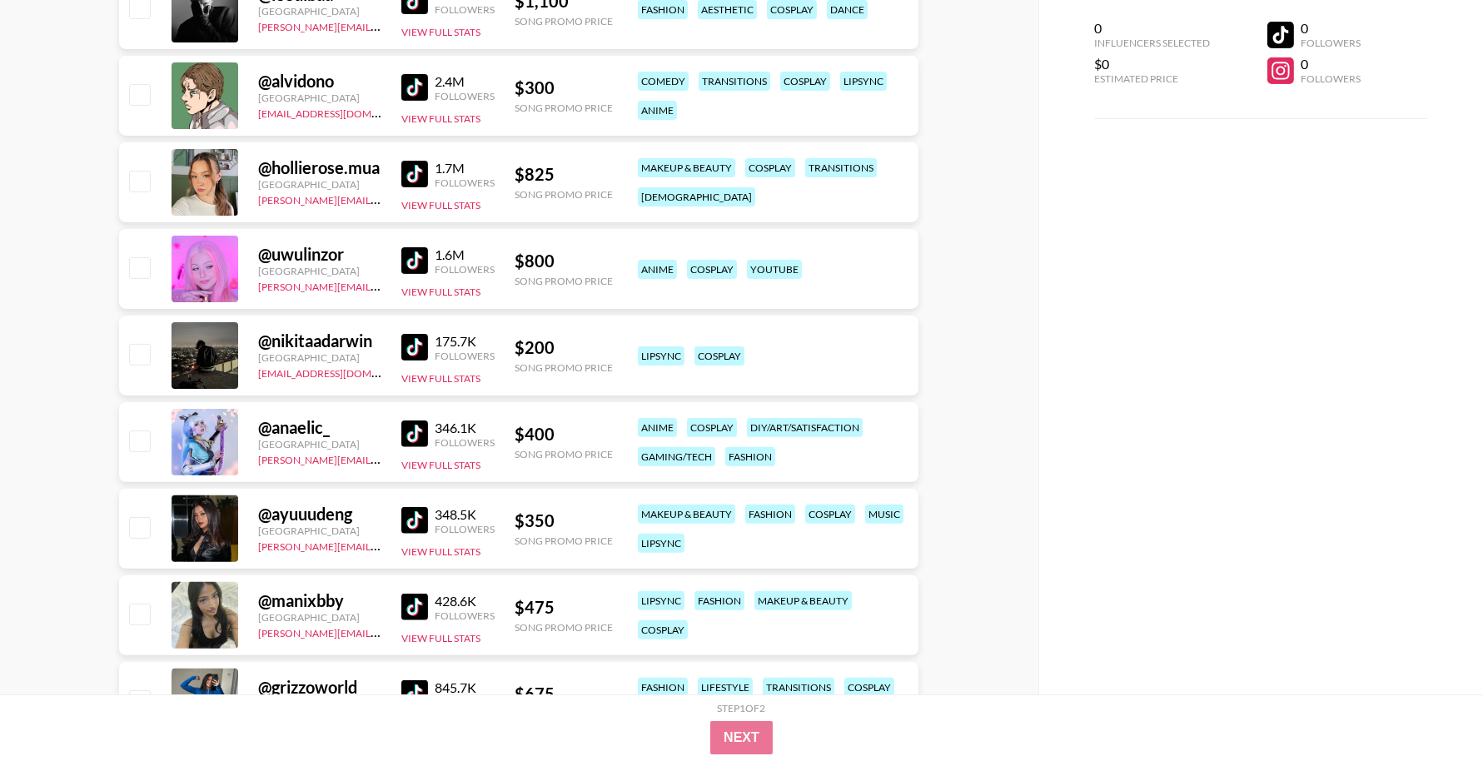
click at [420, 172] on img at bounding box center [414, 174] width 27 height 27
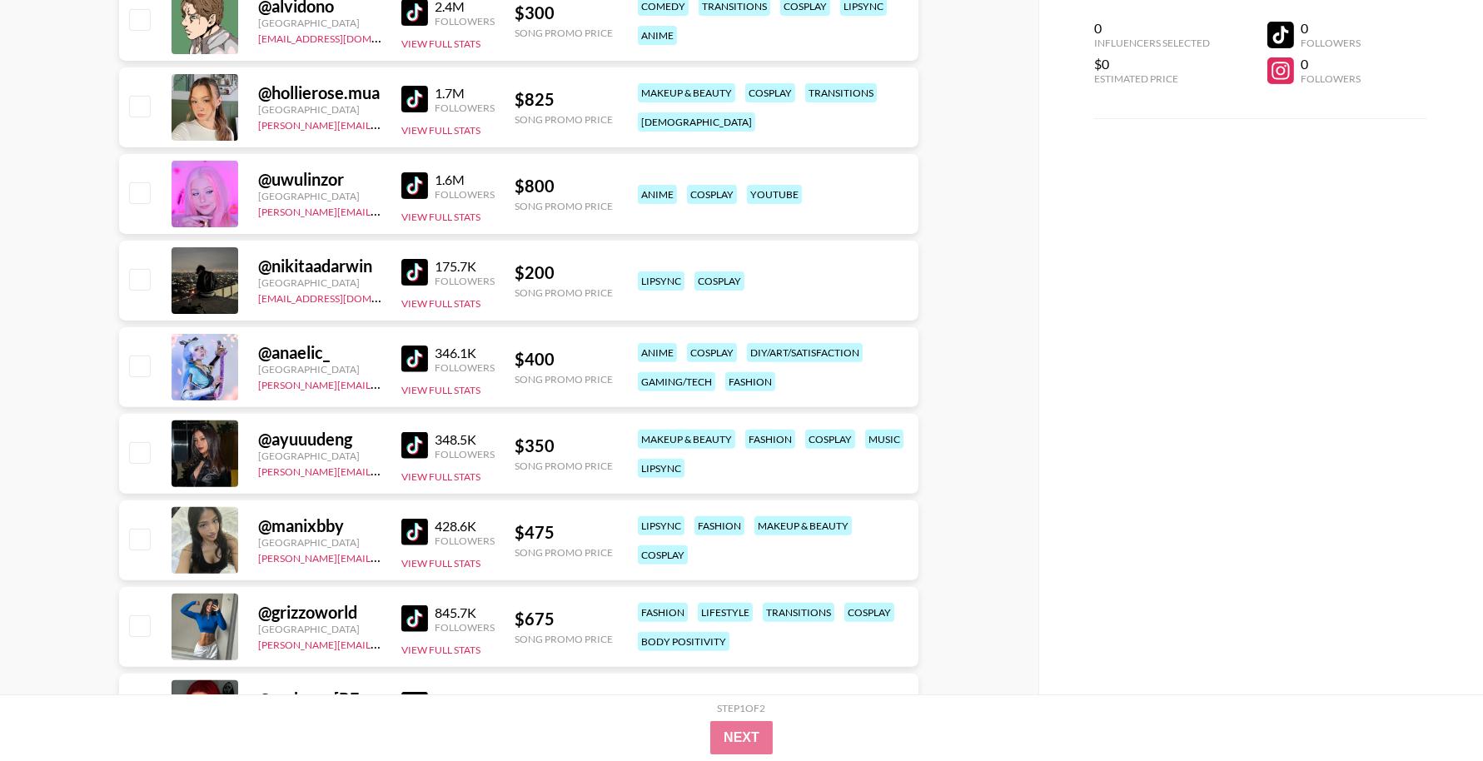
click at [416, 273] on img at bounding box center [414, 272] width 27 height 27
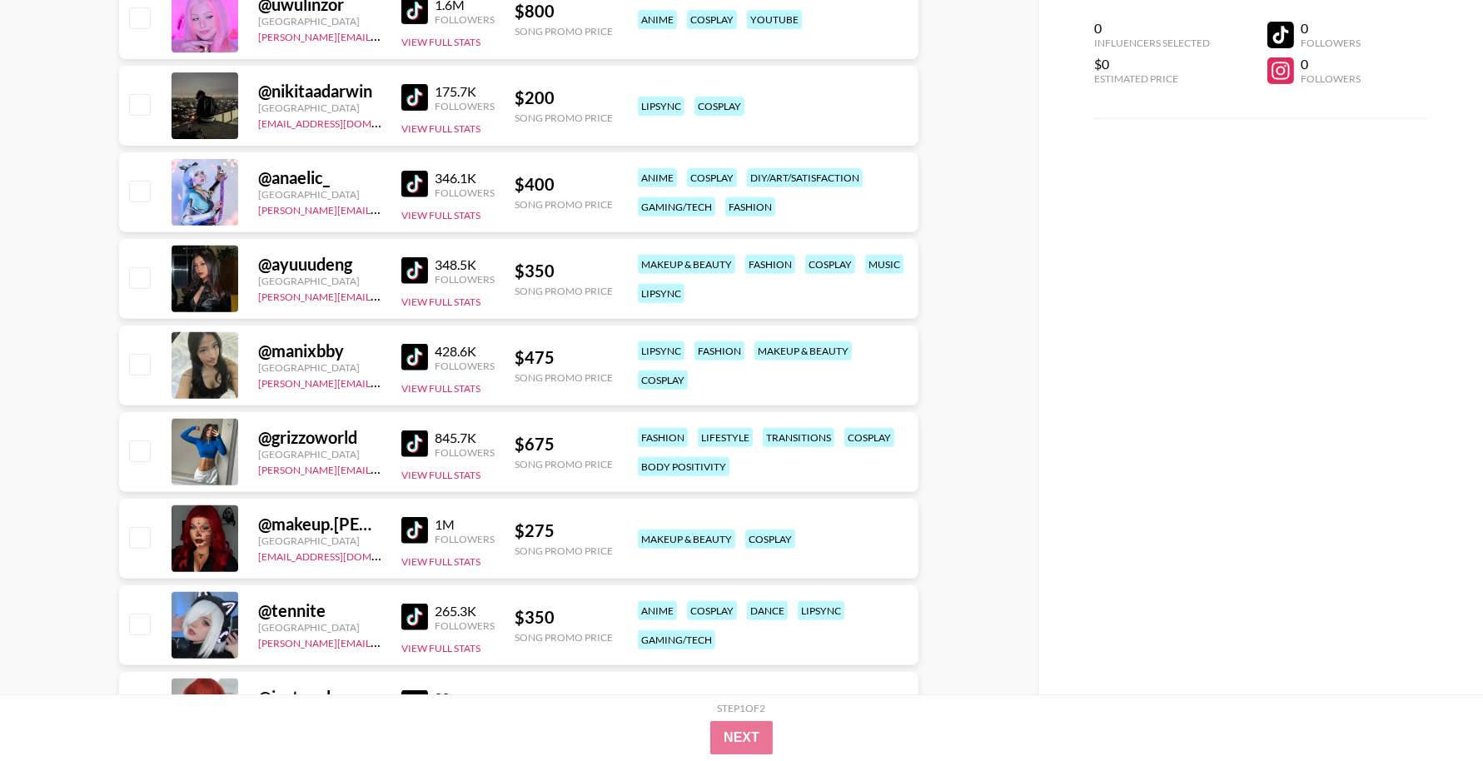
click at [425, 271] on img at bounding box center [414, 270] width 27 height 27
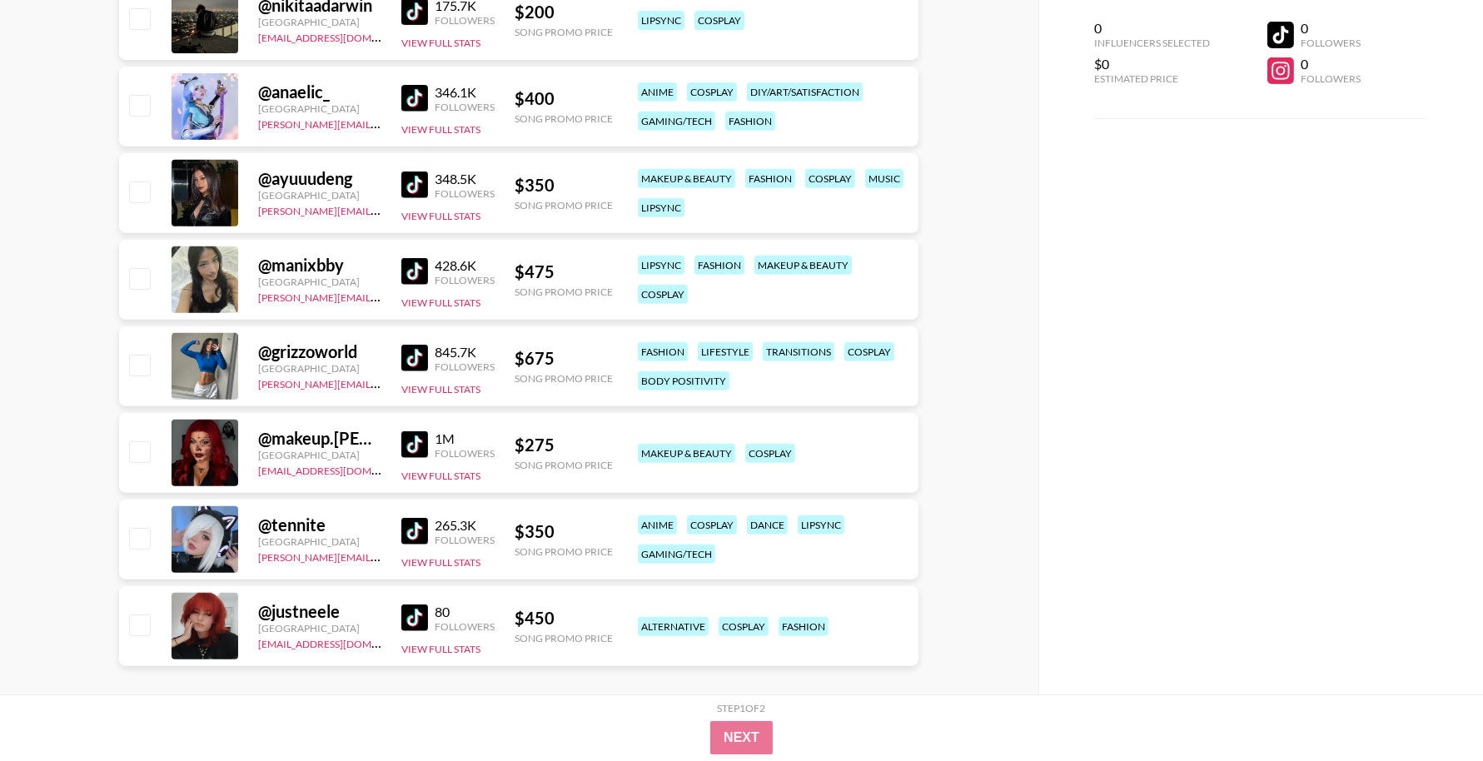
scroll to position [1585, 0]
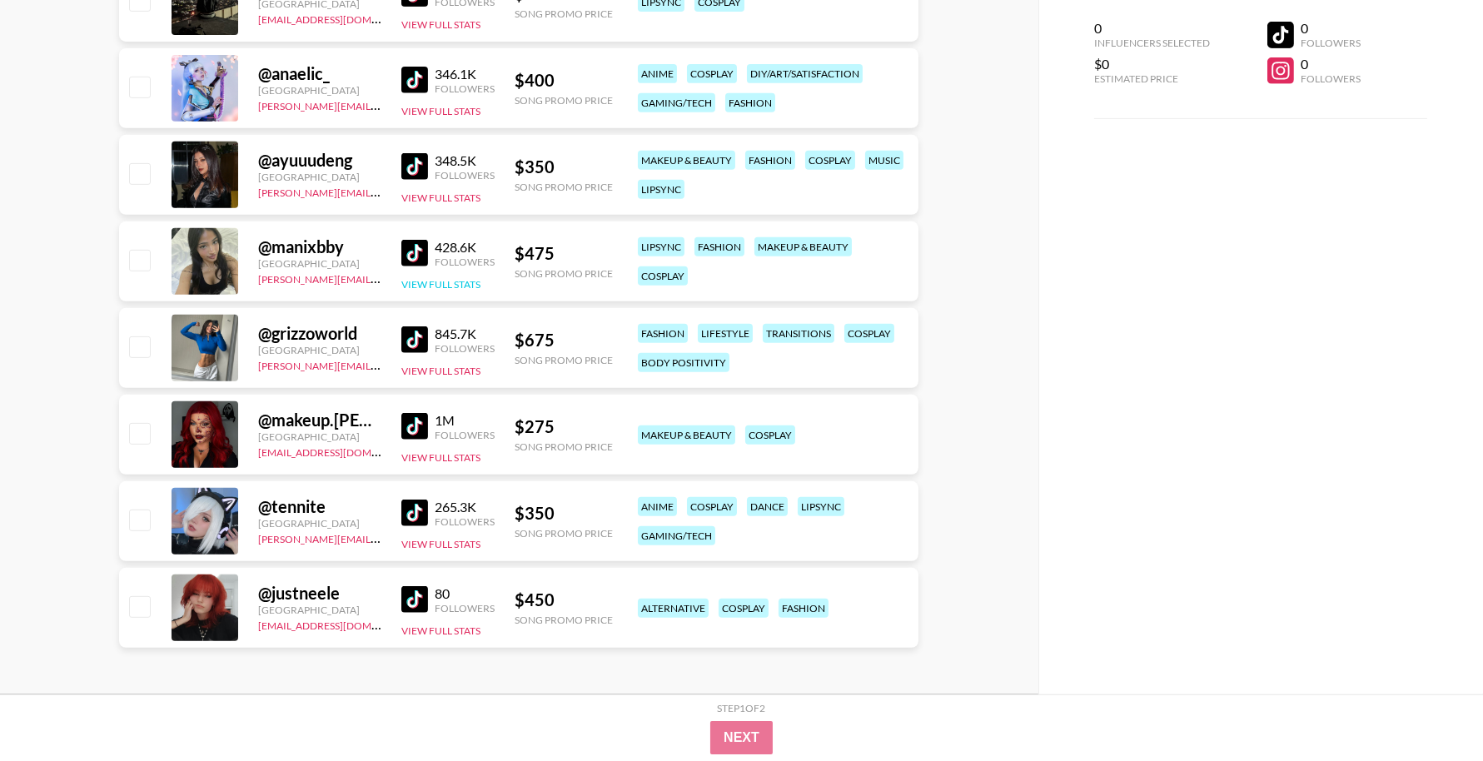
drag, startPoint x: 422, startPoint y: 251, endPoint x: 420, endPoint y: 281, distance: 30.9
click at [421, 251] on img at bounding box center [414, 253] width 27 height 27
click at [417, 339] on img at bounding box center [414, 339] width 27 height 27
click at [417, 426] on img at bounding box center [414, 426] width 27 height 27
click at [414, 595] on img at bounding box center [414, 599] width 27 height 27
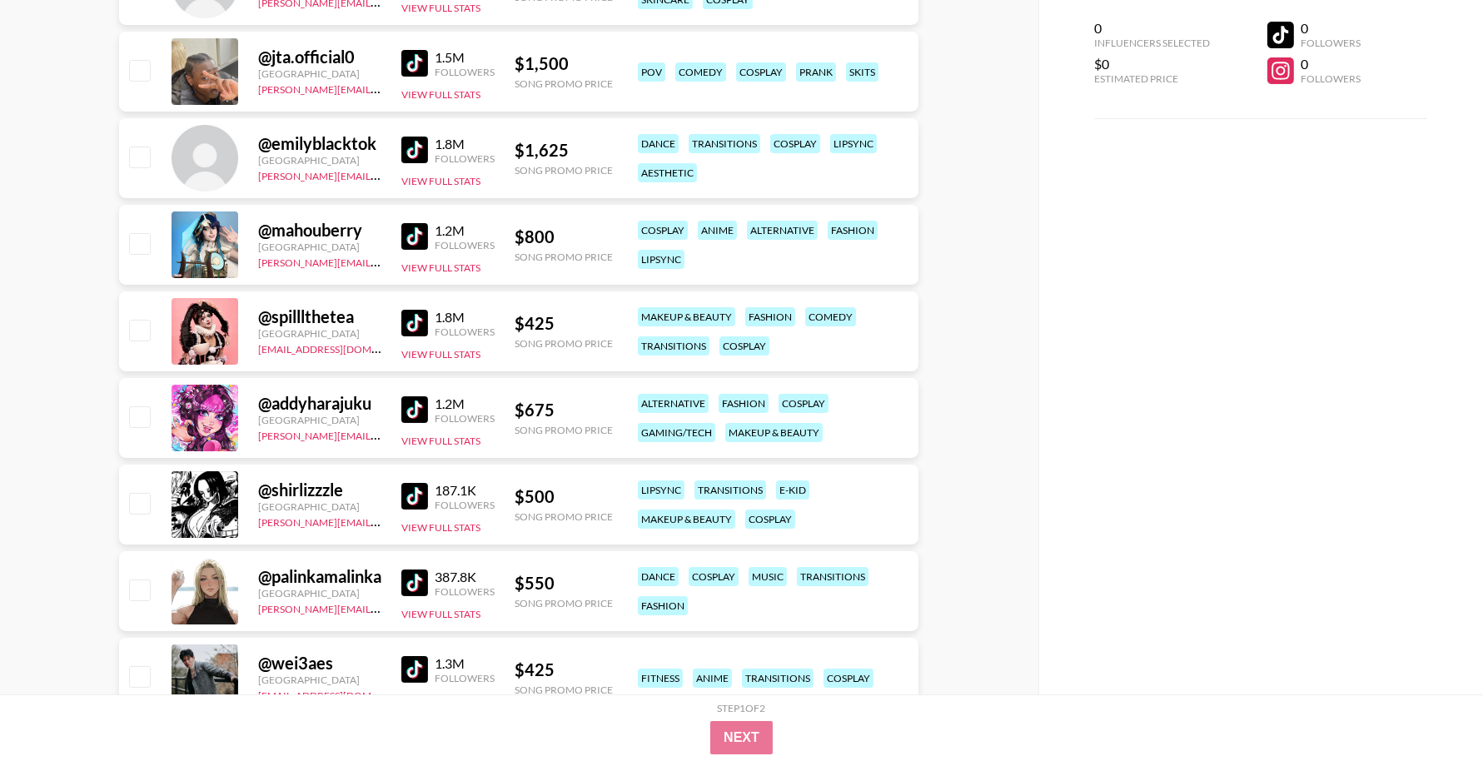
scroll to position [1363, 0]
